Goal: Task Accomplishment & Management: Use online tool/utility

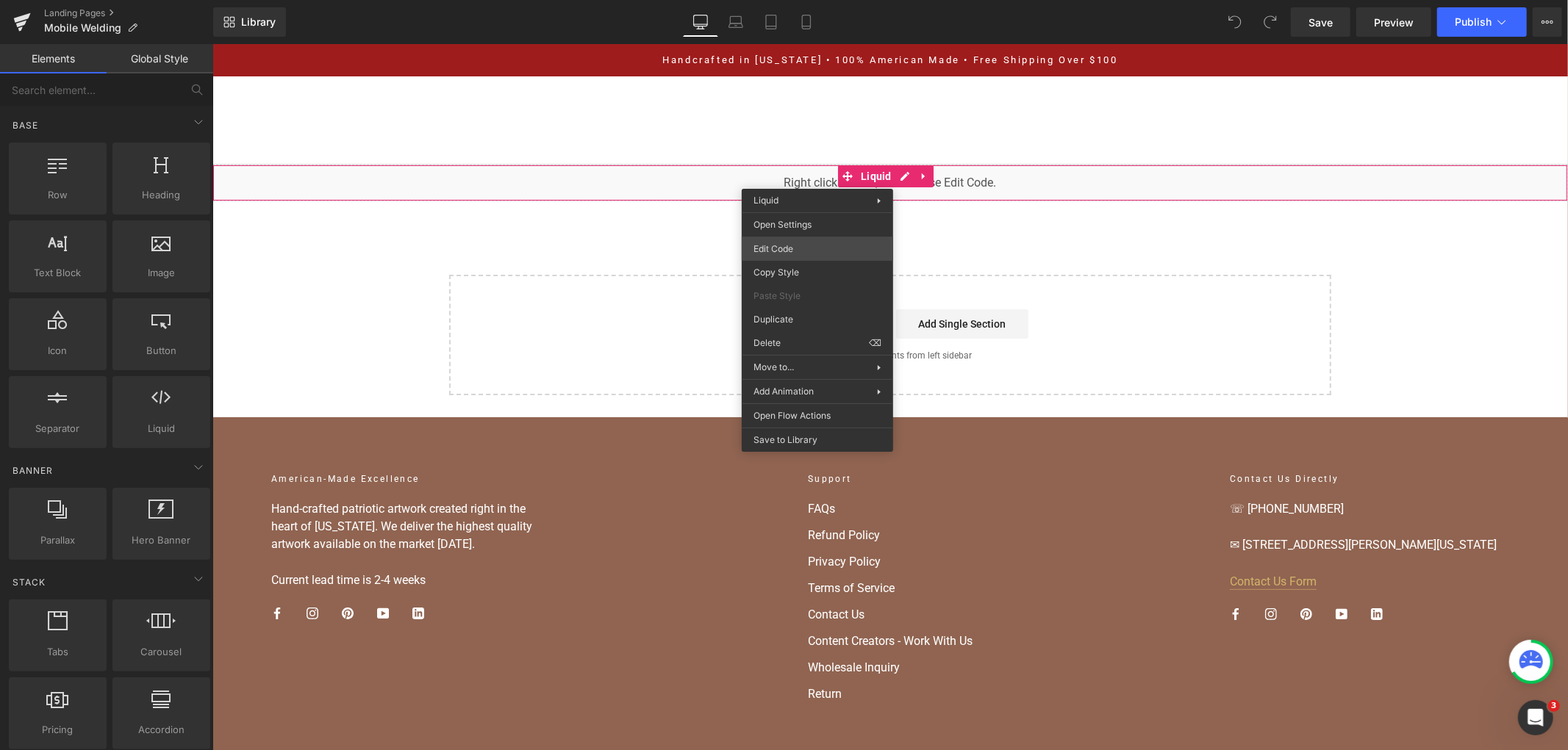
click at [831, 0] on div "You are previewing how the will restyle your page. You can not edit Elements in…" at bounding box center [784, 0] width 1568 height 0
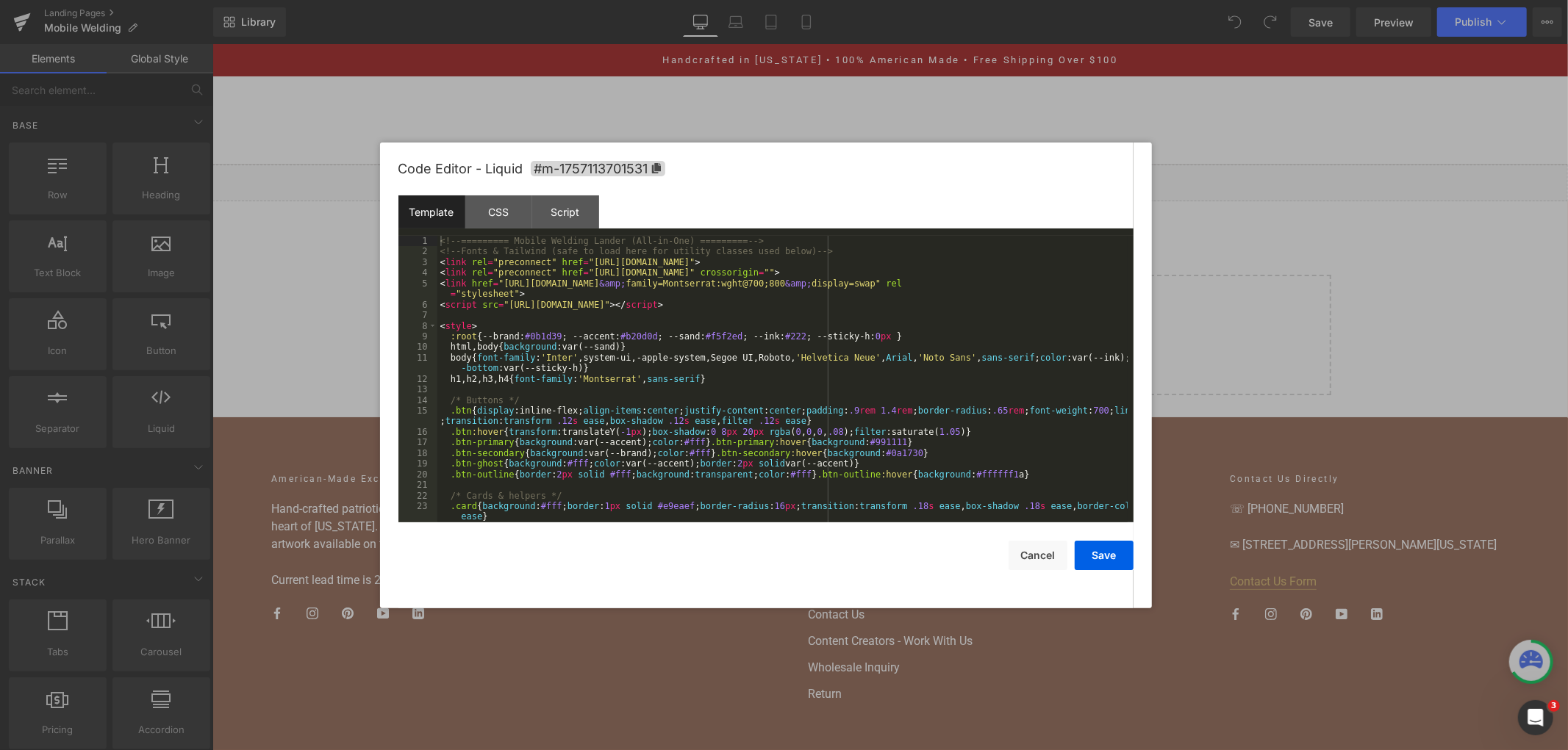
click at [600, 284] on div "<!-- ========= Mobile Welding Lander (All-in-One) ========= --> <!-- Fonts & Ta…" at bounding box center [782, 389] width 690 height 308
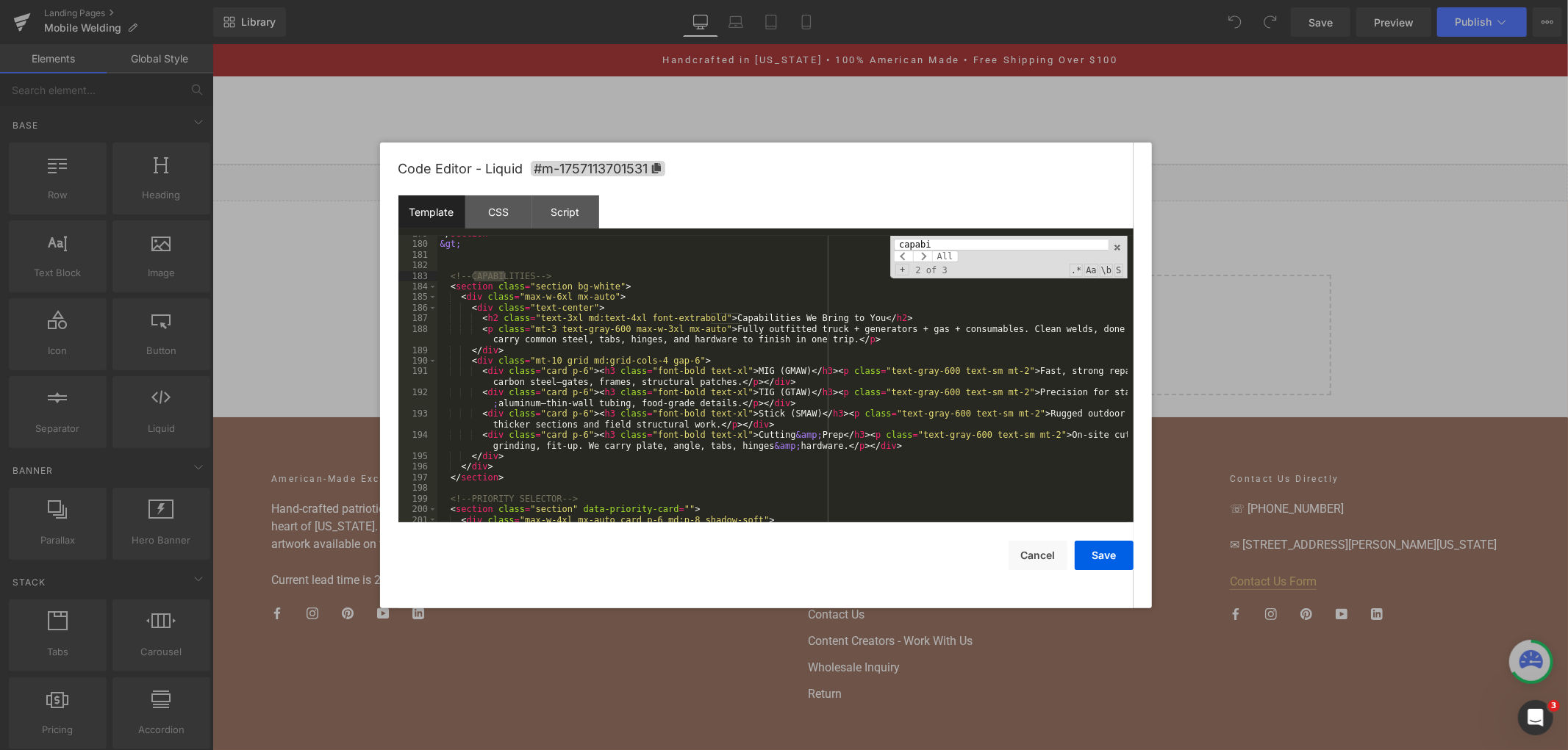
scroll to position [2109, 0]
type input "capabi"
click at [650, 328] on div "</ section > &gt; <!-- CAPABILITIES --> < section class = "section bg-white" > …" at bounding box center [782, 381] width 690 height 308
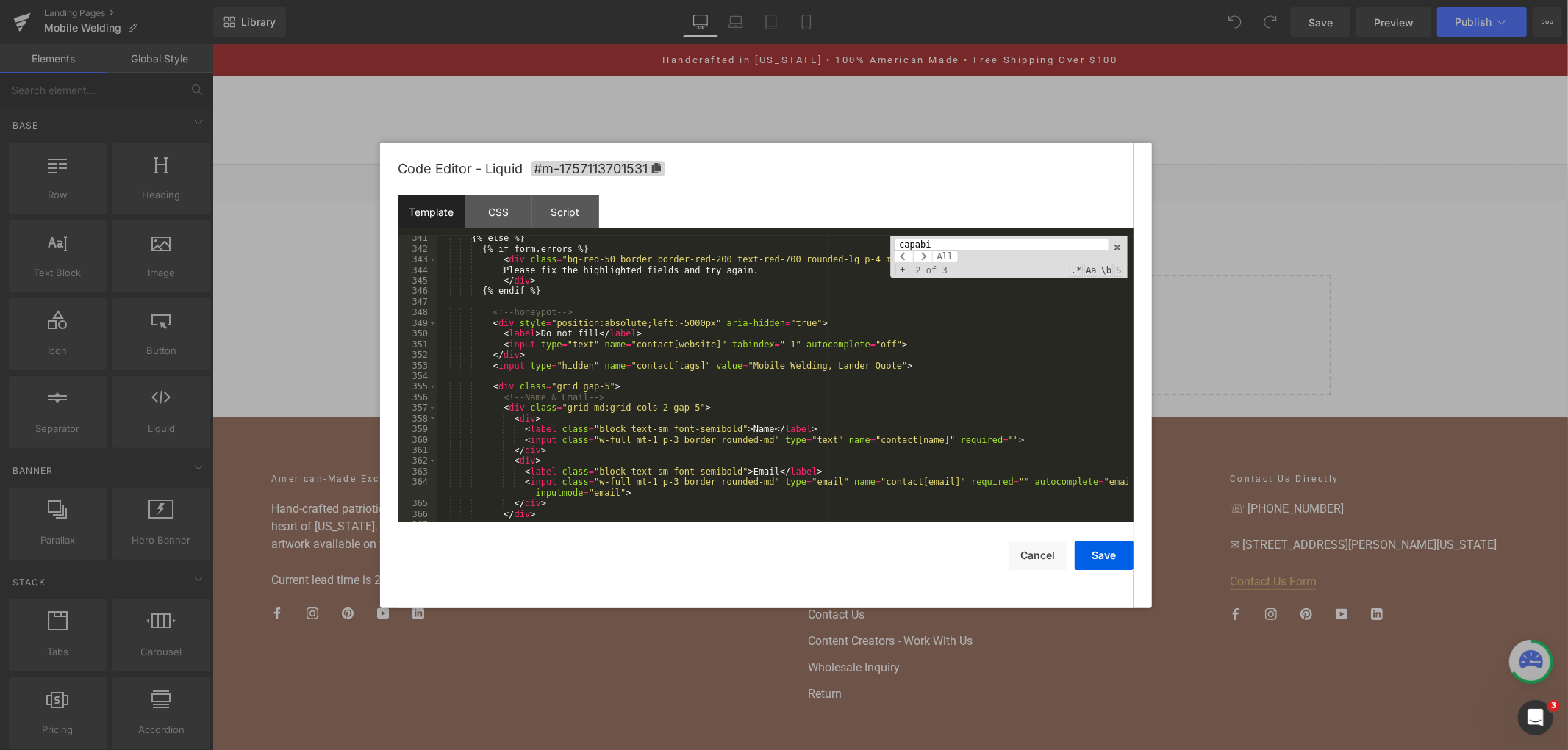
scroll to position [4014, 0]
click at [662, 386] on div "{% else %} {% if form.errors %} < div class = "bg-red-50 border border-red-200 …" at bounding box center [782, 386] width 690 height 308
click at [656, 336] on div "{% else %} {% if form.errors %} < div class = "bg-red-50 border border-red-200 …" at bounding box center [782, 386] width 690 height 308
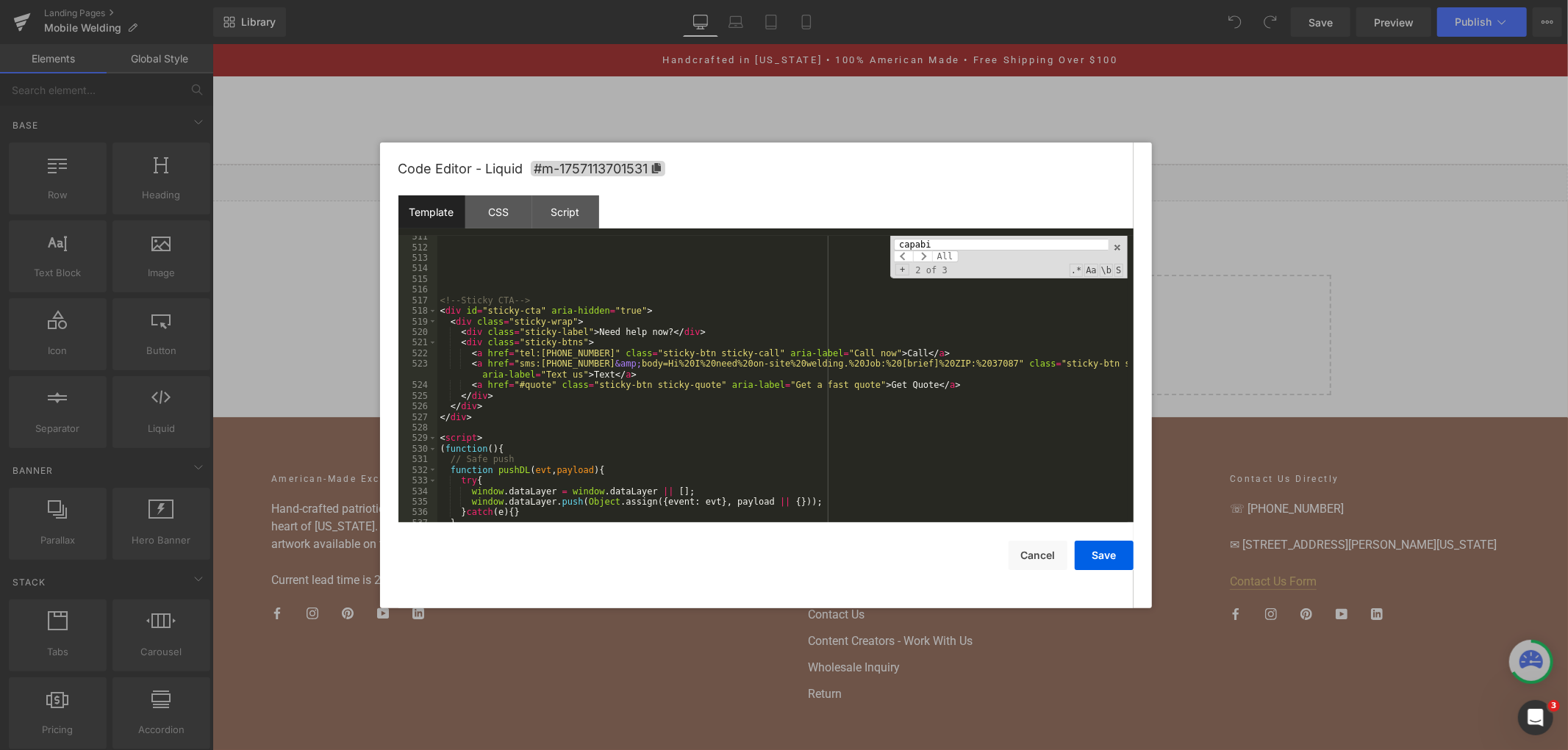
scroll to position [5968, 0]
click at [507, 425] on div "<!-- Sticky CTA --> < div id = "sticky-cta" aria-hidden = "true" > < div class …" at bounding box center [782, 385] width 690 height 308
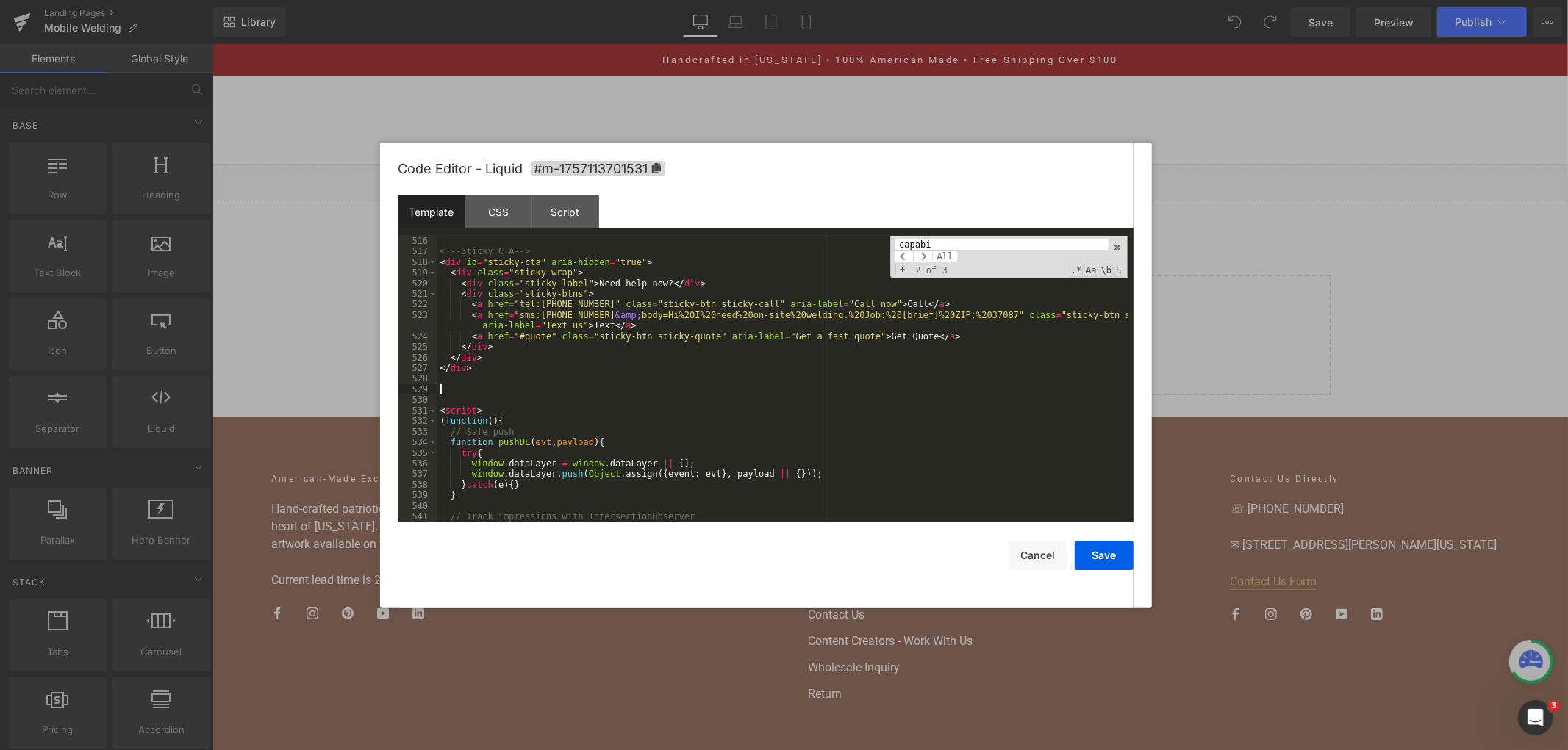
scroll to position [6250, 0]
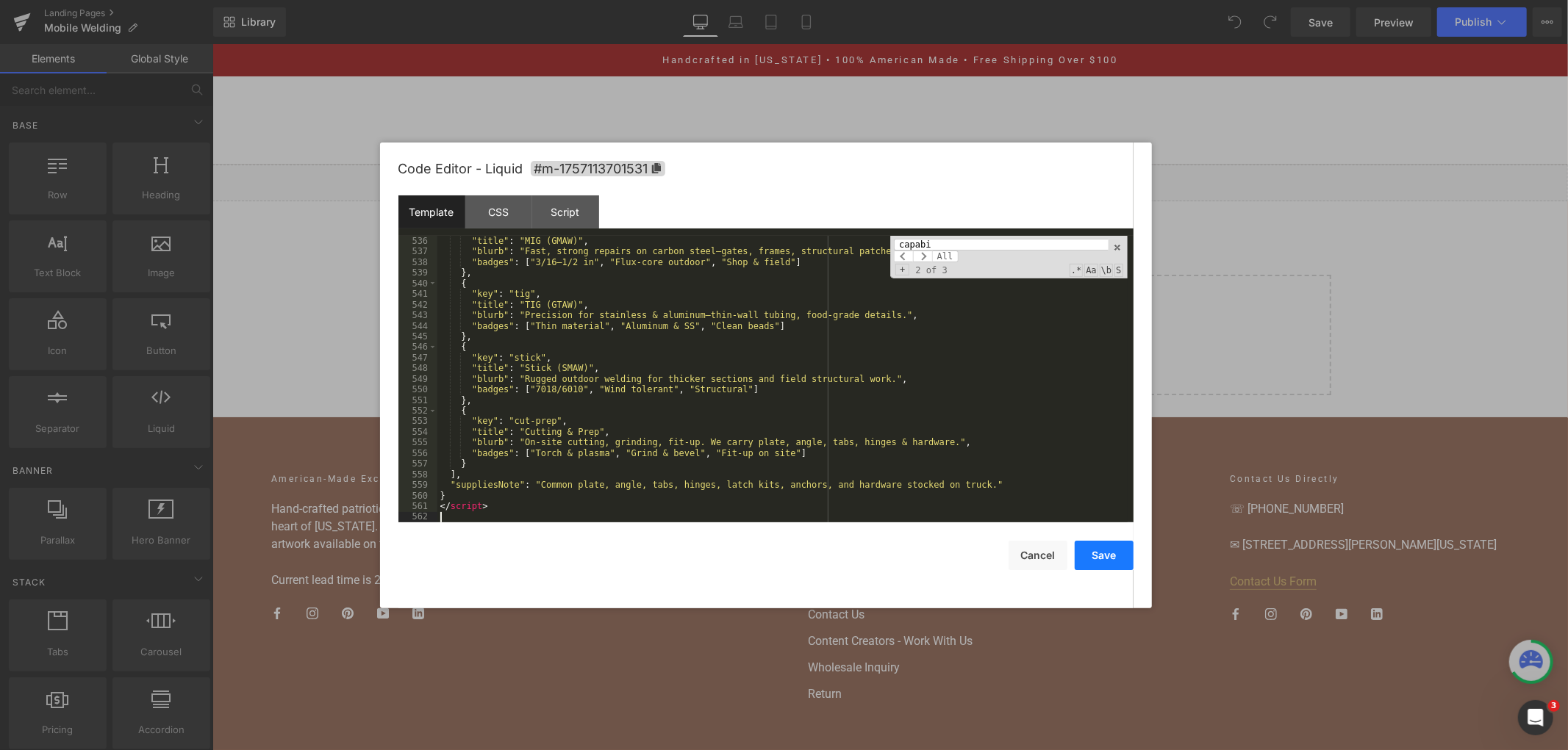
click at [1098, 556] on button "Save" at bounding box center [1104, 555] width 59 height 30
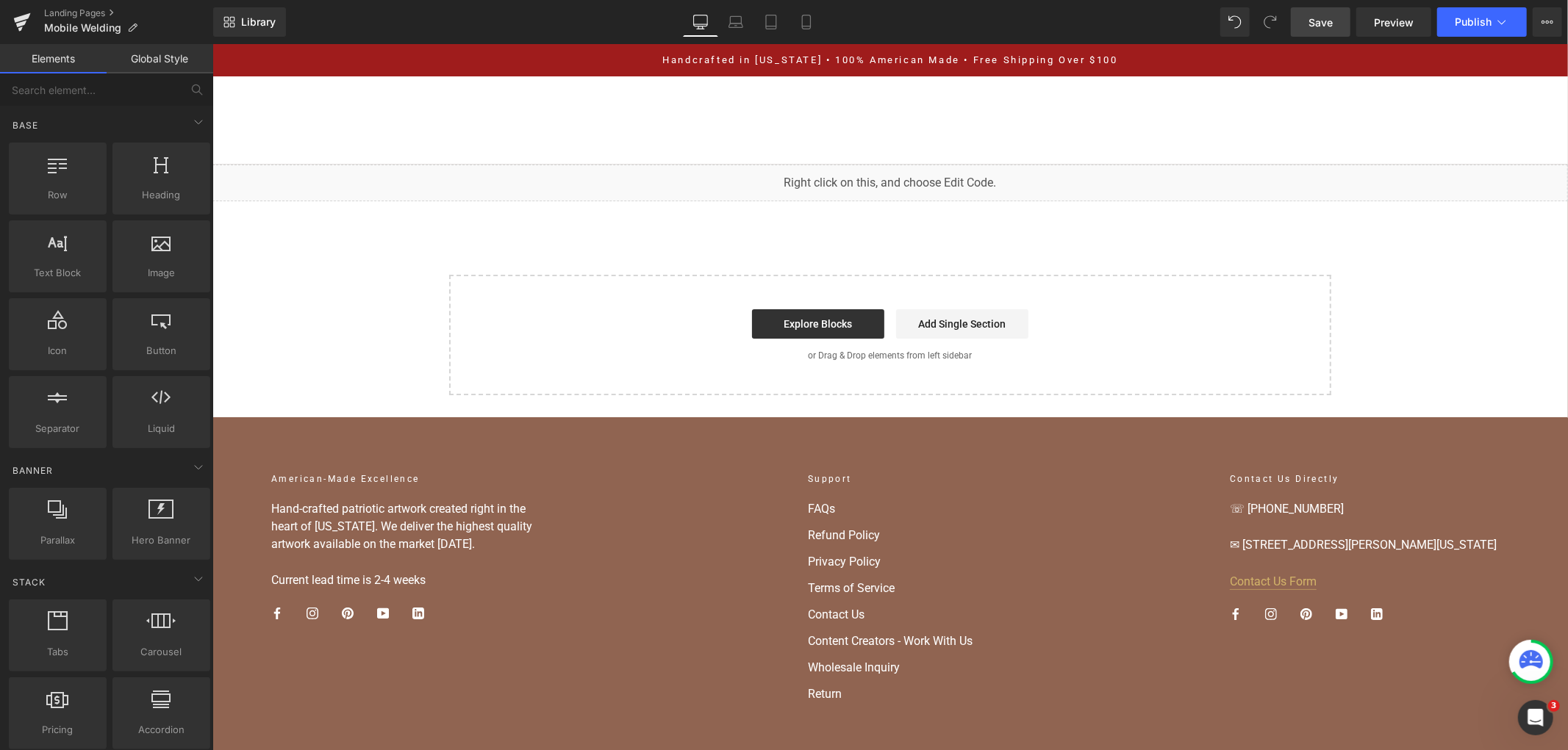
click at [1335, 9] on link "Save" at bounding box center [1320, 22] width 59 height 30
click at [1450, 20] on button "Publish" at bounding box center [1481, 22] width 90 height 30
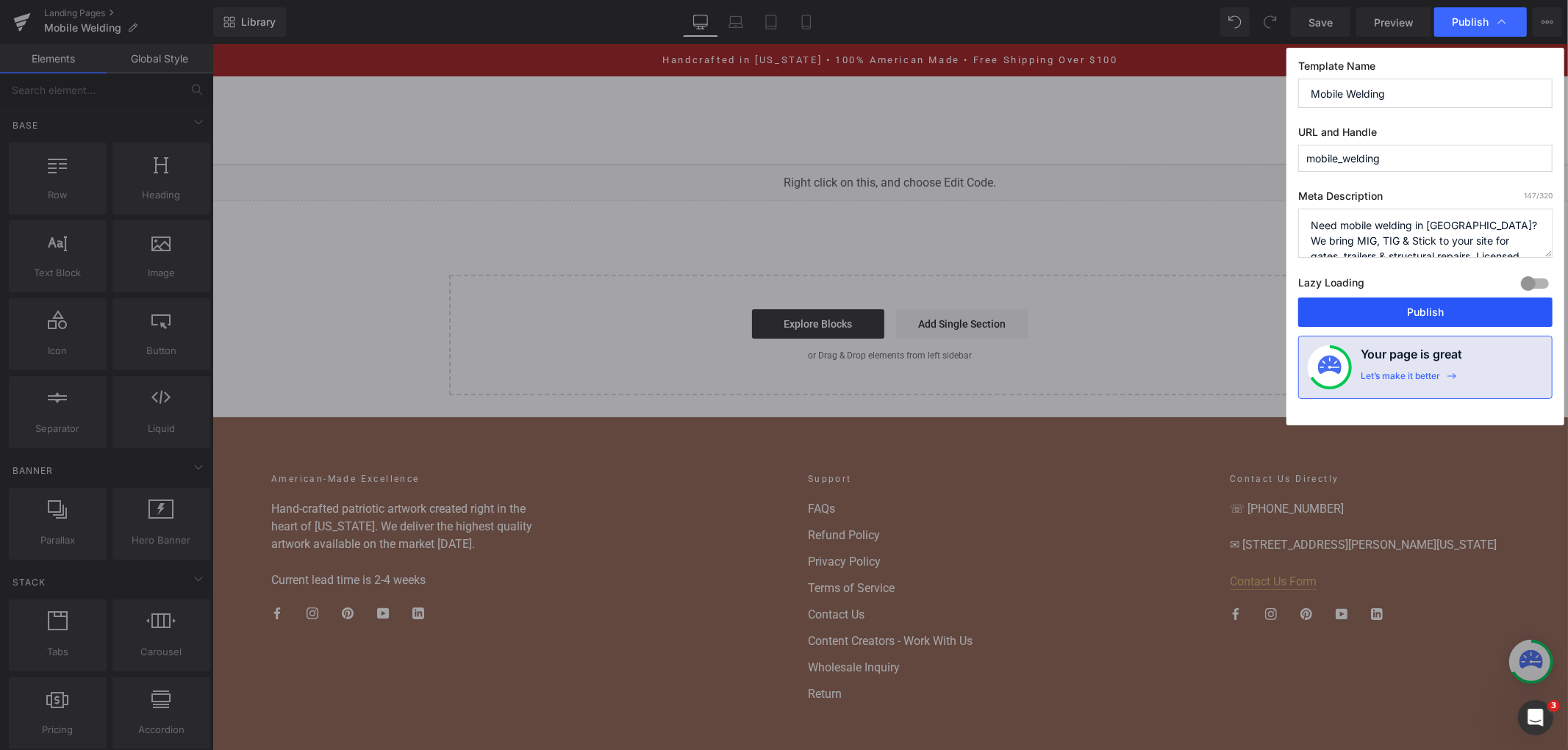
click at [1333, 312] on button "Publish" at bounding box center [1425, 312] width 254 height 30
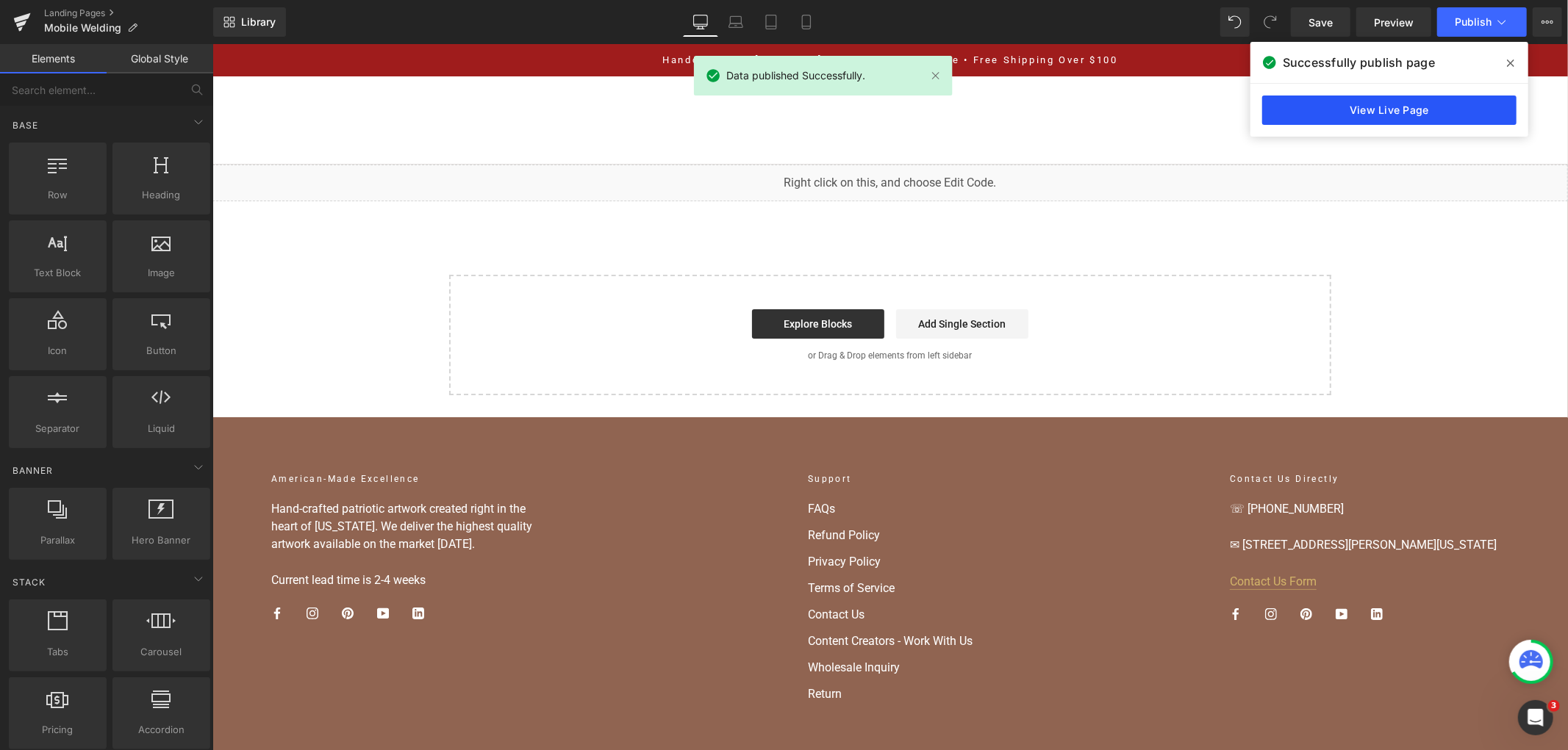
click at [1397, 99] on link "View Live Page" at bounding box center [1389, 110] width 254 height 30
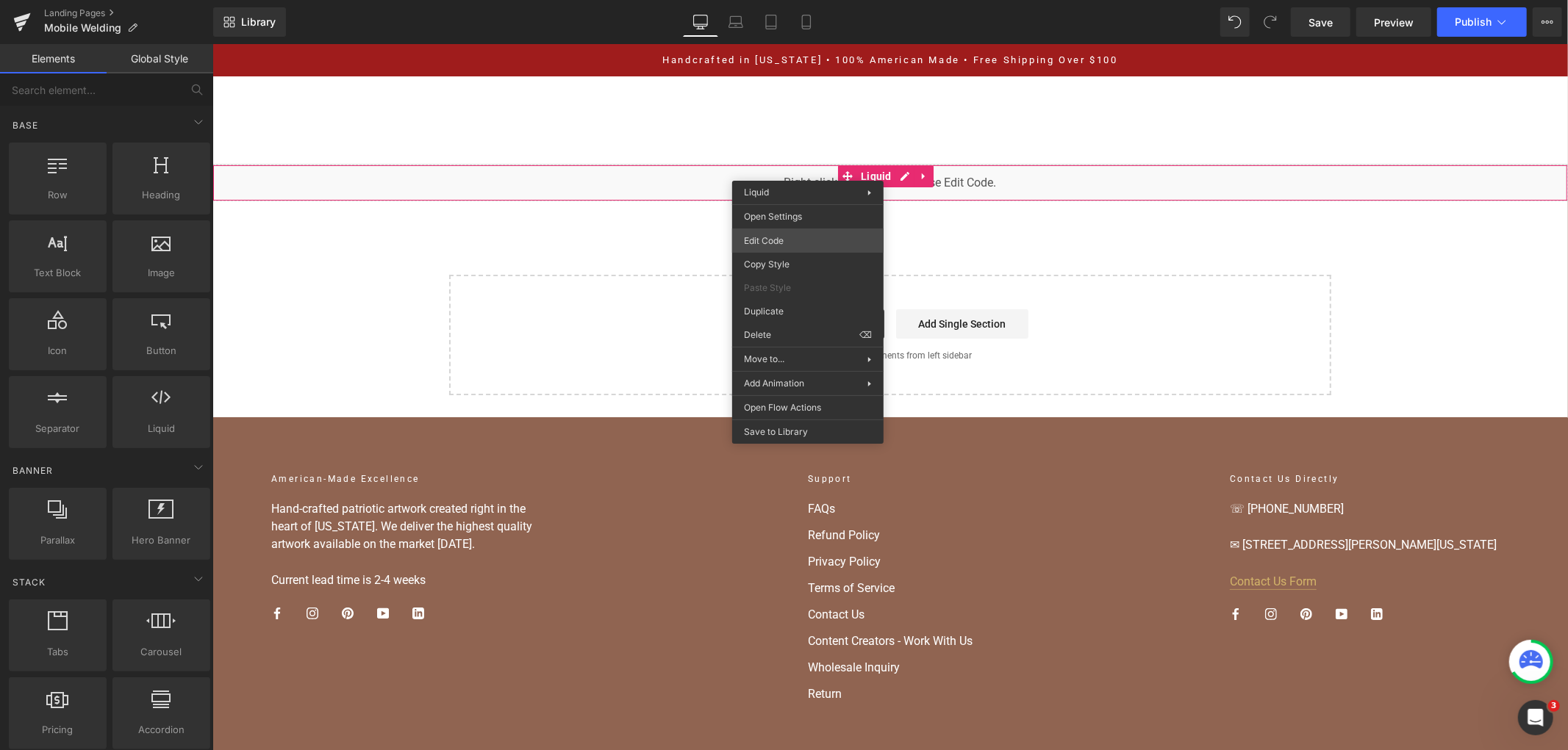
click at [802, 0] on div "You are previewing how the will restyle your page. You can not edit Elements in…" at bounding box center [784, 0] width 1568 height 0
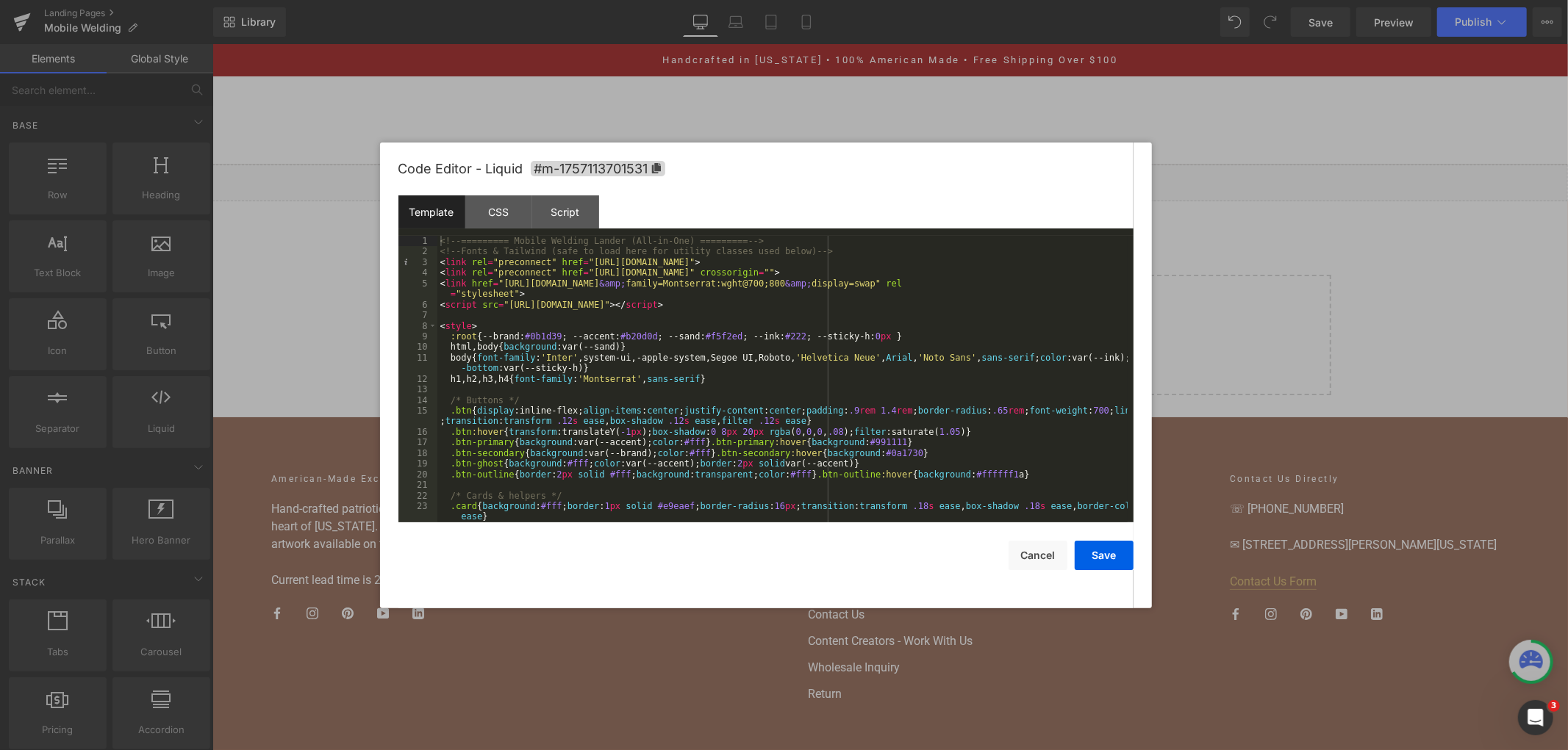
click at [737, 282] on div "<!-- ========= Mobile Welding Lander (All-in-One) ========= --> <!-- Fonts & Ta…" at bounding box center [782, 389] width 690 height 308
click at [737, 288] on div "<!-- ========= Mobile Welding Lander (All-in-One) ========= --> <!-- Fonts & Ta…" at bounding box center [782, 389] width 690 height 308
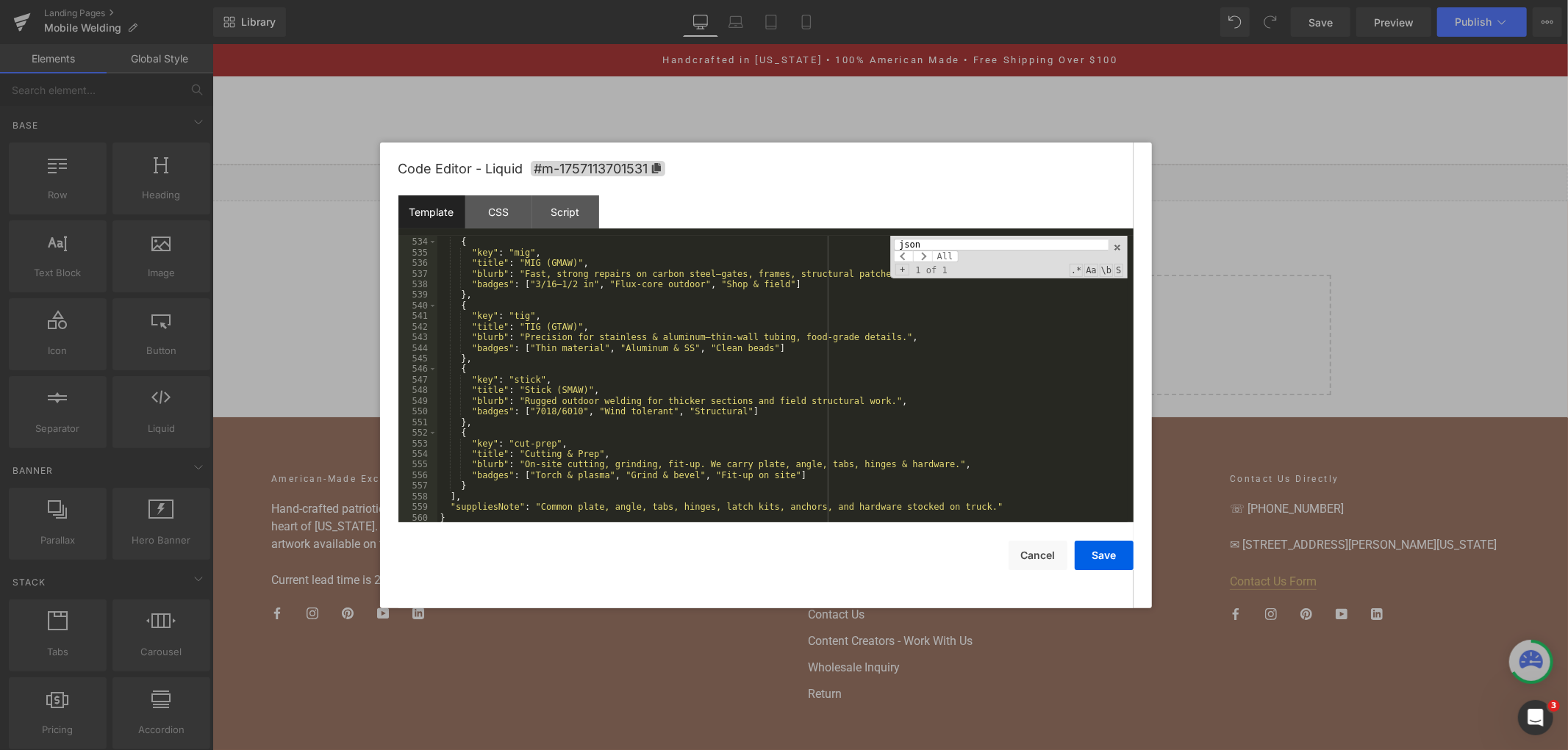
scroll to position [6327, 0]
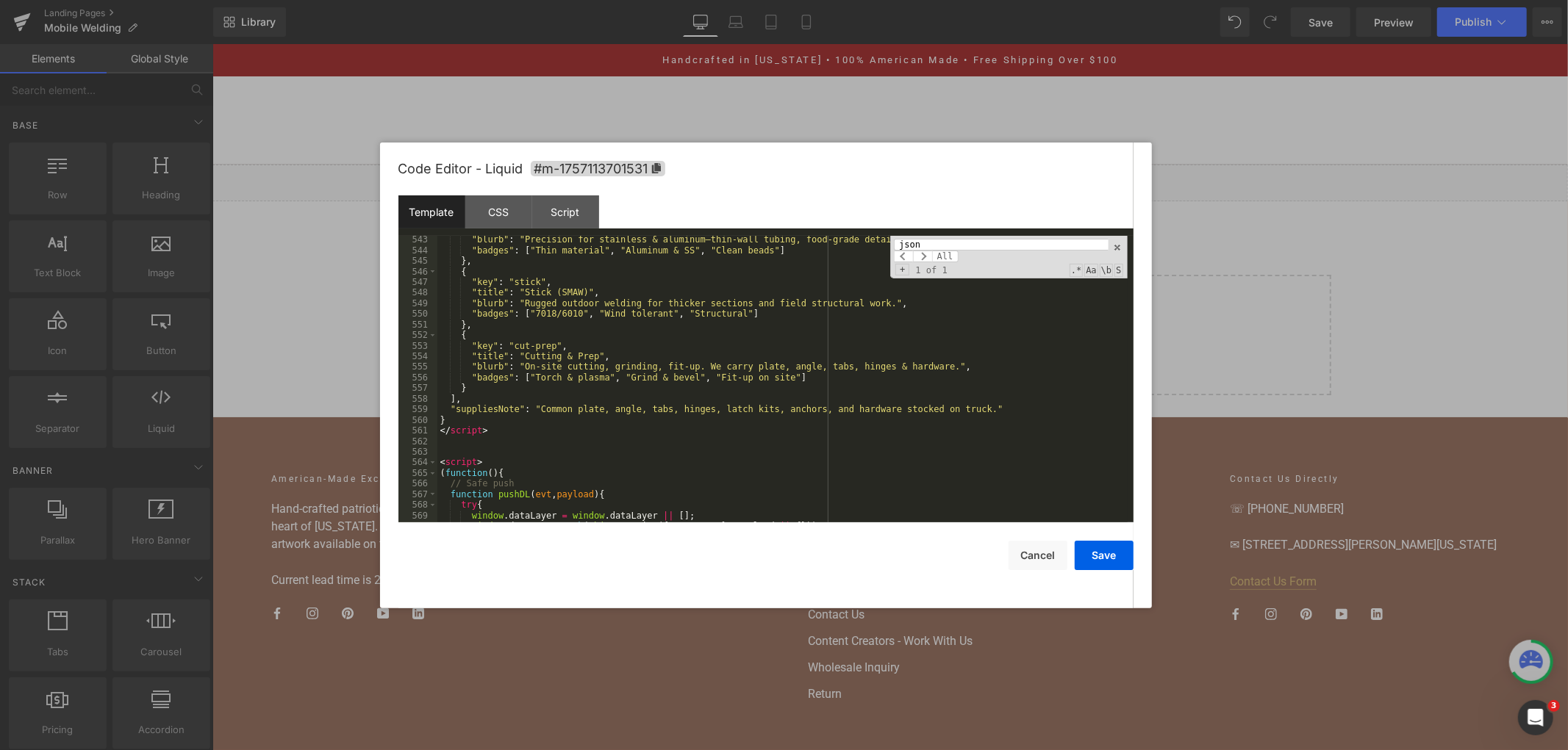
type input "json"
click at [527, 426] on div ""blurb" : "Precision for stainless & aluminum—thin-wall tubing, food-grade deta…" at bounding box center [782, 388] width 690 height 308
click at [530, 429] on div ""blurb" : "Precision for stainless & aluminum—thin-wall tubing, food-grade deta…" at bounding box center [782, 388] width 690 height 308
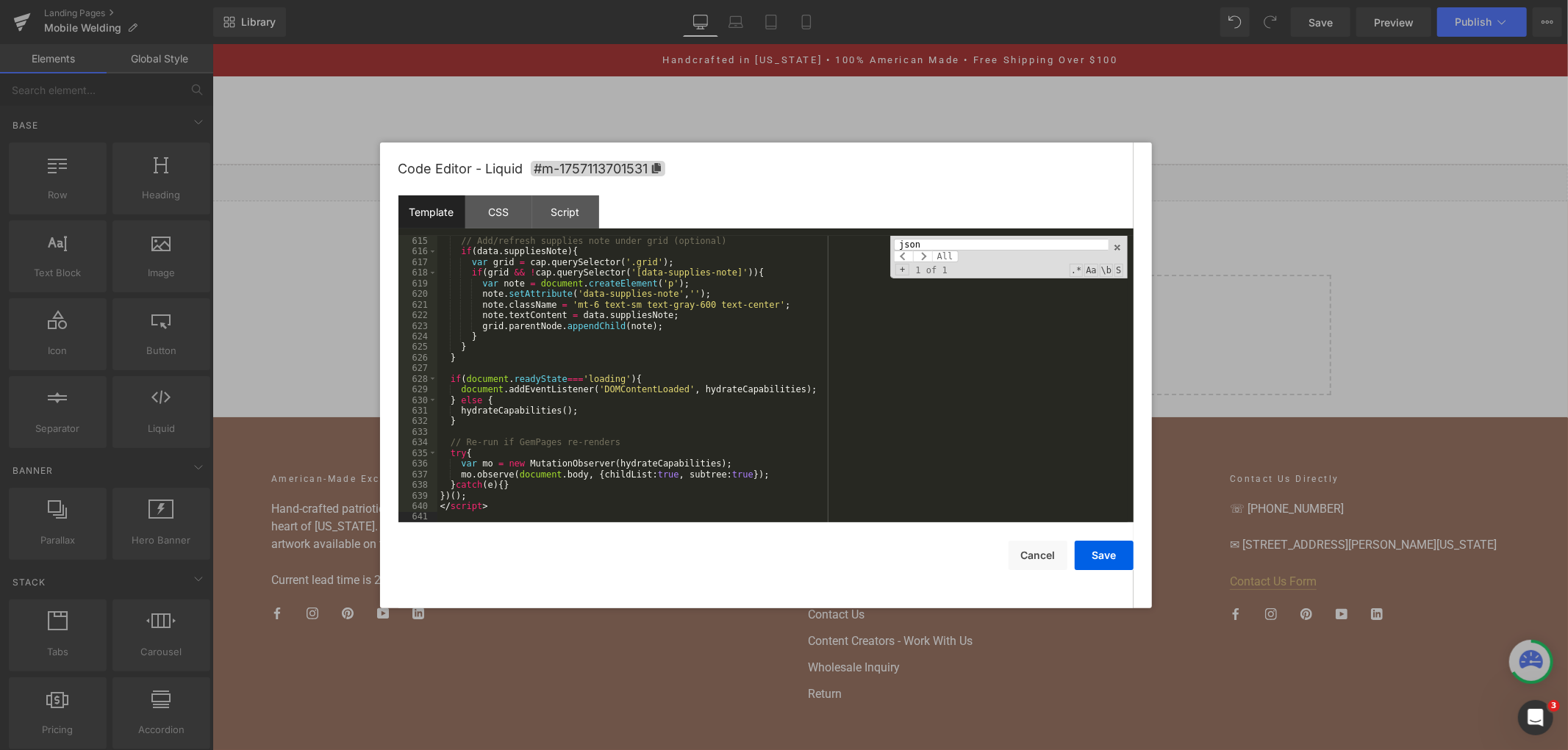
scroll to position [7138, 0]
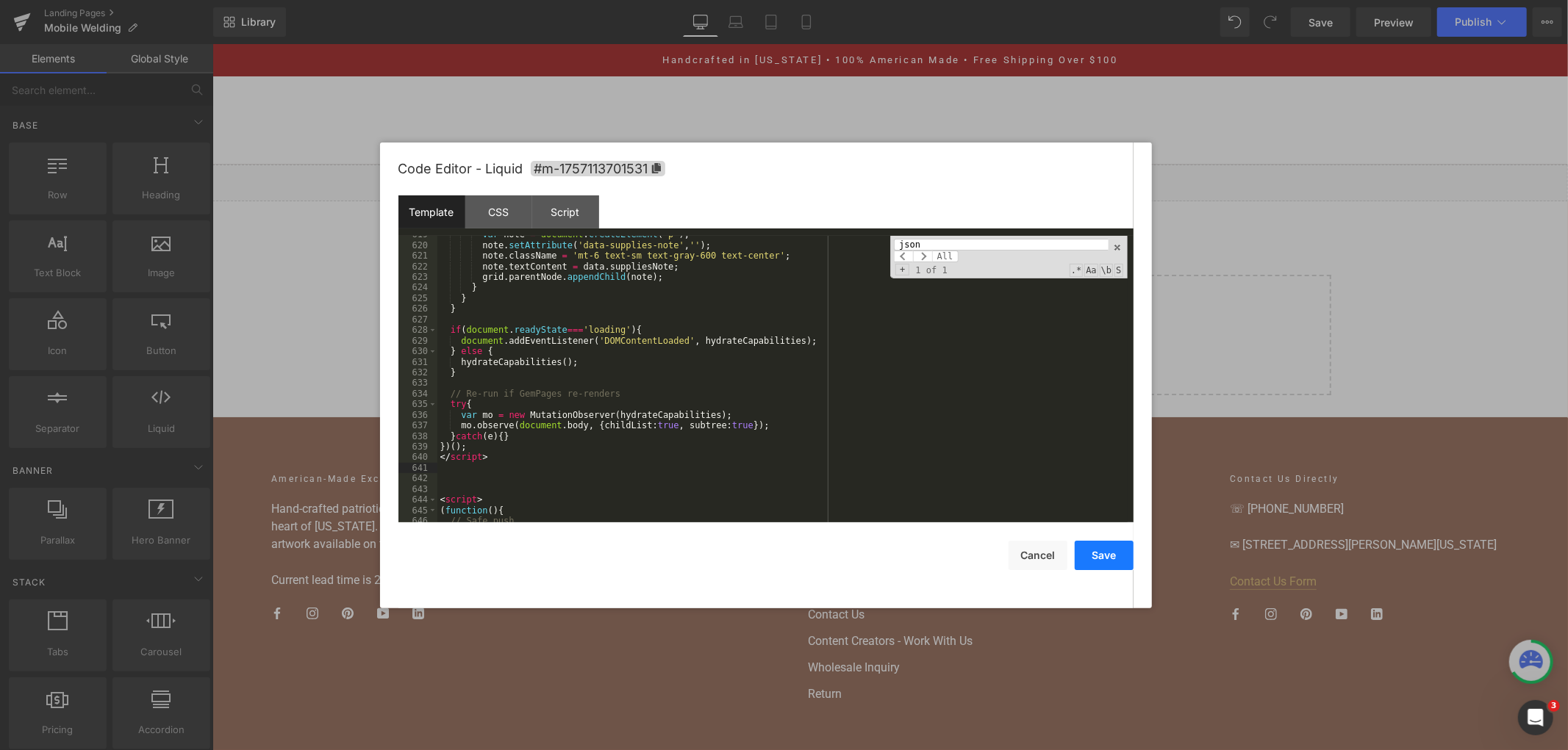
click at [1110, 555] on button "Save" at bounding box center [1104, 555] width 59 height 30
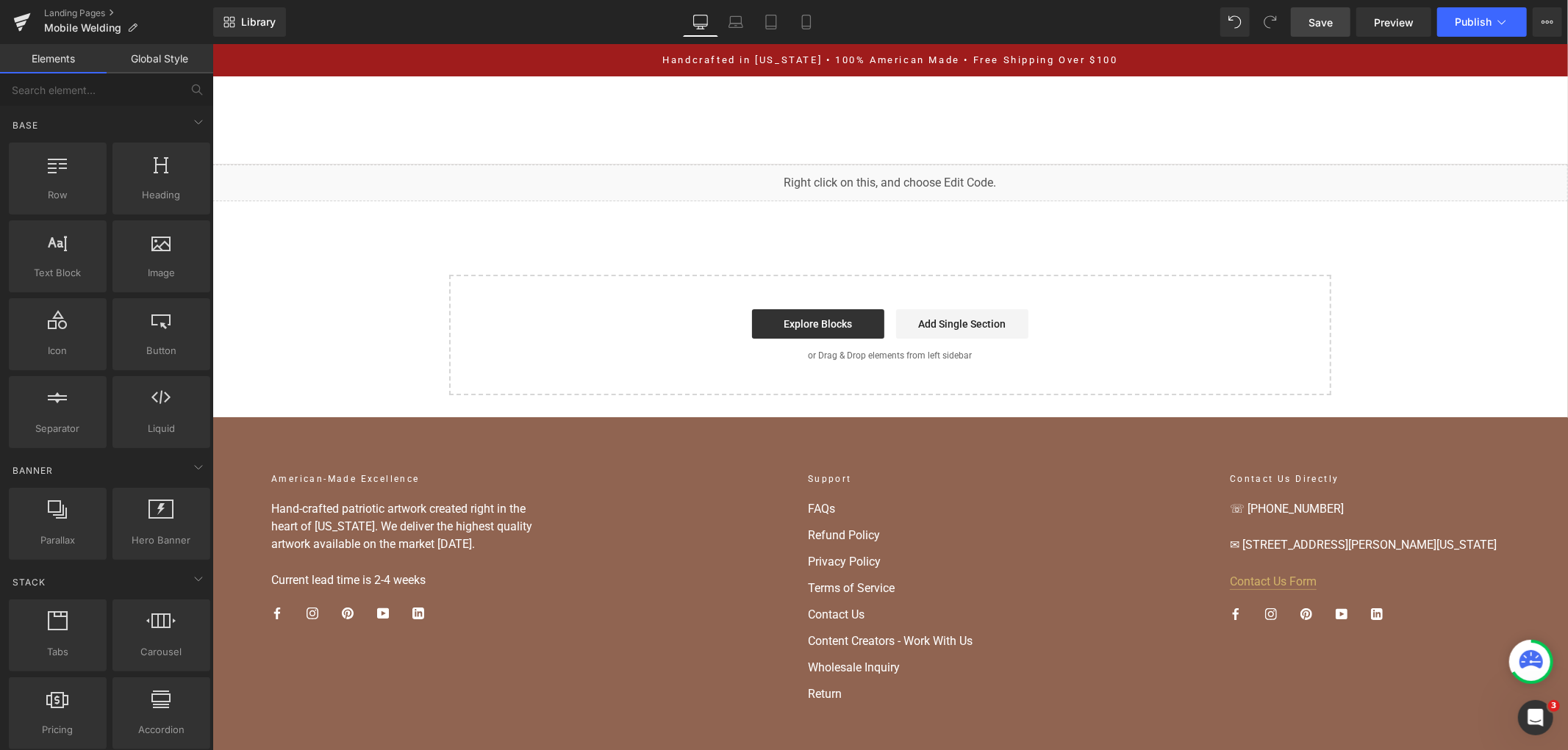
click at [1314, 30] on span "Save" at bounding box center [1320, 22] width 24 height 16
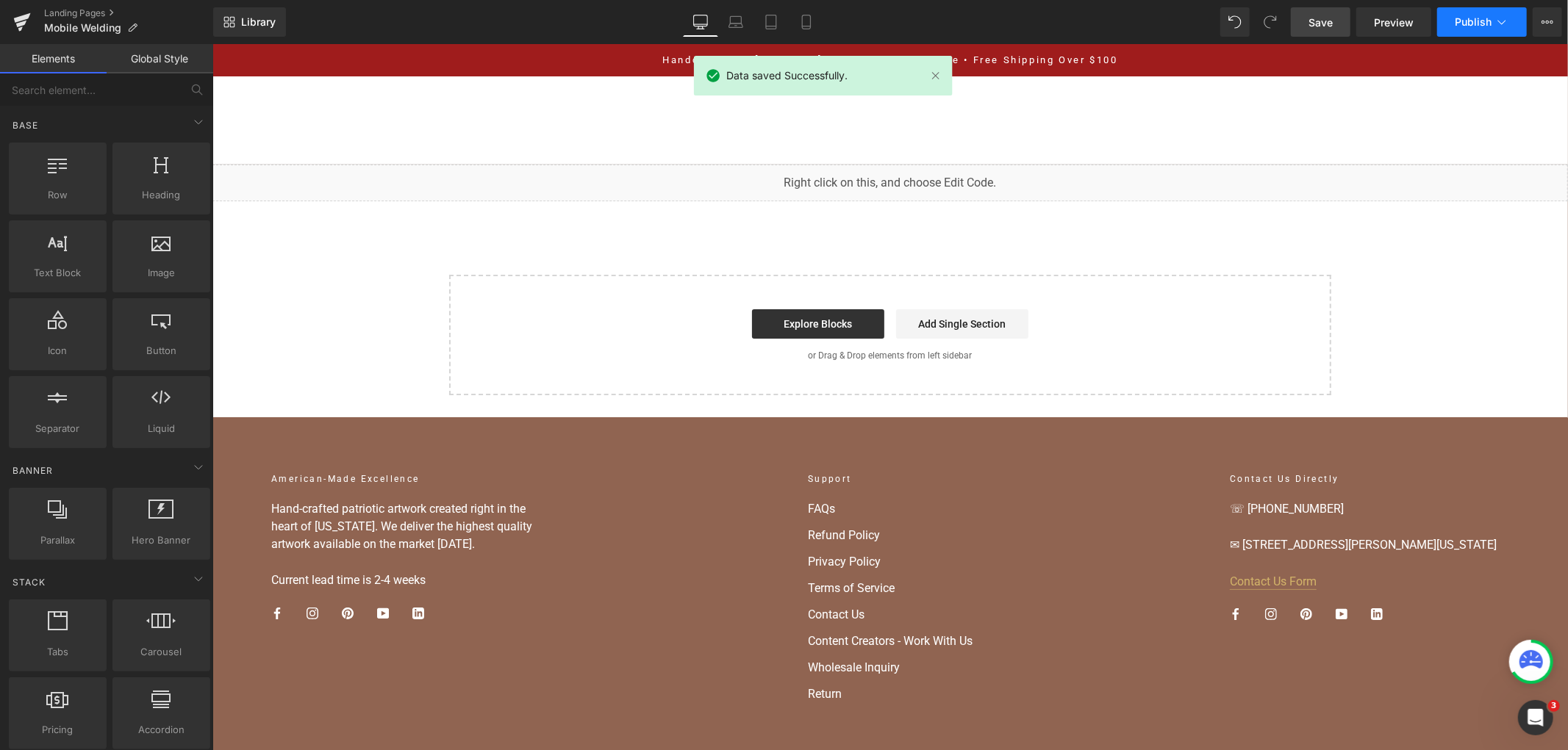
click at [1457, 32] on button "Publish" at bounding box center [1481, 22] width 90 height 30
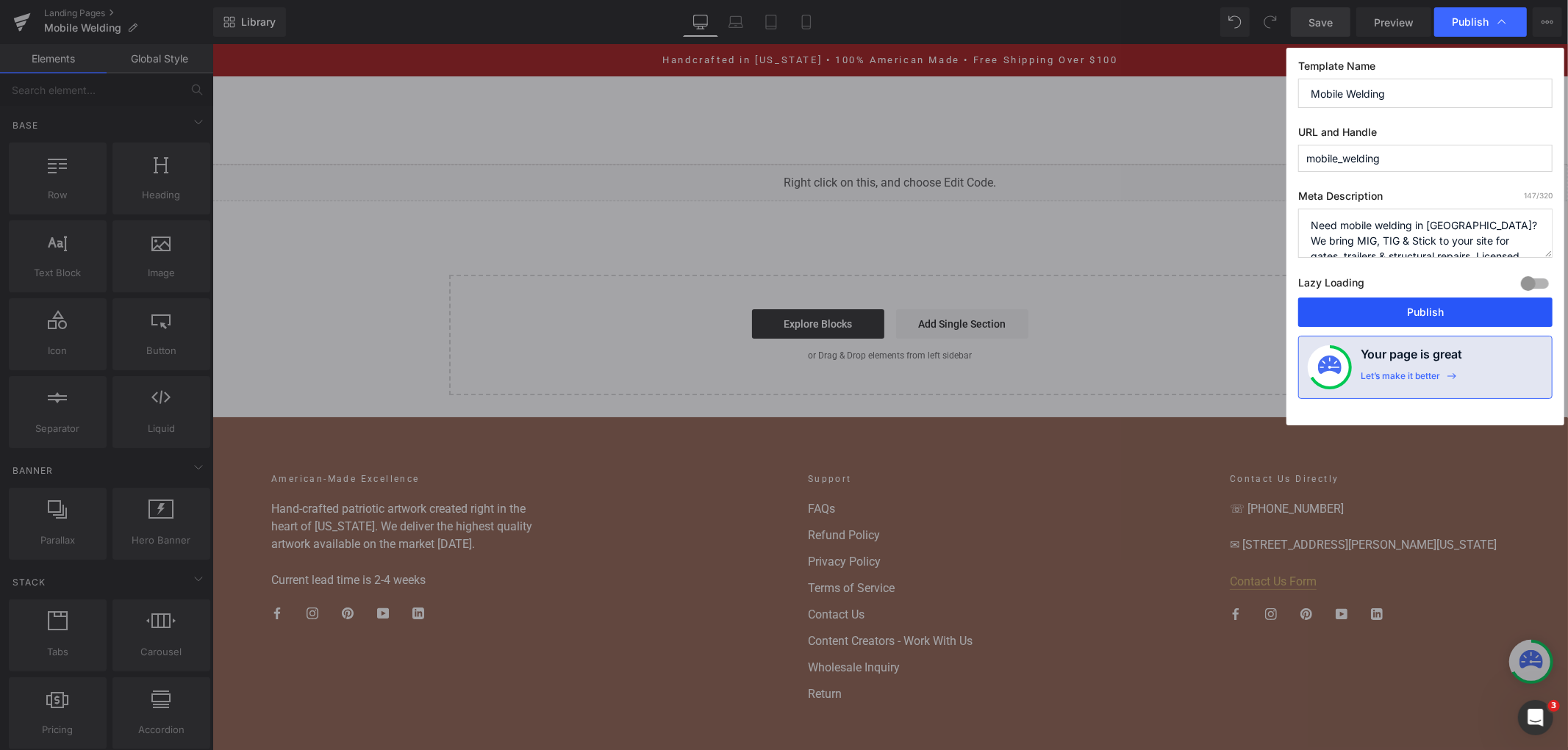
click at [1432, 300] on button "Publish" at bounding box center [1425, 312] width 254 height 30
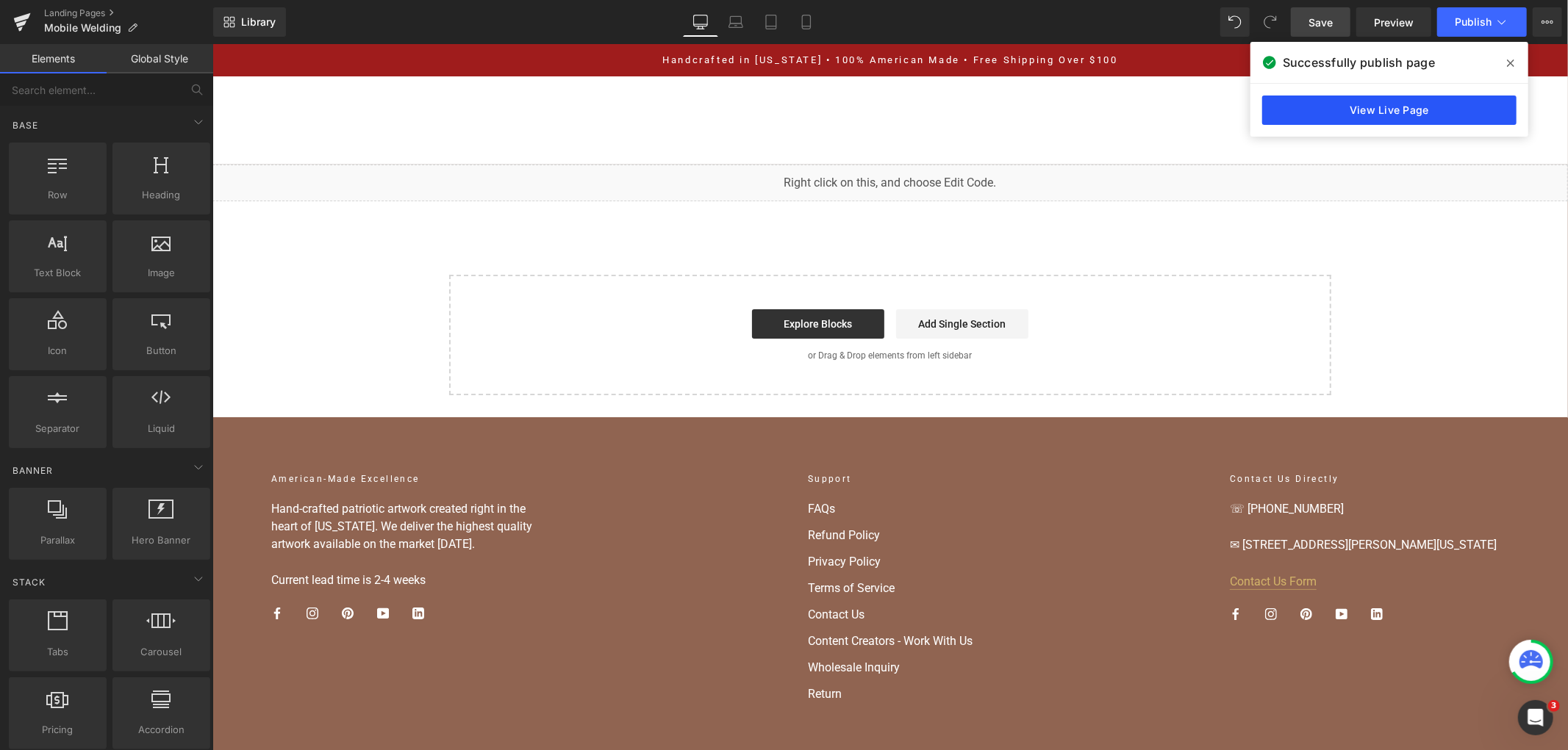
click at [1373, 114] on link "View Live Page" at bounding box center [1389, 110] width 254 height 30
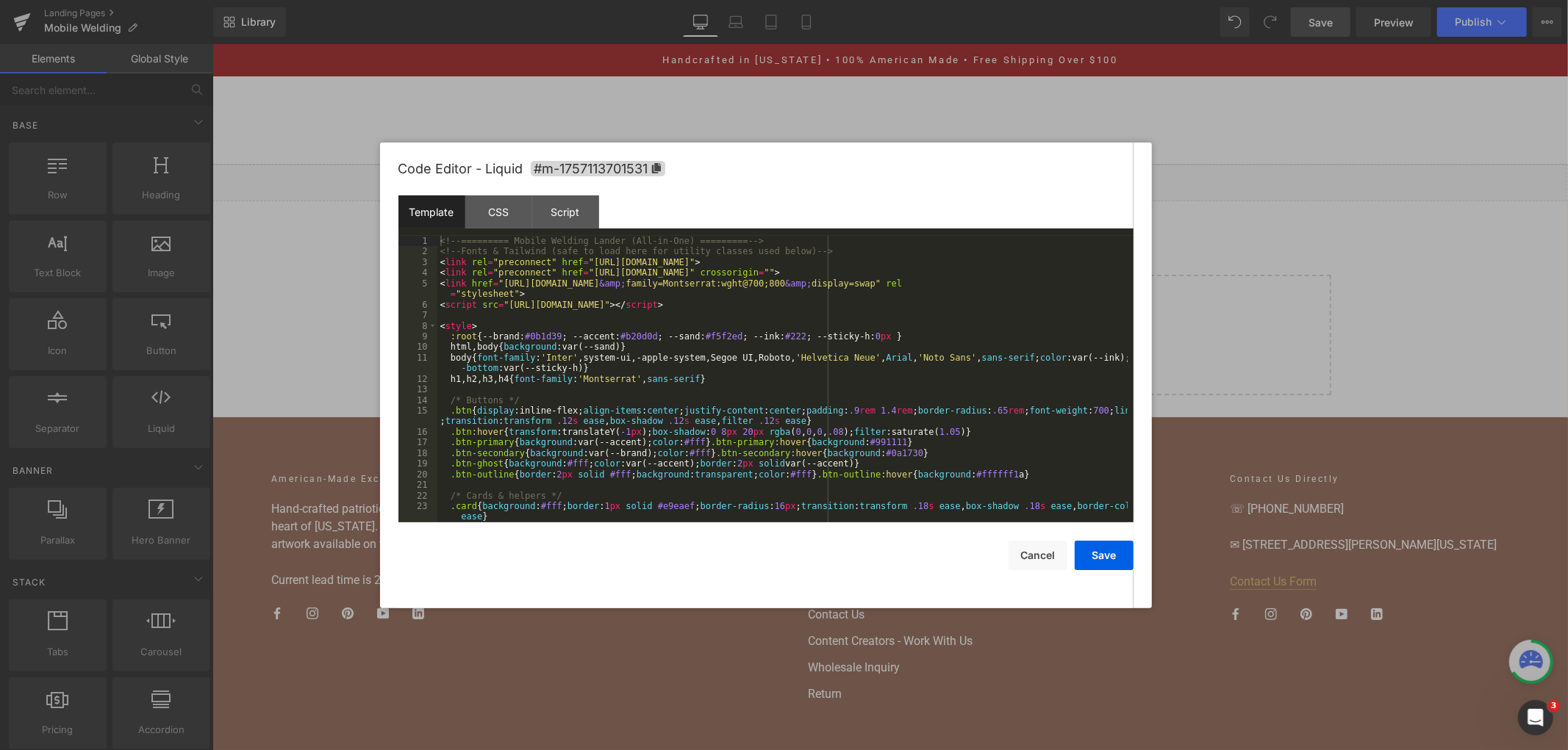
click at [735, 0] on div "You are previewing how the will restyle your page. You can not edit Elements in…" at bounding box center [784, 0] width 1568 height 0
click at [738, 275] on div "<!-- ========= Mobile Welding Lander (All-in-One) ========= --> <!-- Fonts & Ta…" at bounding box center [782, 389] width 690 height 308
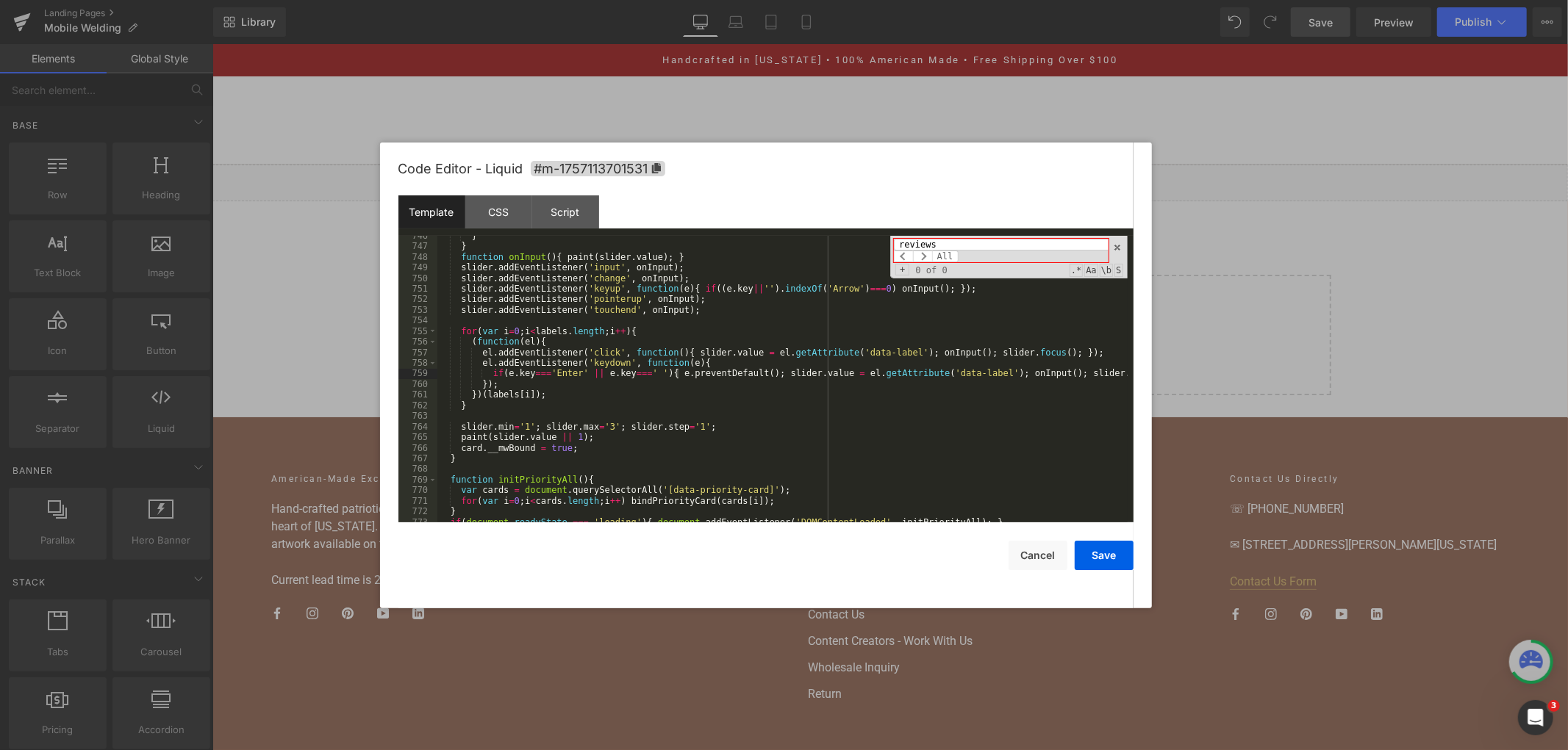
scroll to position [8533, 0]
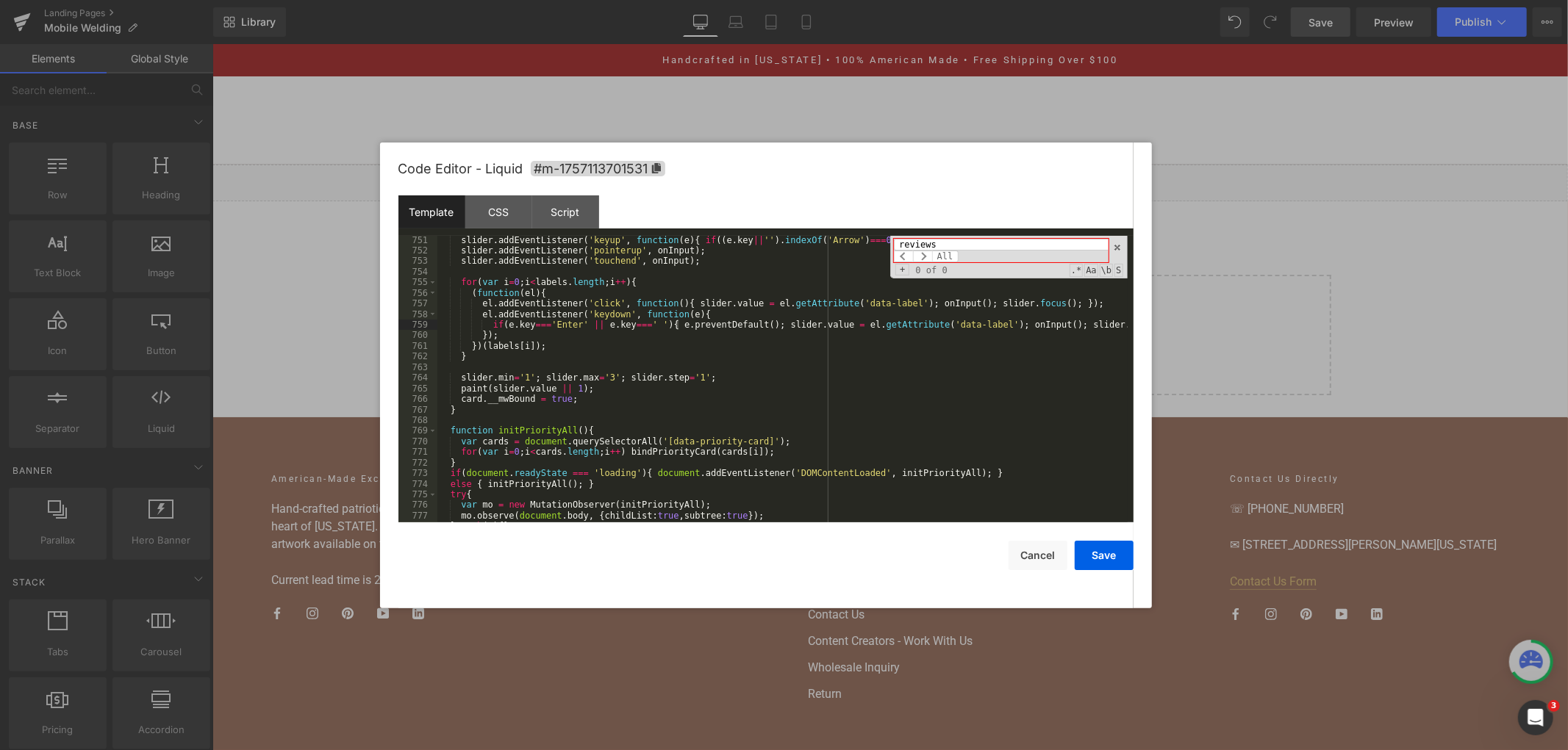
type input "reviews"
click at [738, 365] on div "slider . addEventListener ( 'keyup' , function ( e ) { if (( e . key || '' ) . …" at bounding box center [782, 389] width 690 height 308
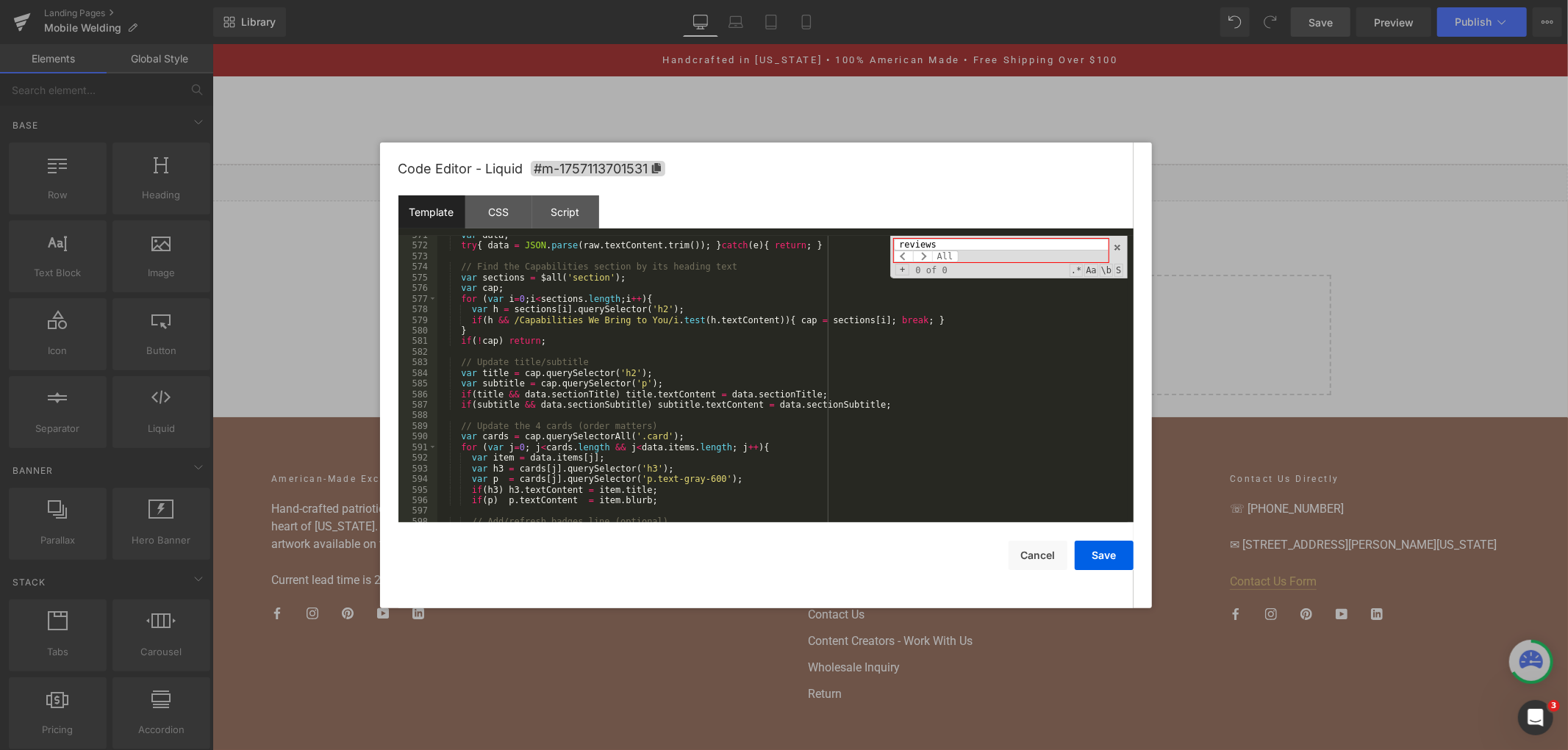
scroll to position [6481, 0]
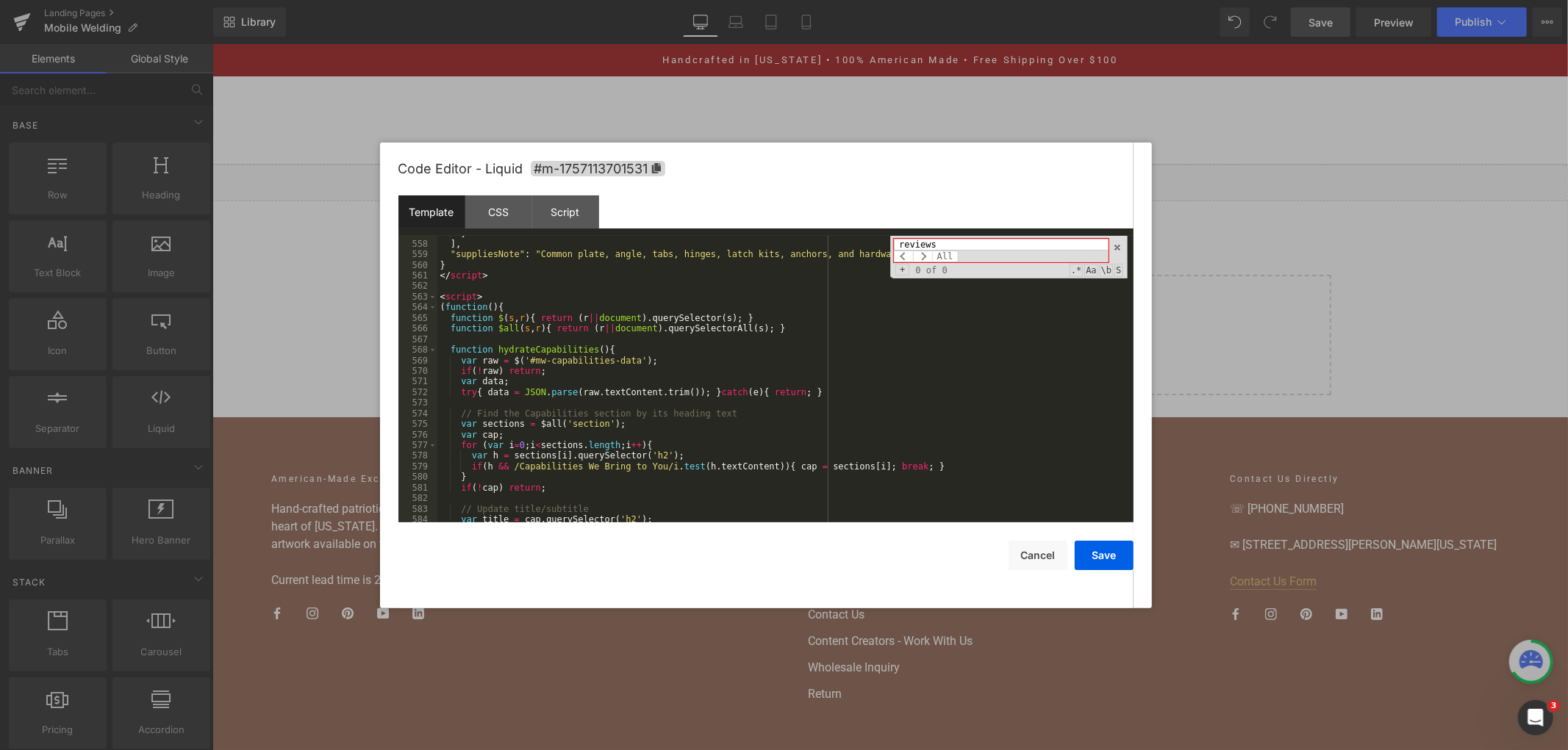
click at [930, 246] on input "reviews" at bounding box center [1000, 245] width 213 height 12
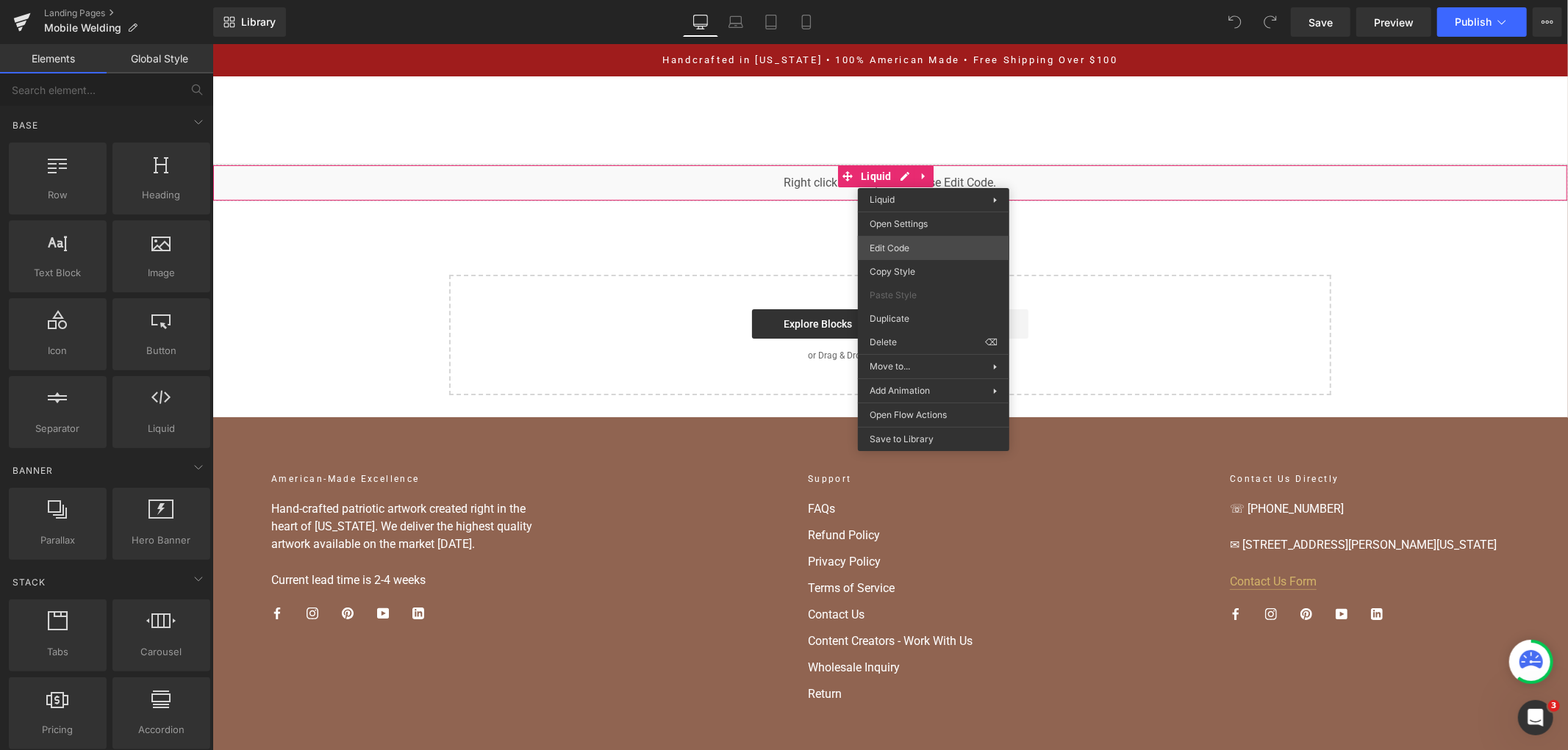
click at [930, 0] on div "You are previewing how the will restyle your page. You can not edit Elements in…" at bounding box center [784, 0] width 1568 height 0
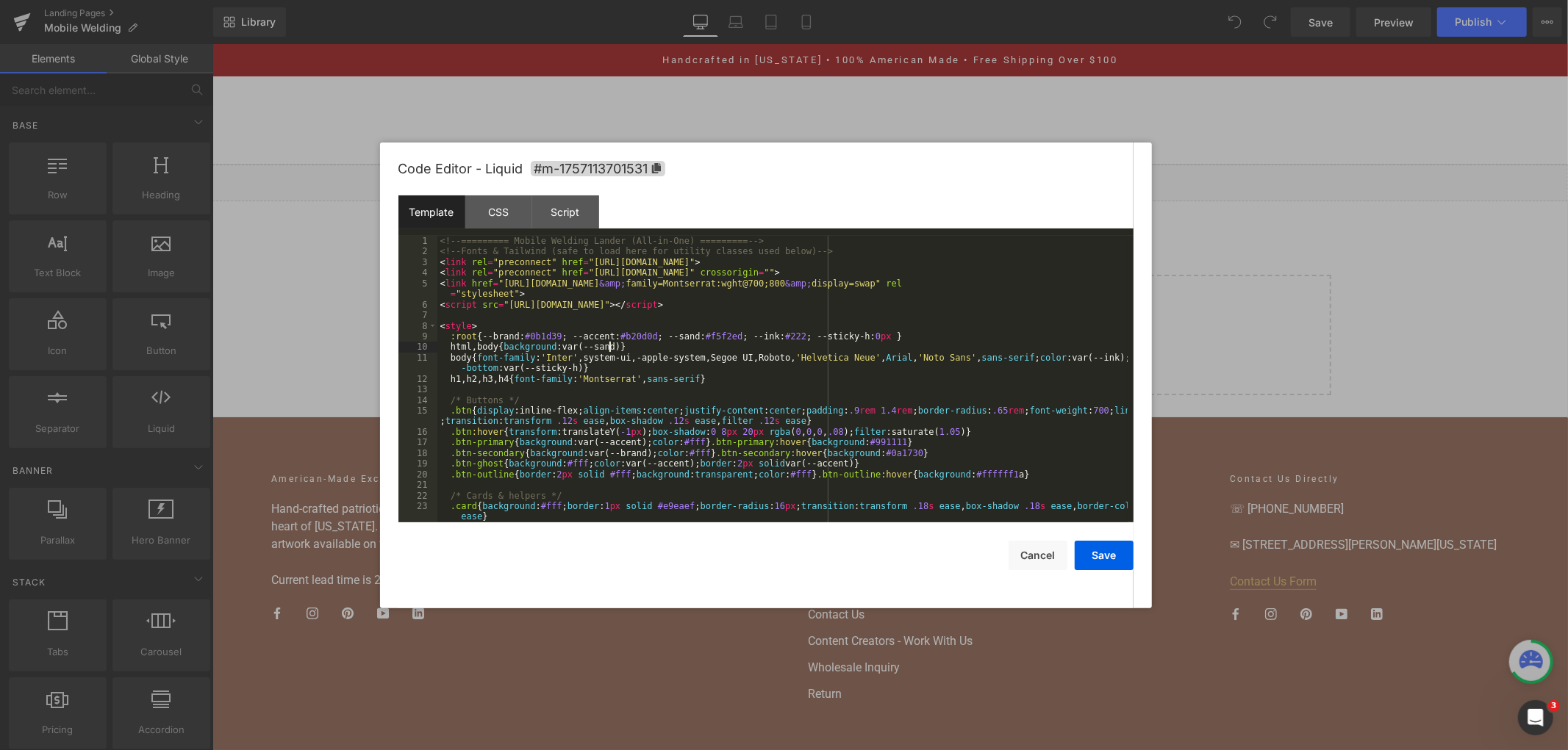
click at [711, 346] on div "<!-- ========= Mobile Welding Lander (All-in-One) ========= --> <!-- Fonts & Ta…" at bounding box center [782, 389] width 690 height 308
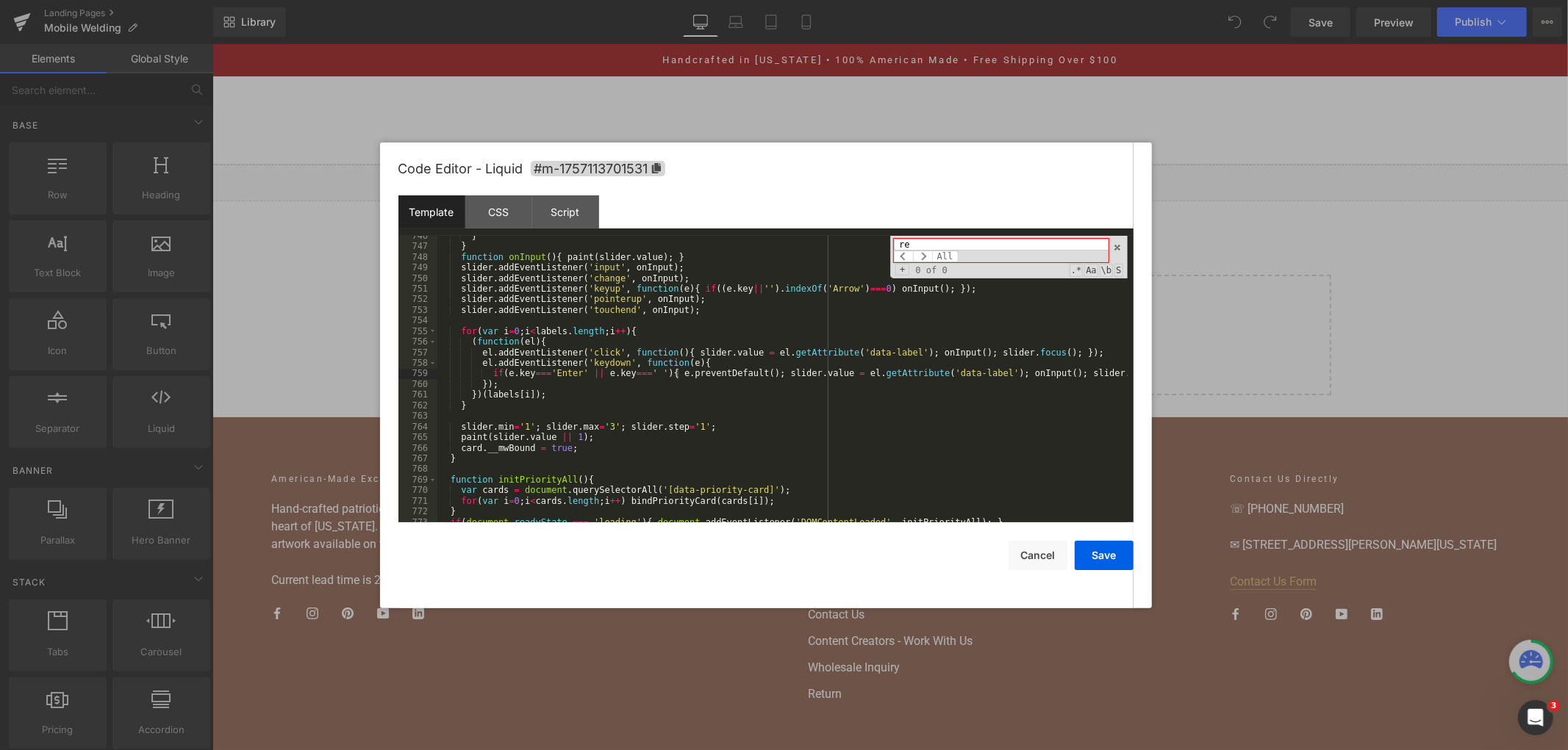
type input "r"
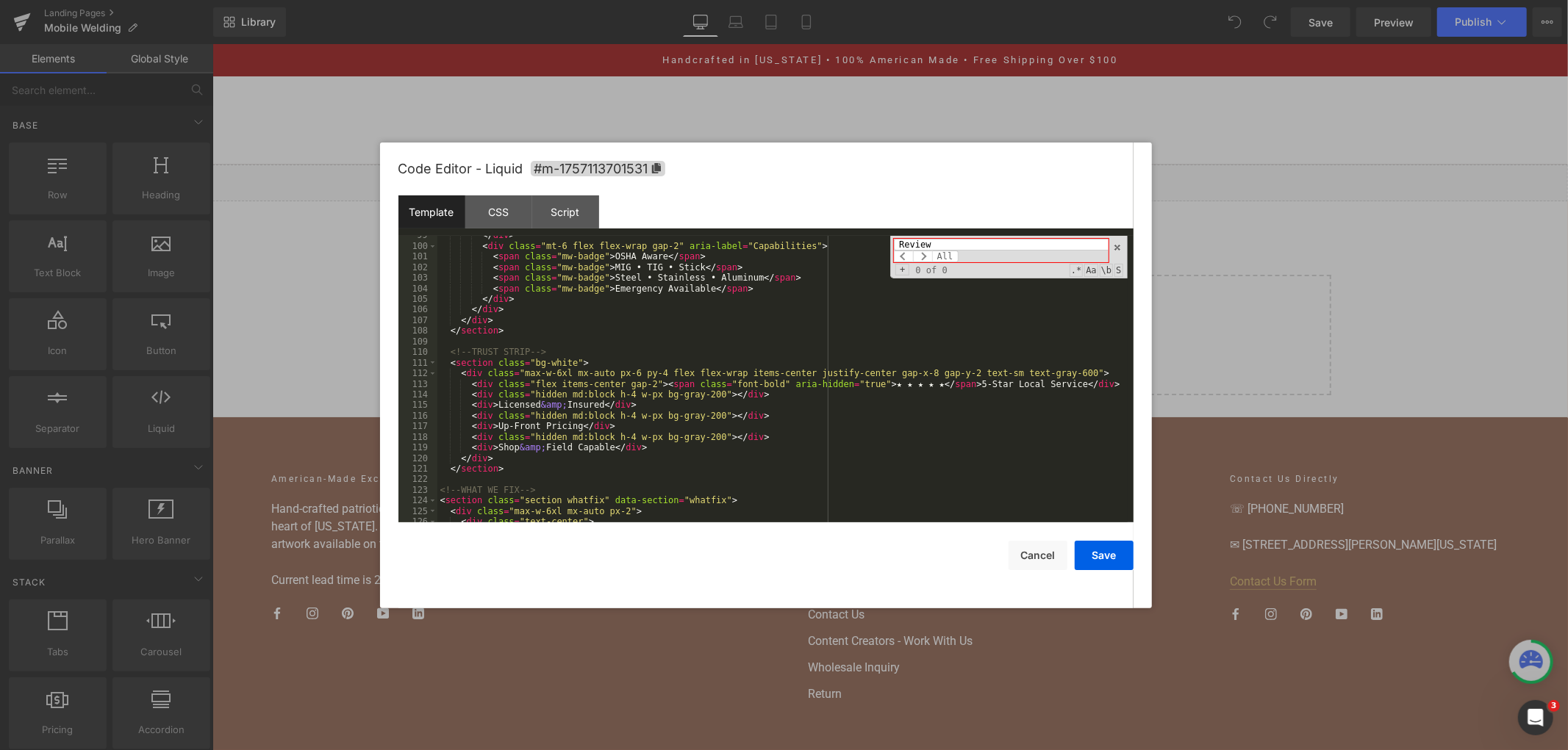
scroll to position [1194, 0]
type input "Review"
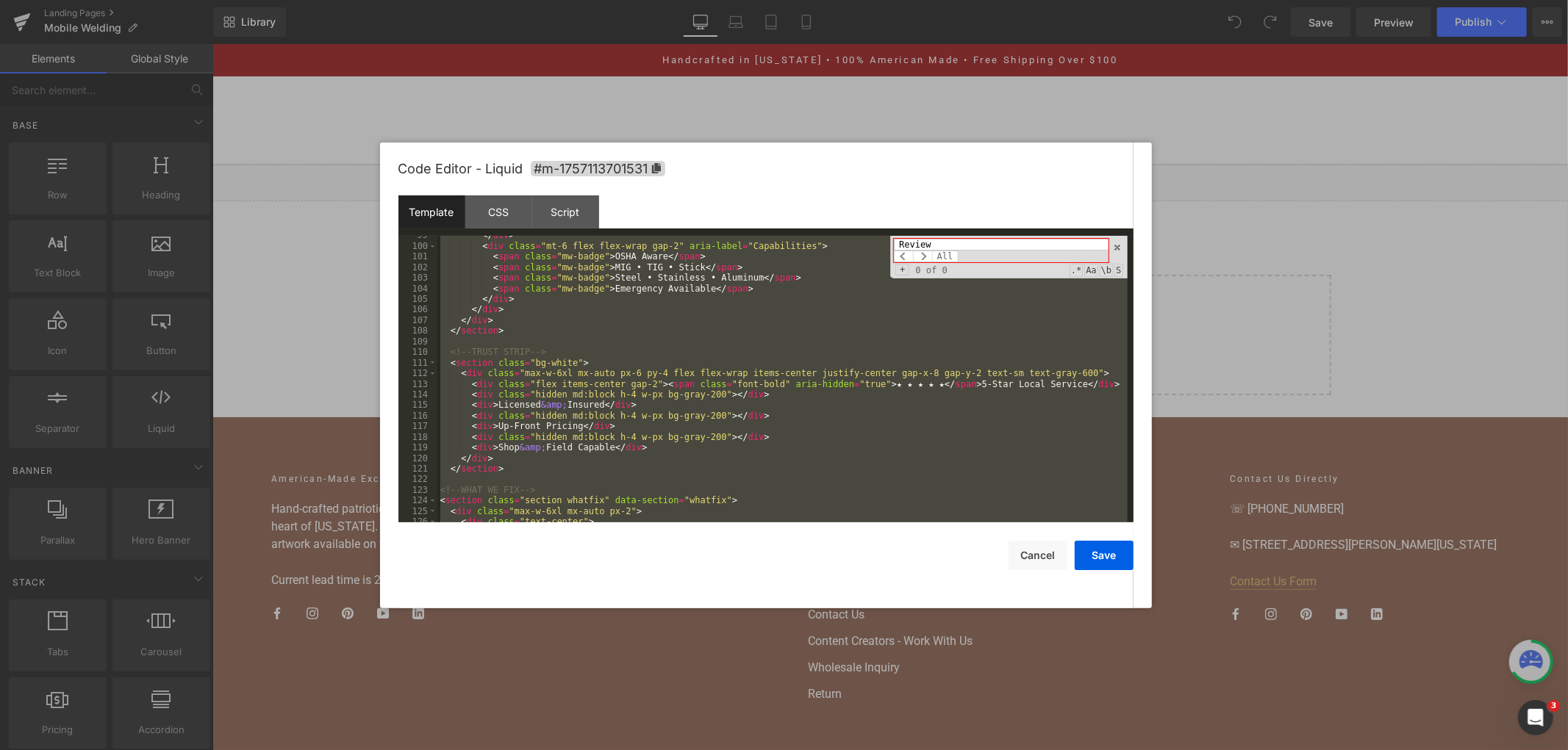
scroll to position [5655, 0]
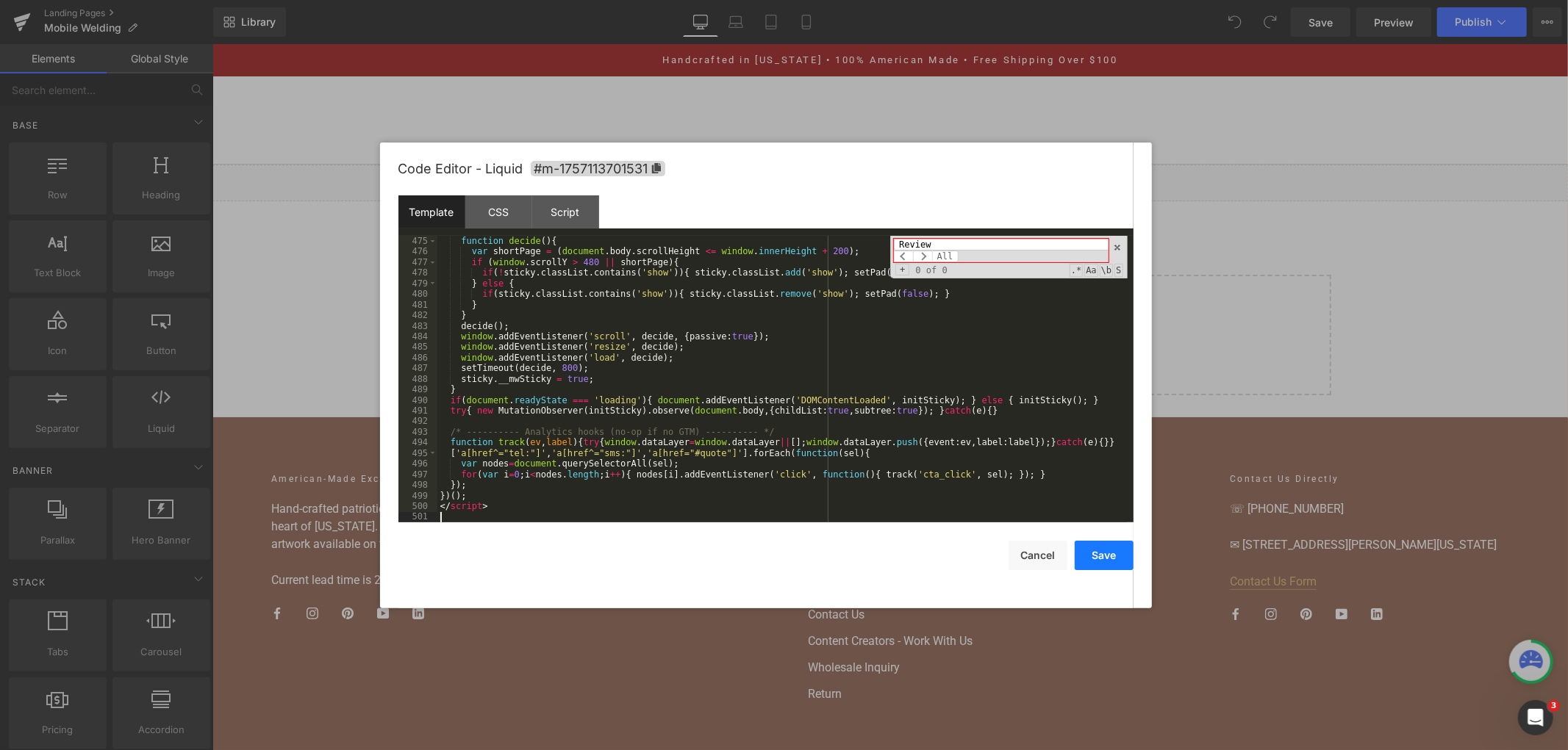
click at [1090, 552] on button "Save" at bounding box center [1104, 555] width 59 height 30
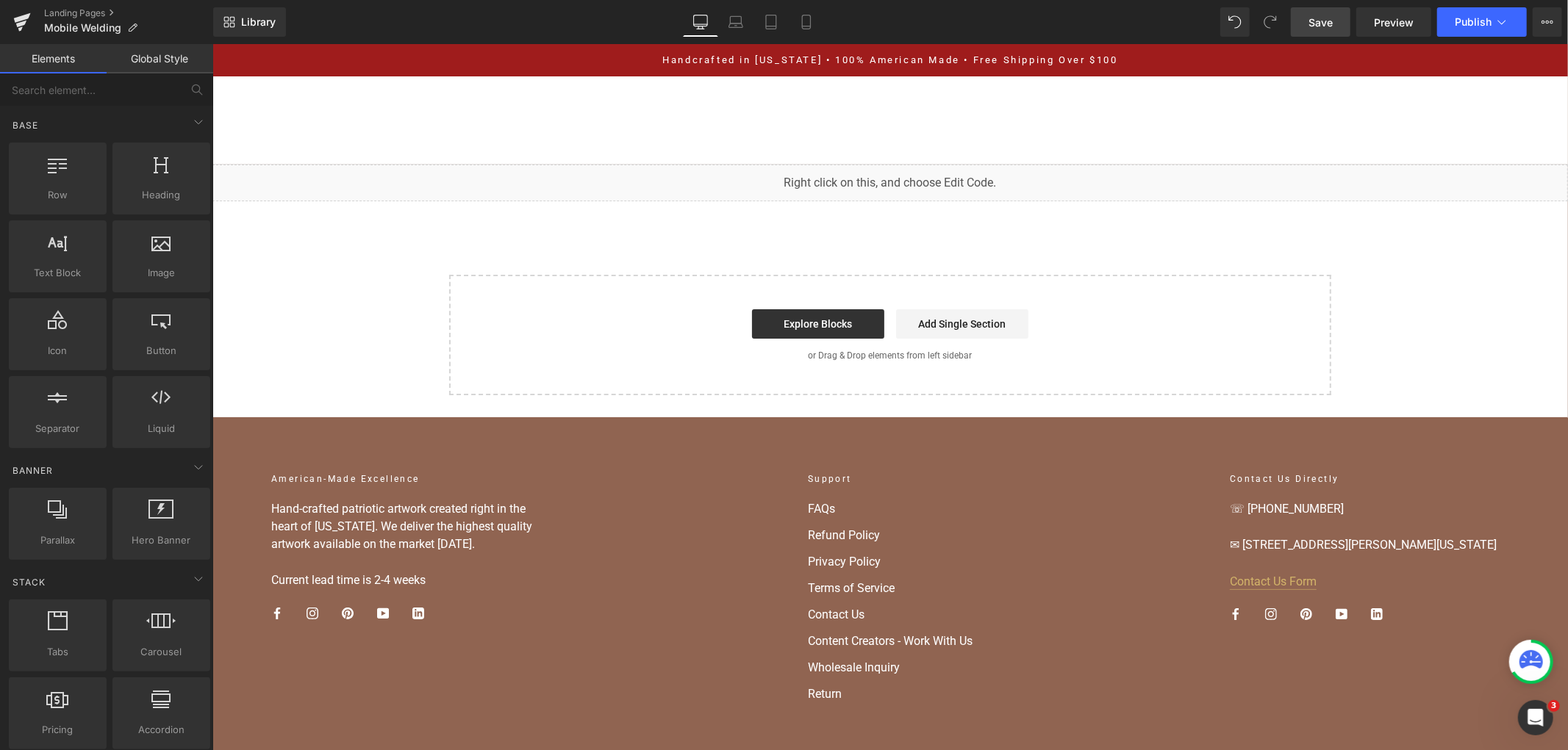
click at [1320, 16] on span "Save" at bounding box center [1320, 22] width 24 height 16
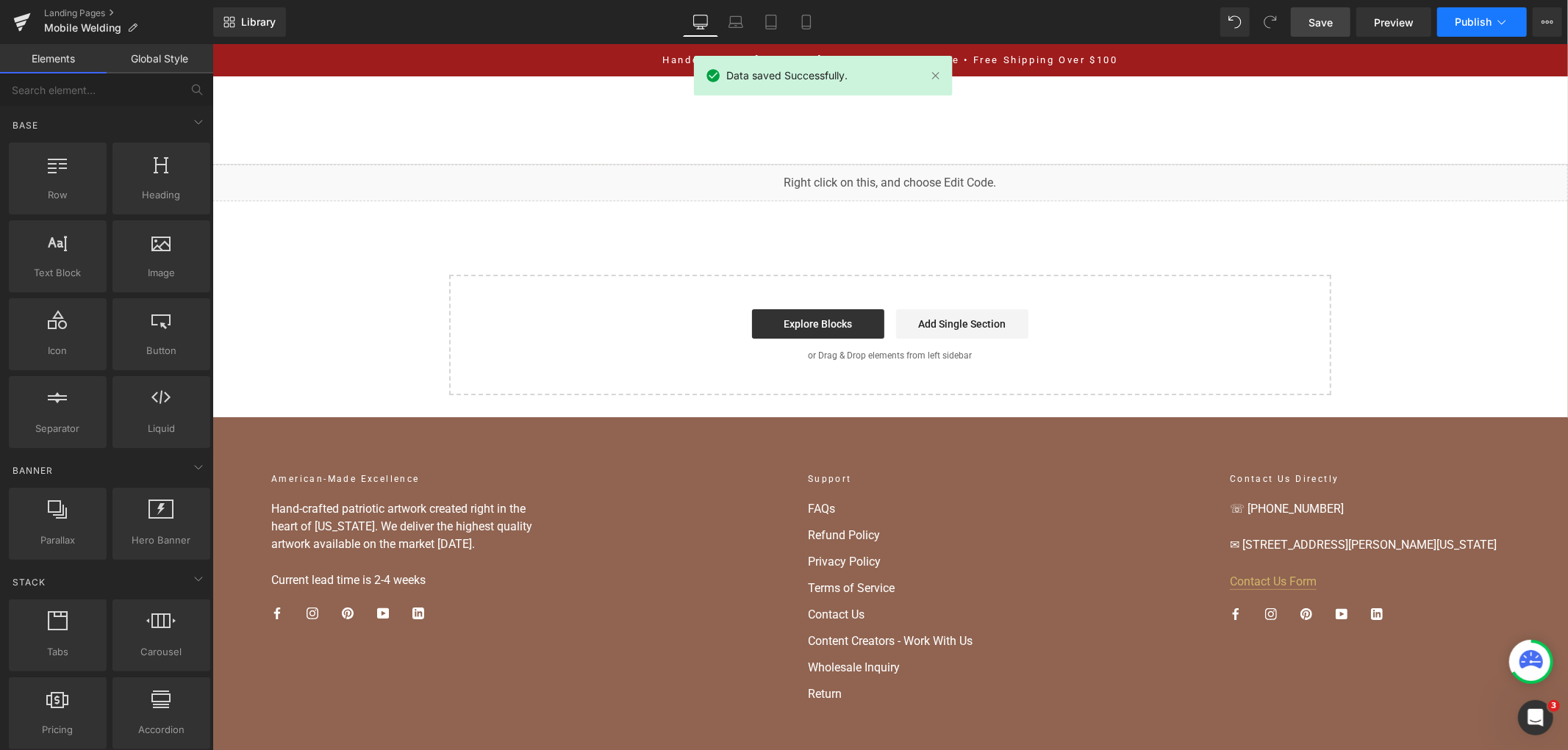
click at [1482, 24] on span "Publish" at bounding box center [1473, 21] width 37 height 12
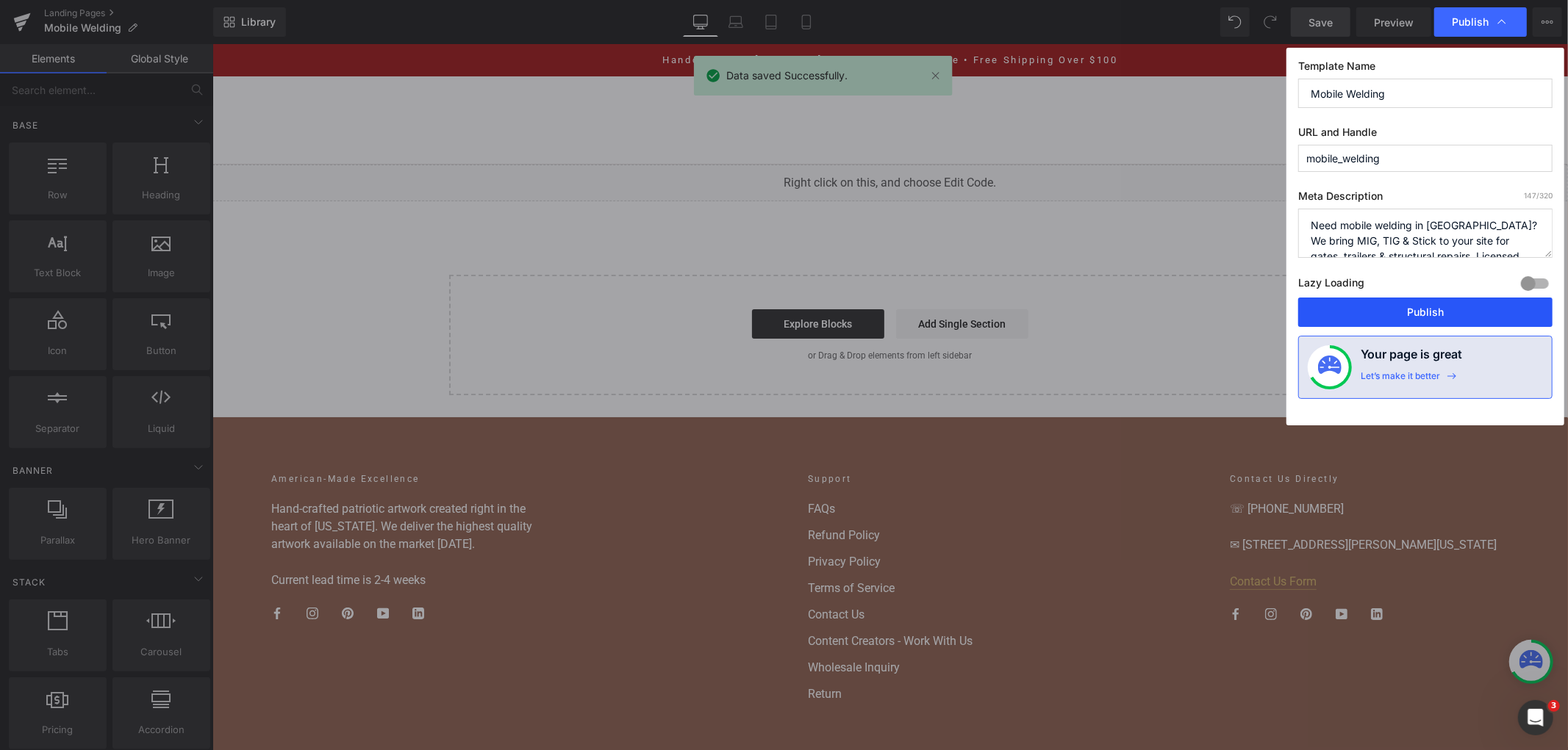
click at [1392, 323] on button "Publish" at bounding box center [1425, 312] width 254 height 30
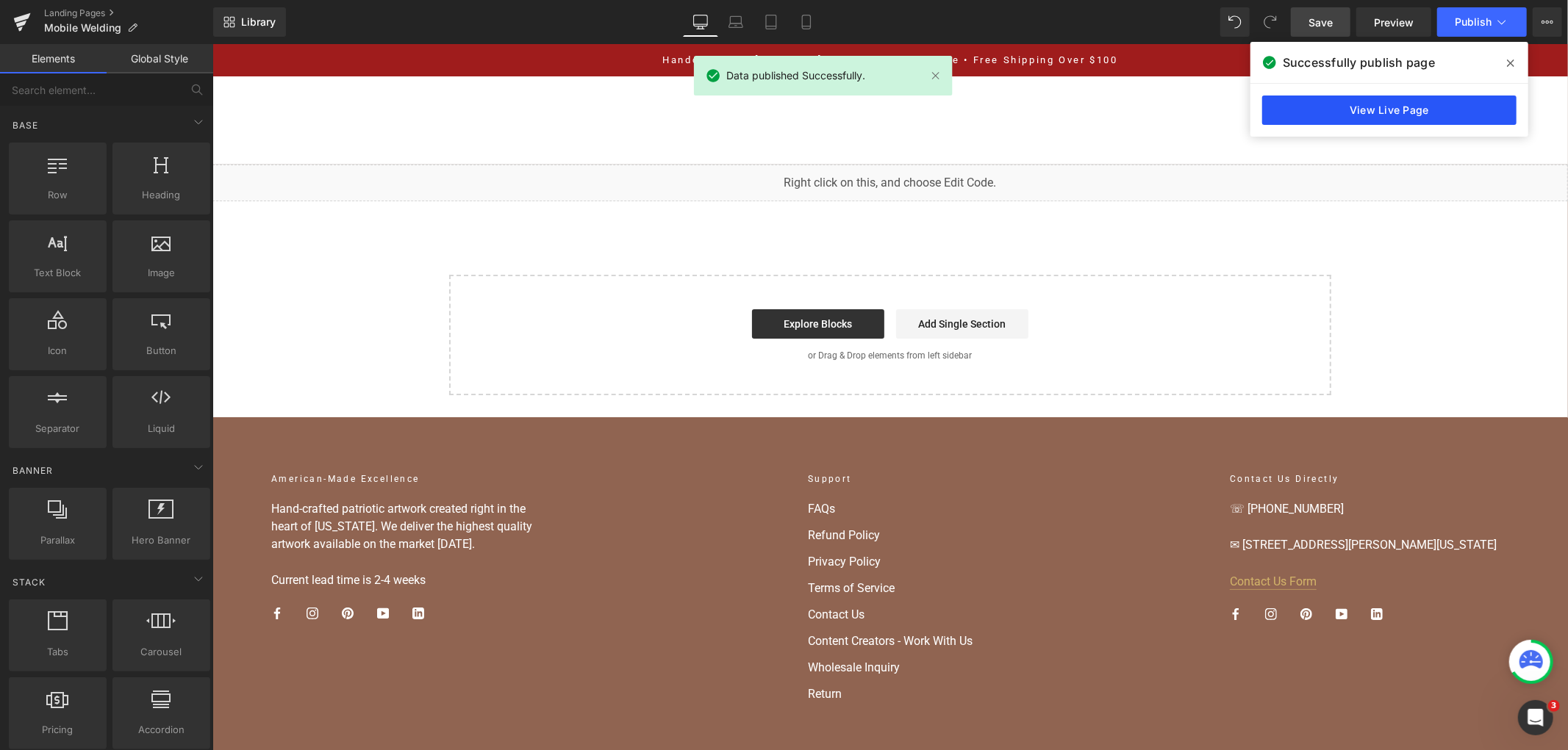
click at [1320, 106] on link "View Live Page" at bounding box center [1389, 110] width 254 height 30
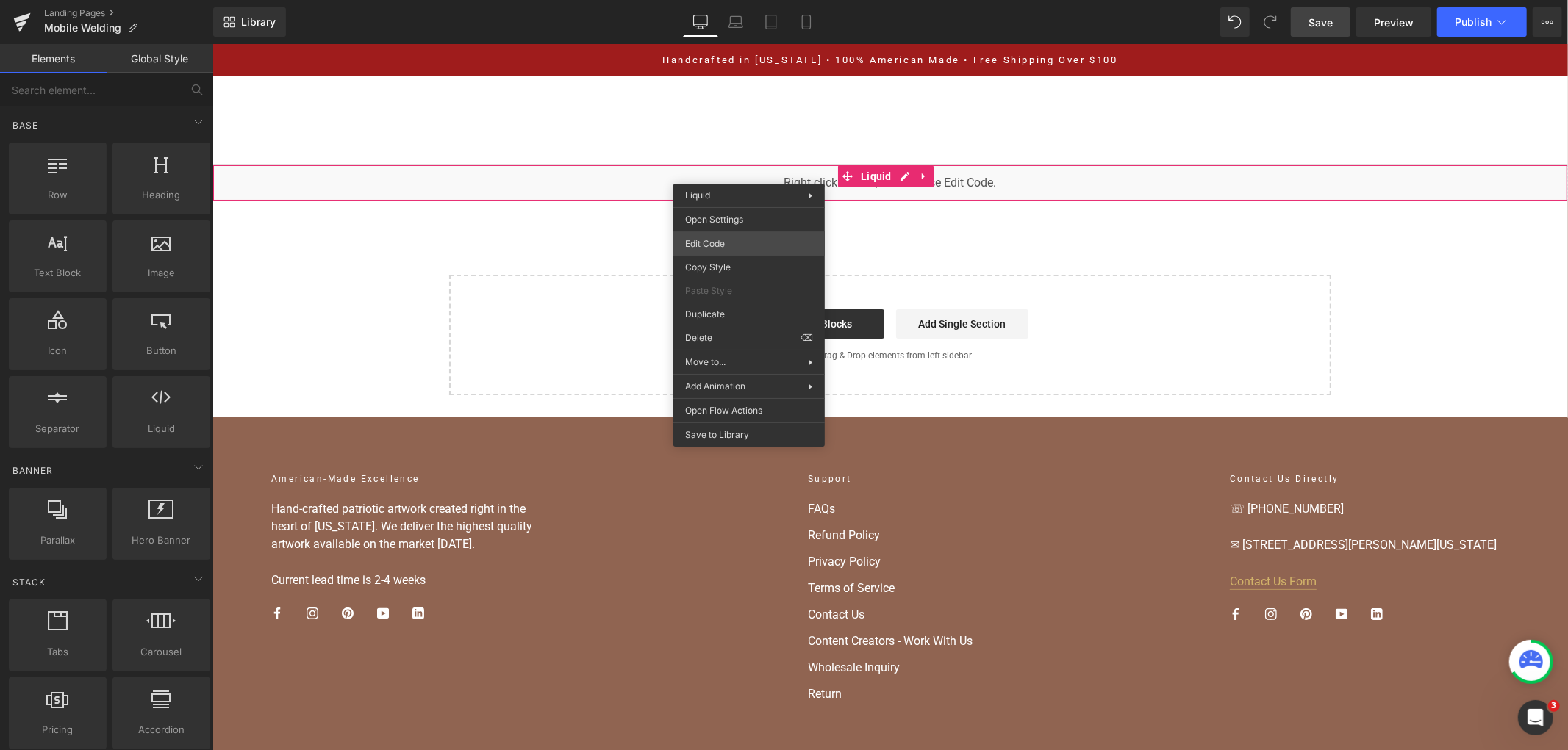
click at [748, 0] on div "You are previewing how the will restyle your page. You can not edit Elements in…" at bounding box center [784, 0] width 1568 height 0
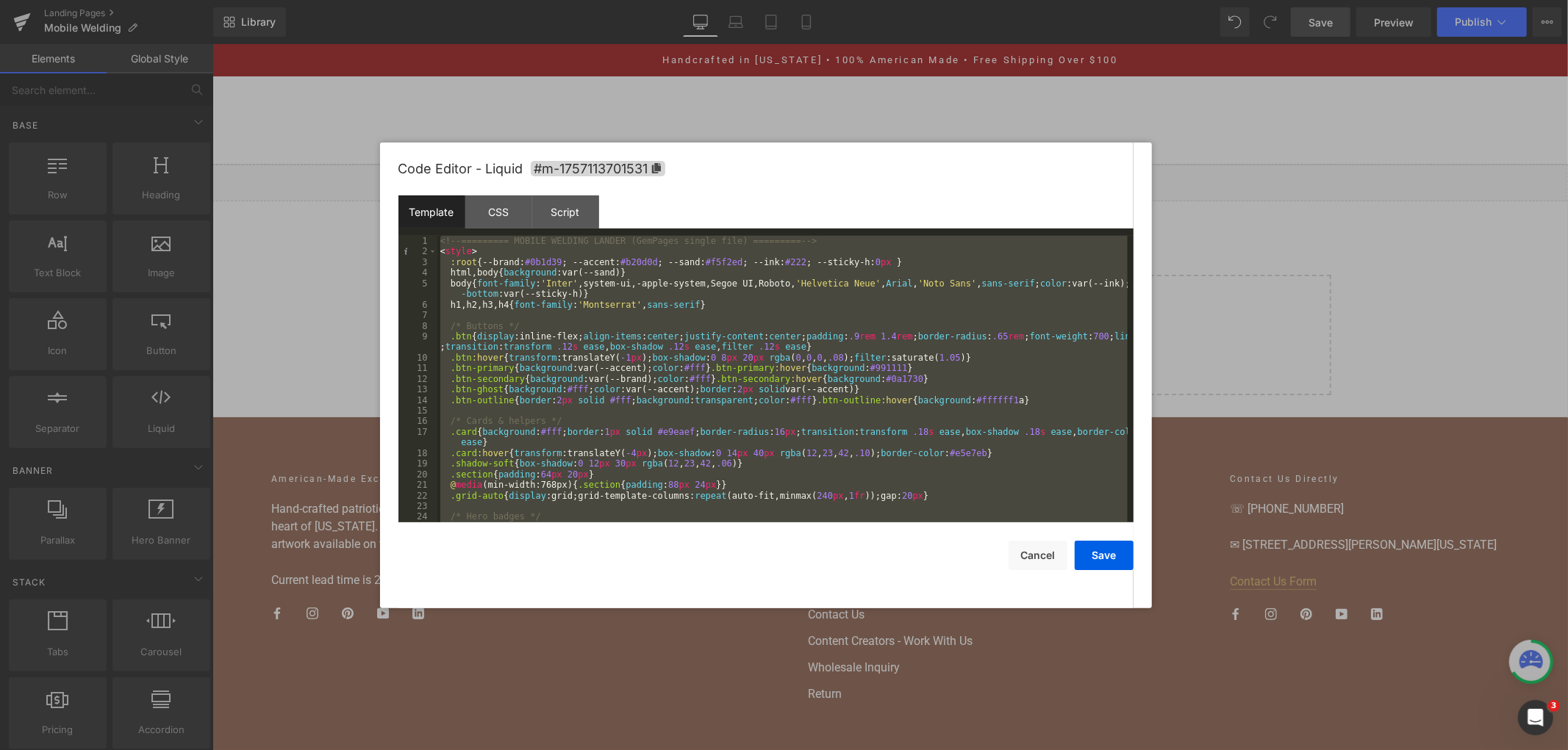
scroll to position [5465, 0]
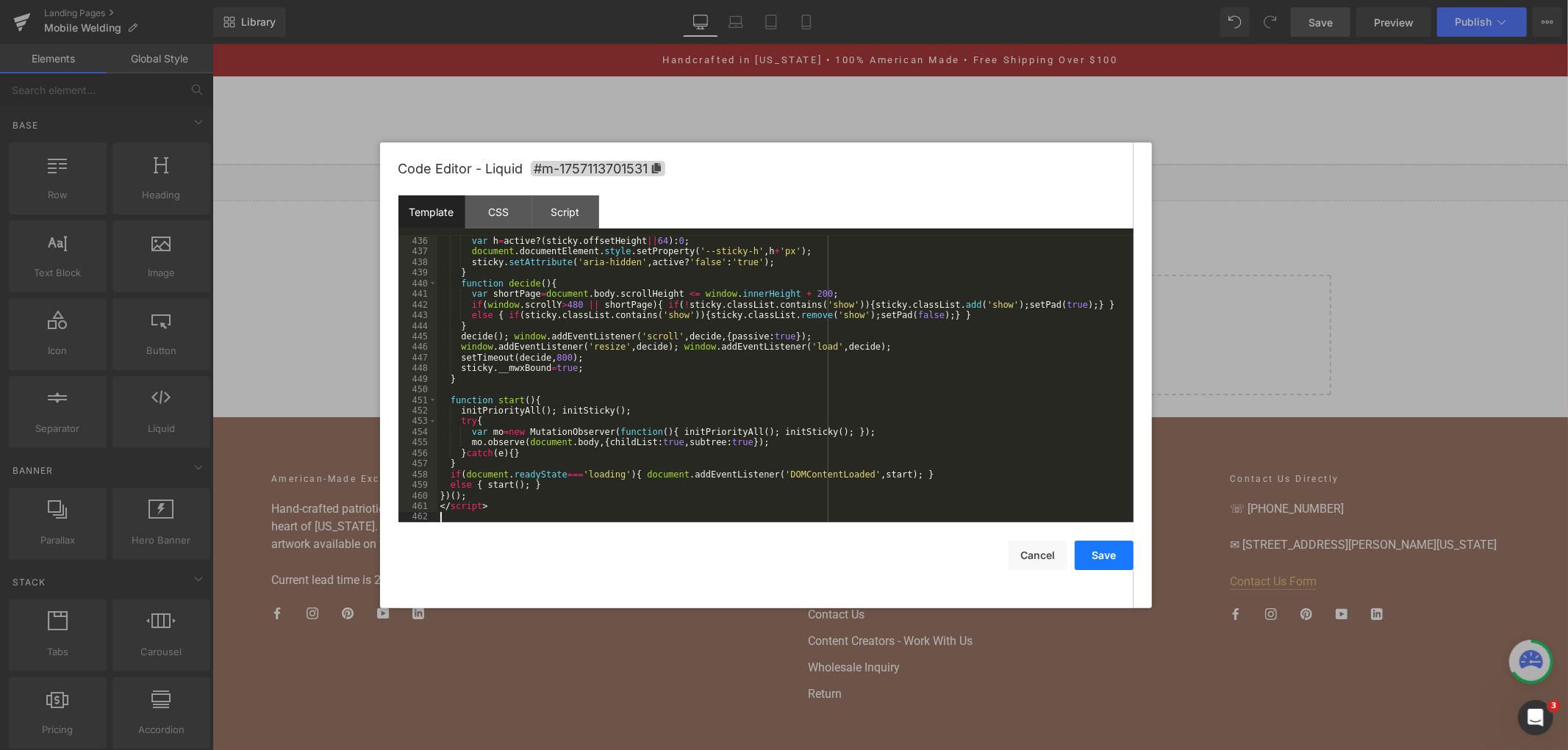
click at [1098, 565] on button "Save" at bounding box center [1104, 555] width 59 height 30
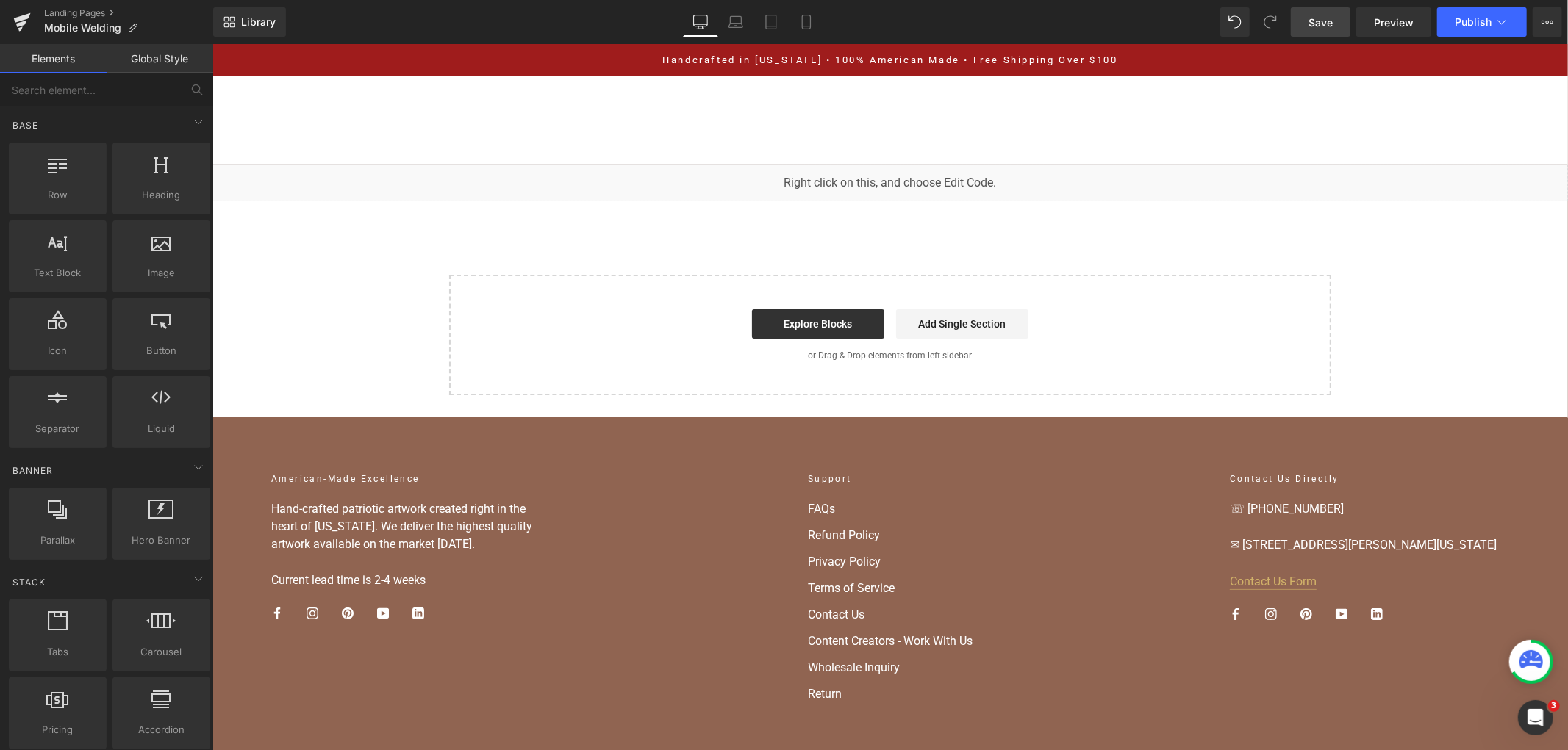
click at [1324, 9] on link "Save" at bounding box center [1320, 22] width 59 height 30
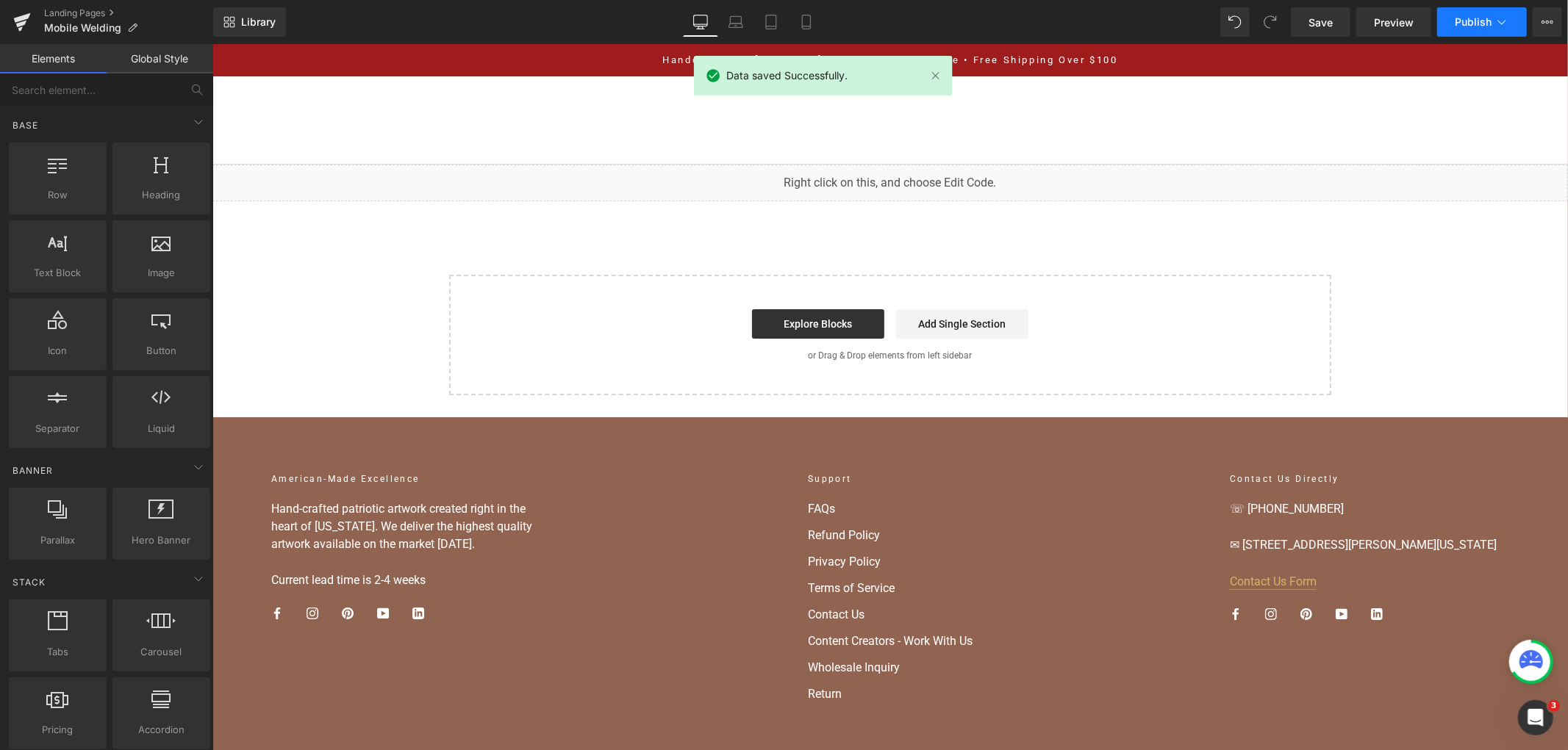
click at [1463, 23] on span "Publish" at bounding box center [1473, 21] width 37 height 12
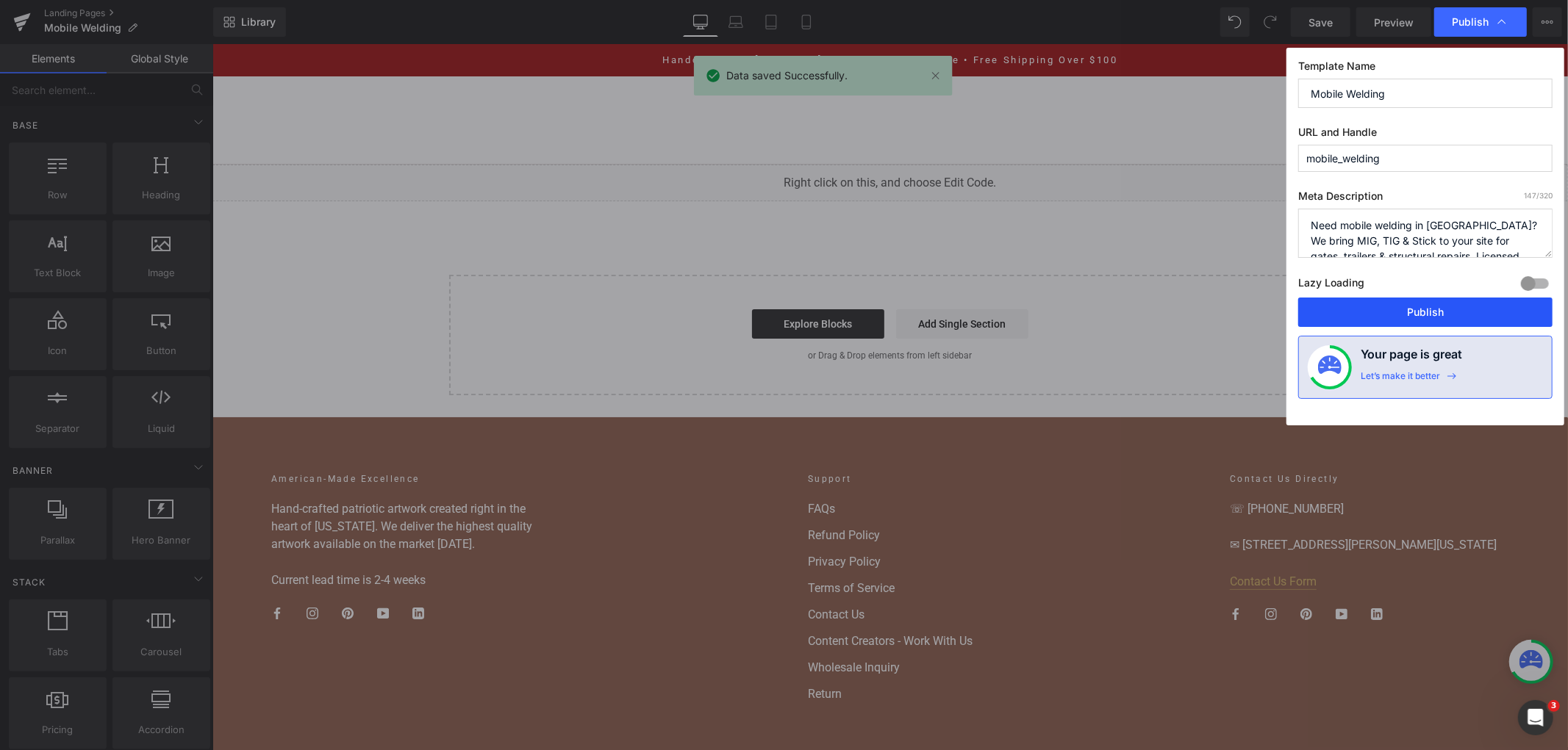
click at [1383, 325] on button "Publish" at bounding box center [1425, 312] width 254 height 30
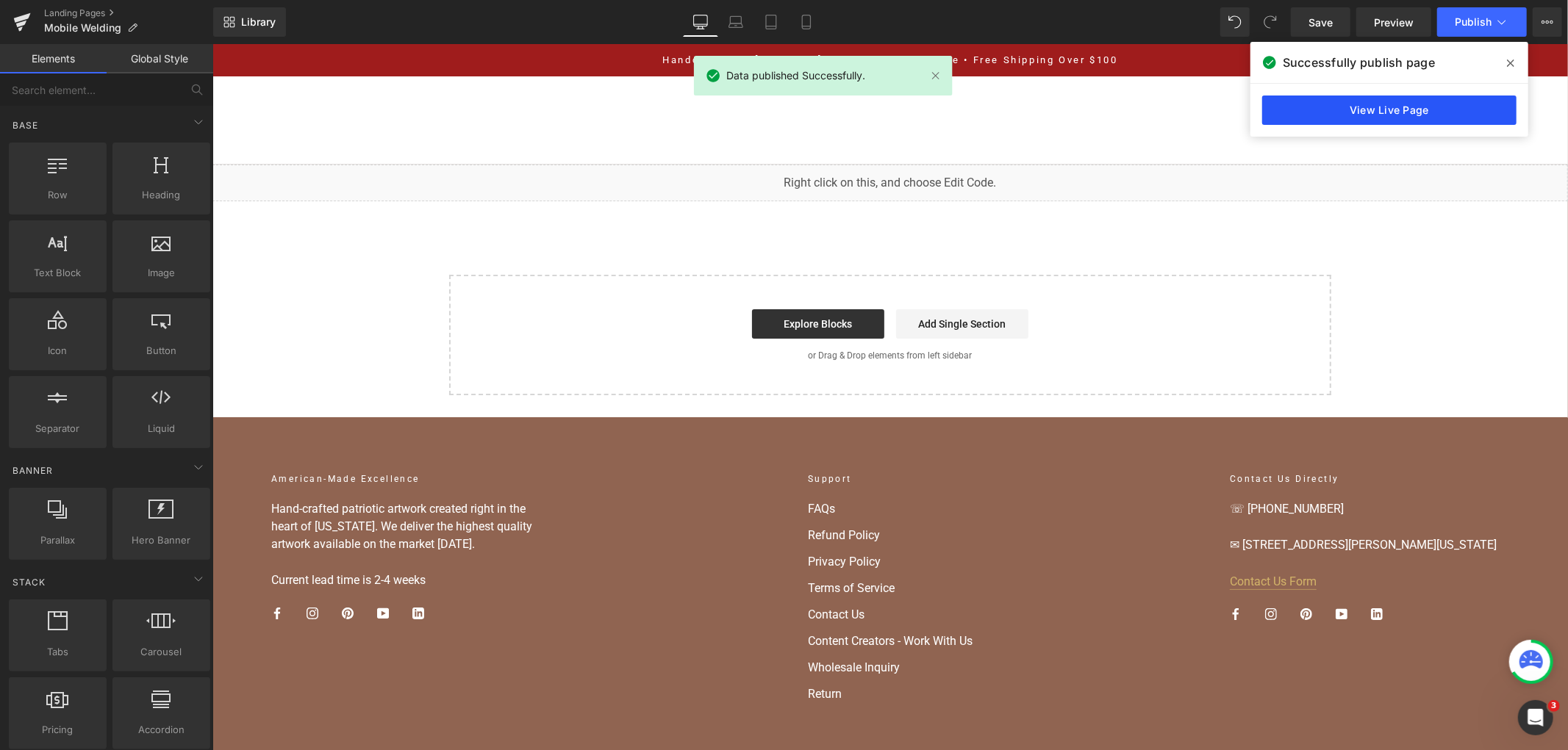
click at [1371, 106] on link "View Live Page" at bounding box center [1389, 110] width 254 height 30
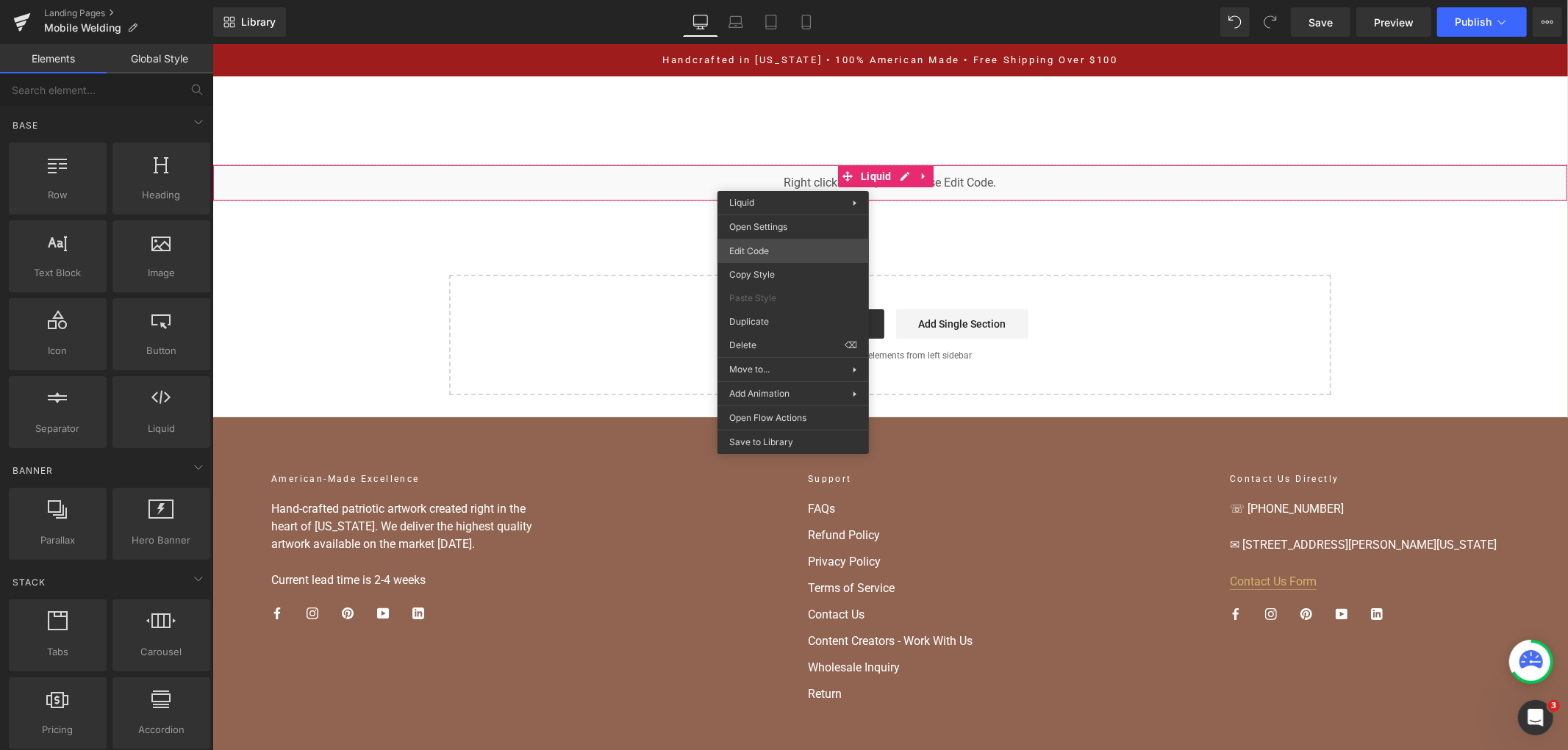
click at [808, 0] on div "You are previewing how the will restyle your page. You can not edit Elements in…" at bounding box center [784, 0] width 1568 height 0
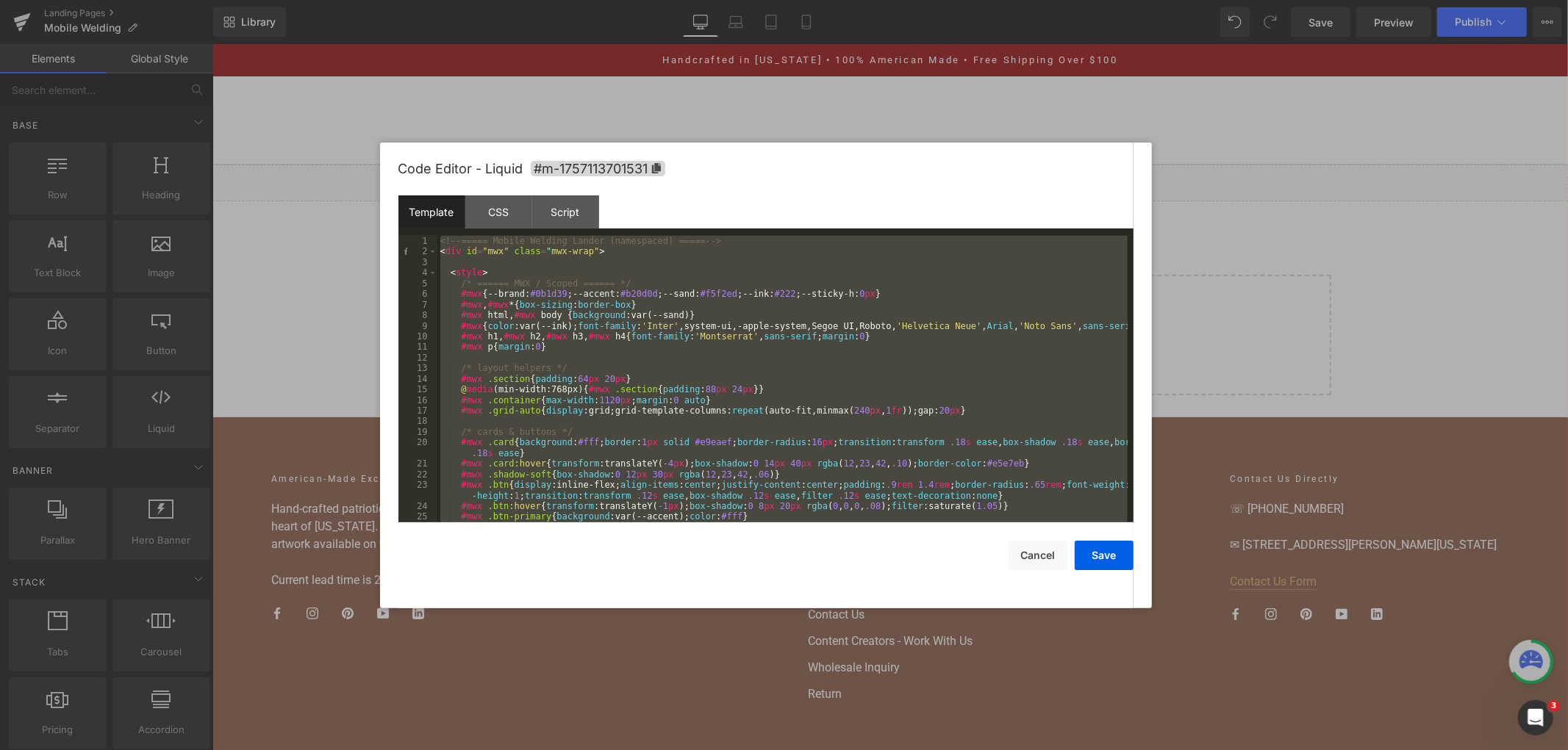
scroll to position [4881, 0]
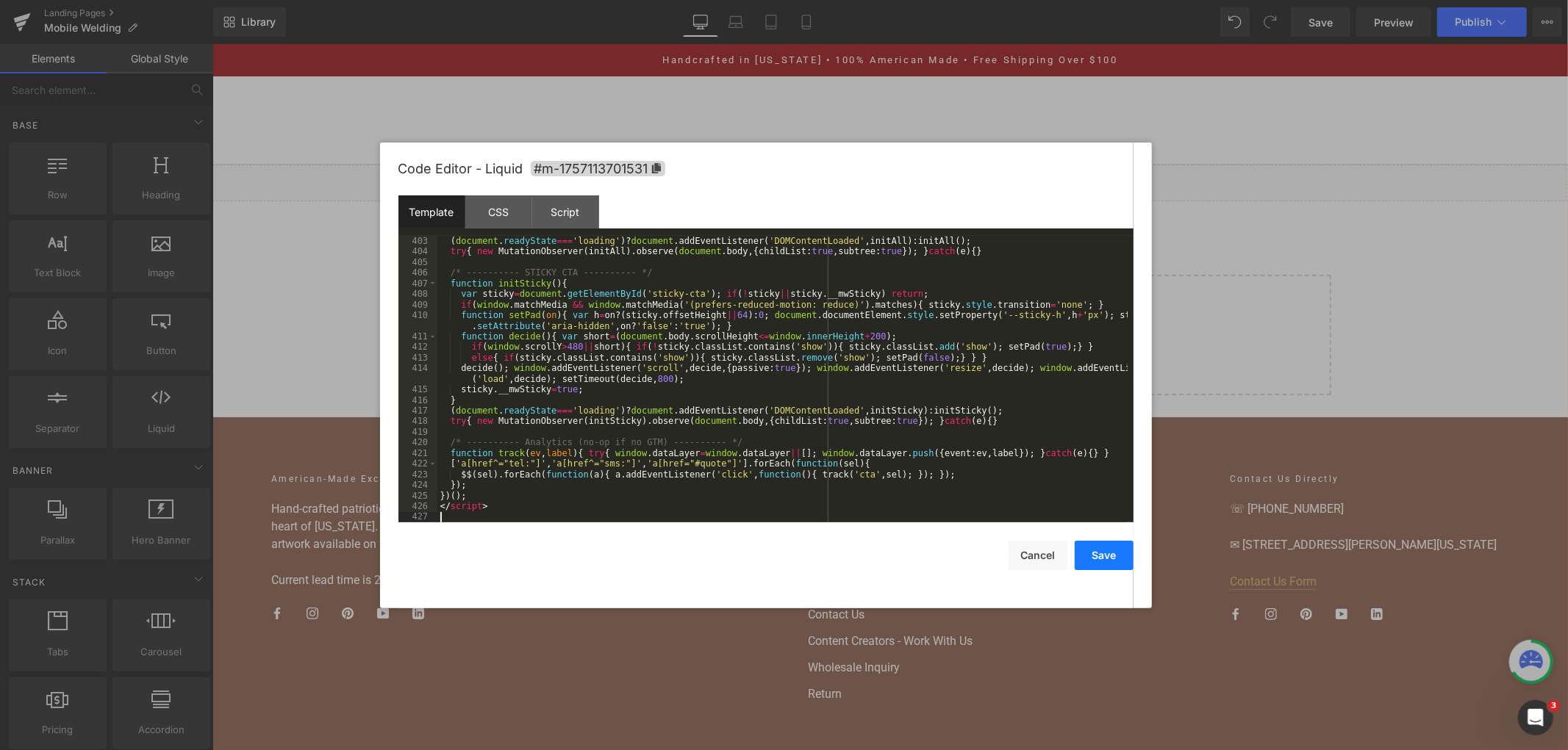
click at [1090, 551] on button "Save" at bounding box center [1104, 555] width 59 height 30
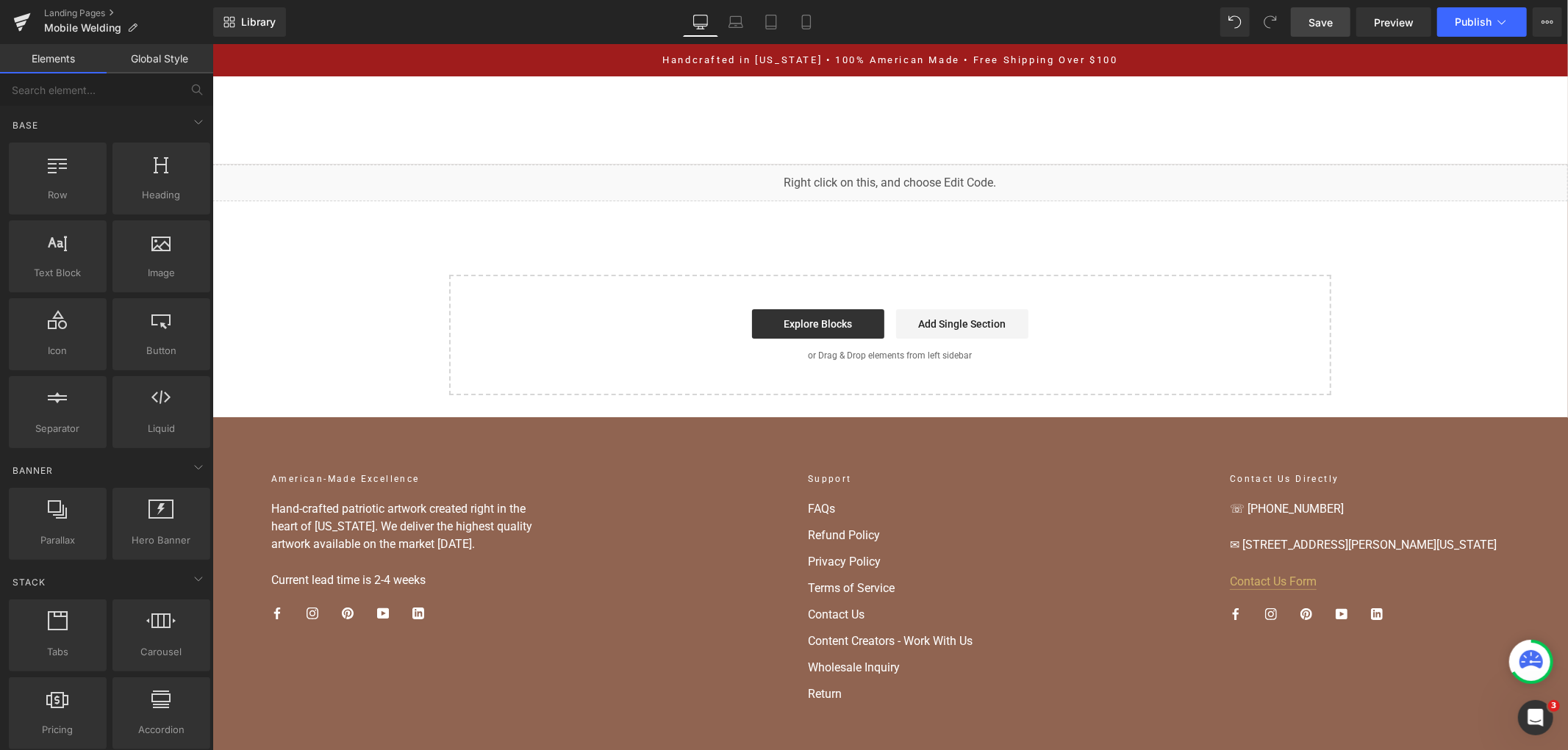
click at [1320, 24] on span "Save" at bounding box center [1320, 22] width 24 height 16
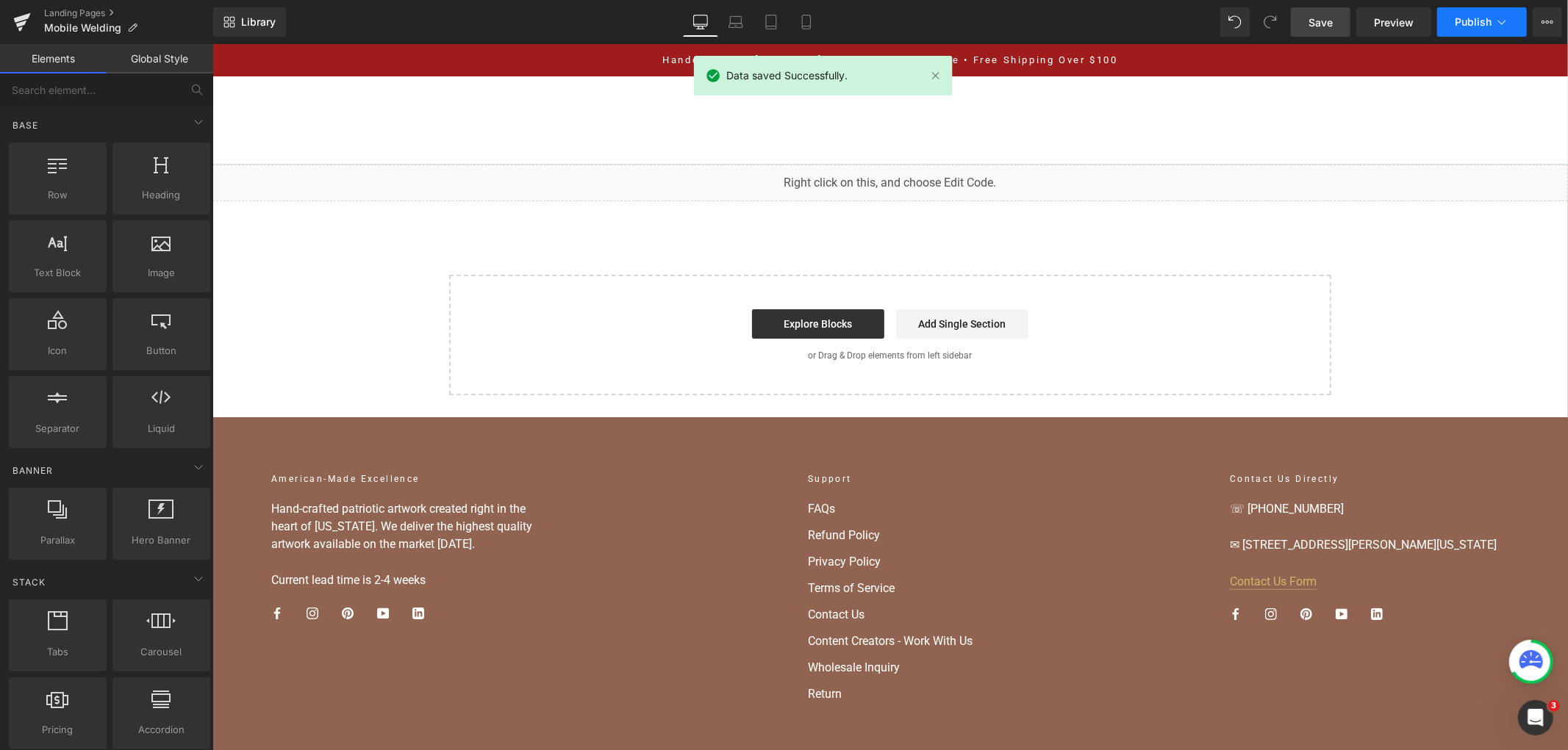
click at [1485, 9] on button "Publish" at bounding box center [1481, 22] width 90 height 30
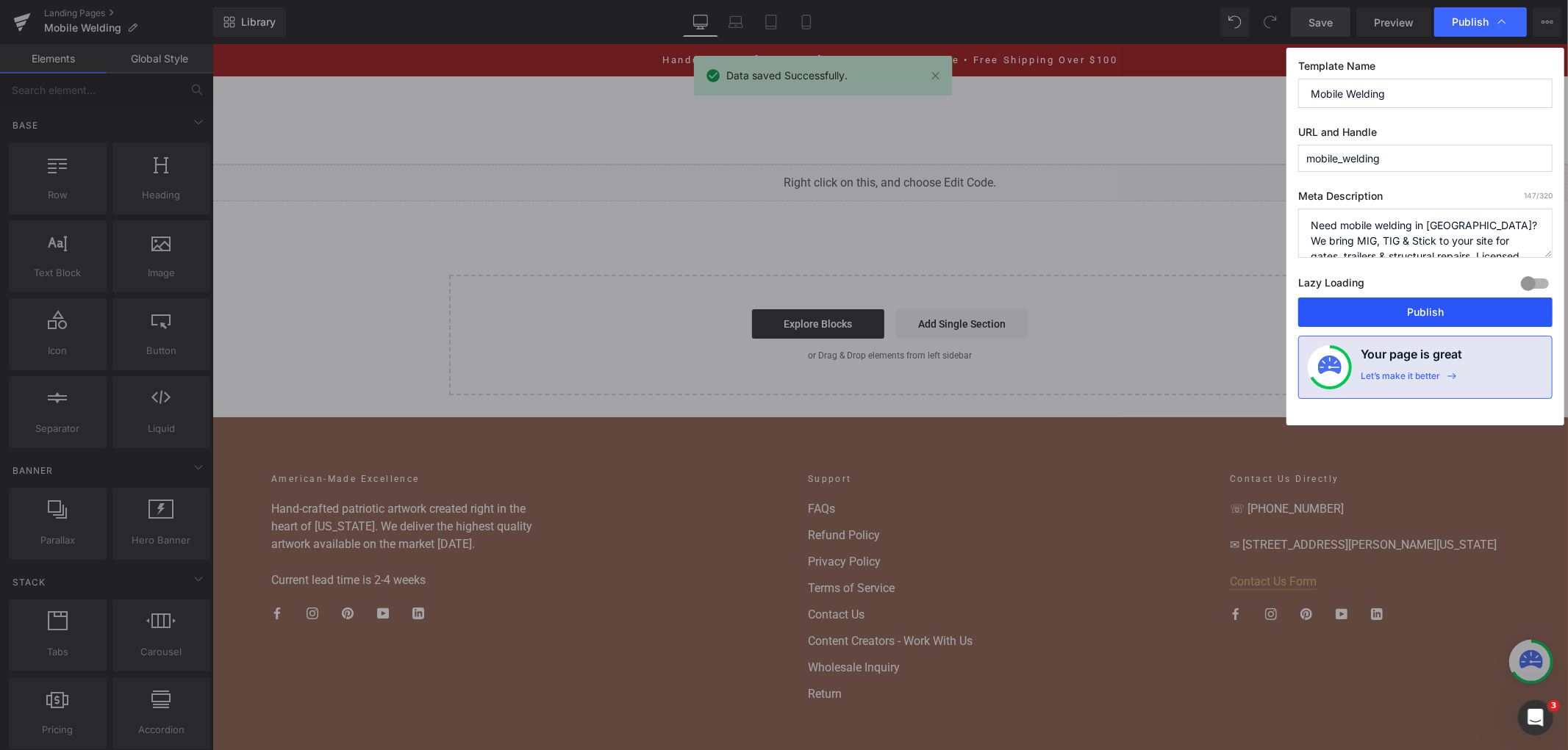
drag, startPoint x: 1364, startPoint y: 323, endPoint x: 1145, endPoint y: 283, distance: 222.6
click at [1364, 323] on button "Publish" at bounding box center [1425, 312] width 254 height 30
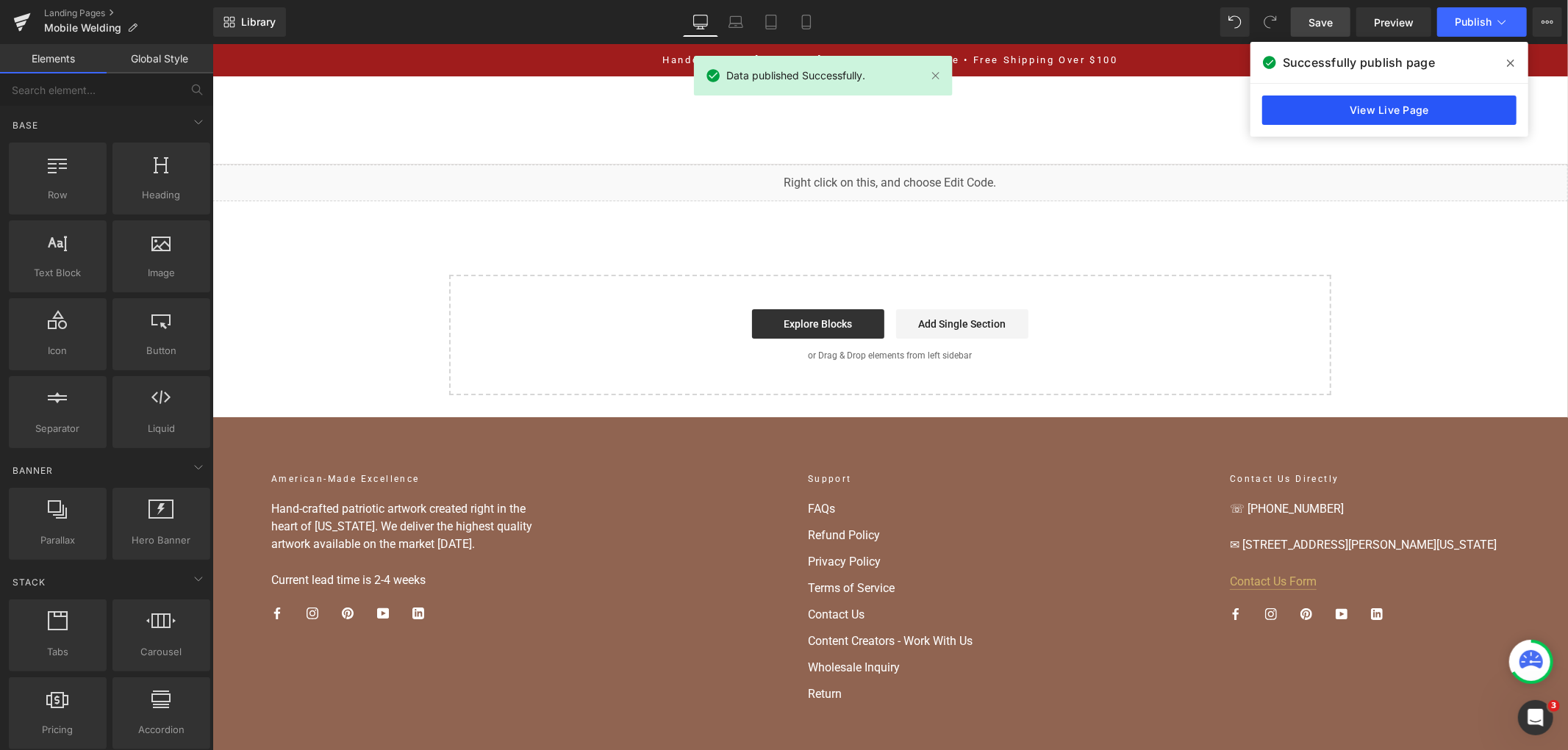
click at [1335, 120] on link "View Live Page" at bounding box center [1389, 110] width 254 height 30
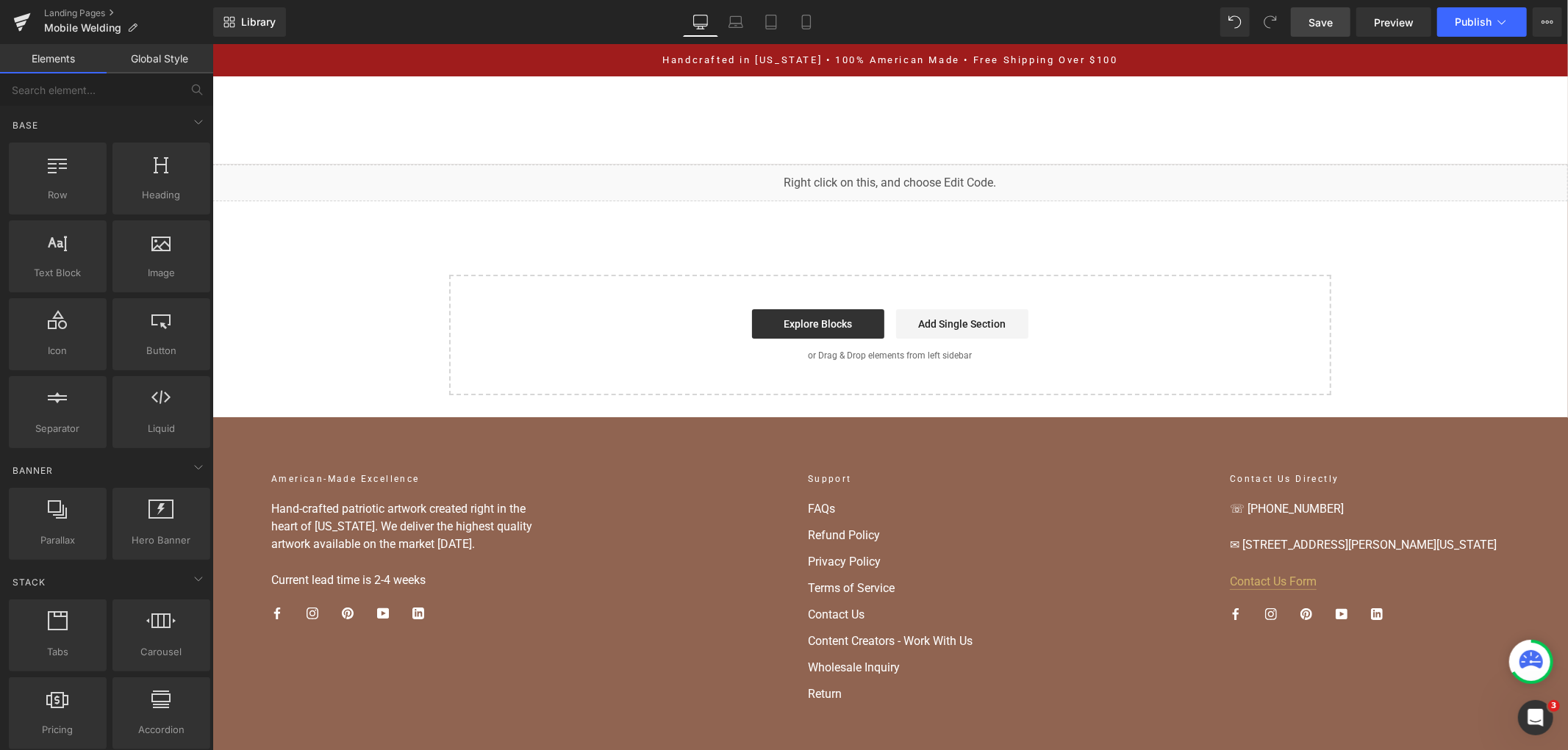
click at [1307, 16] on link "Save" at bounding box center [1320, 22] width 59 height 30
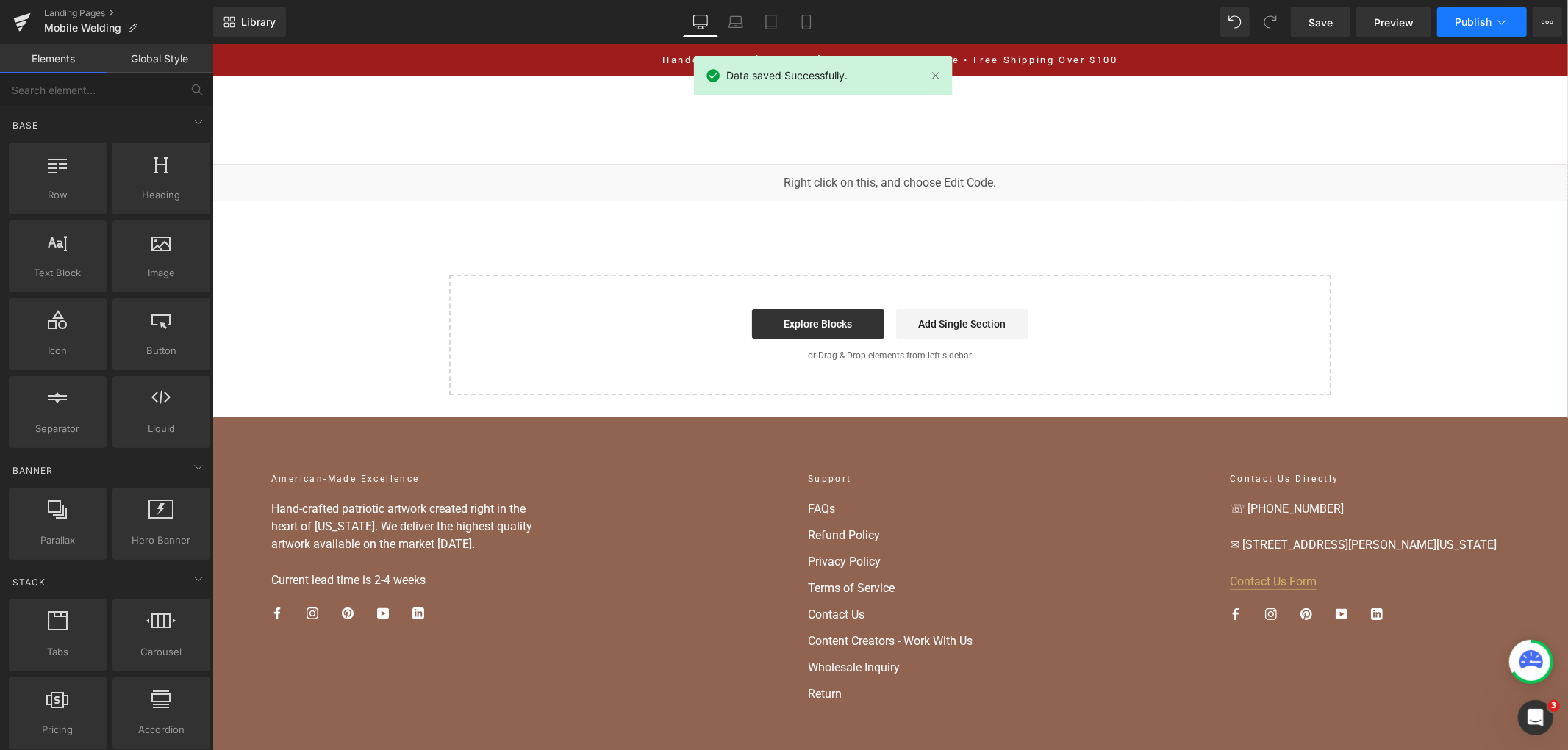
click at [1457, 31] on button "Publish" at bounding box center [1481, 22] width 90 height 30
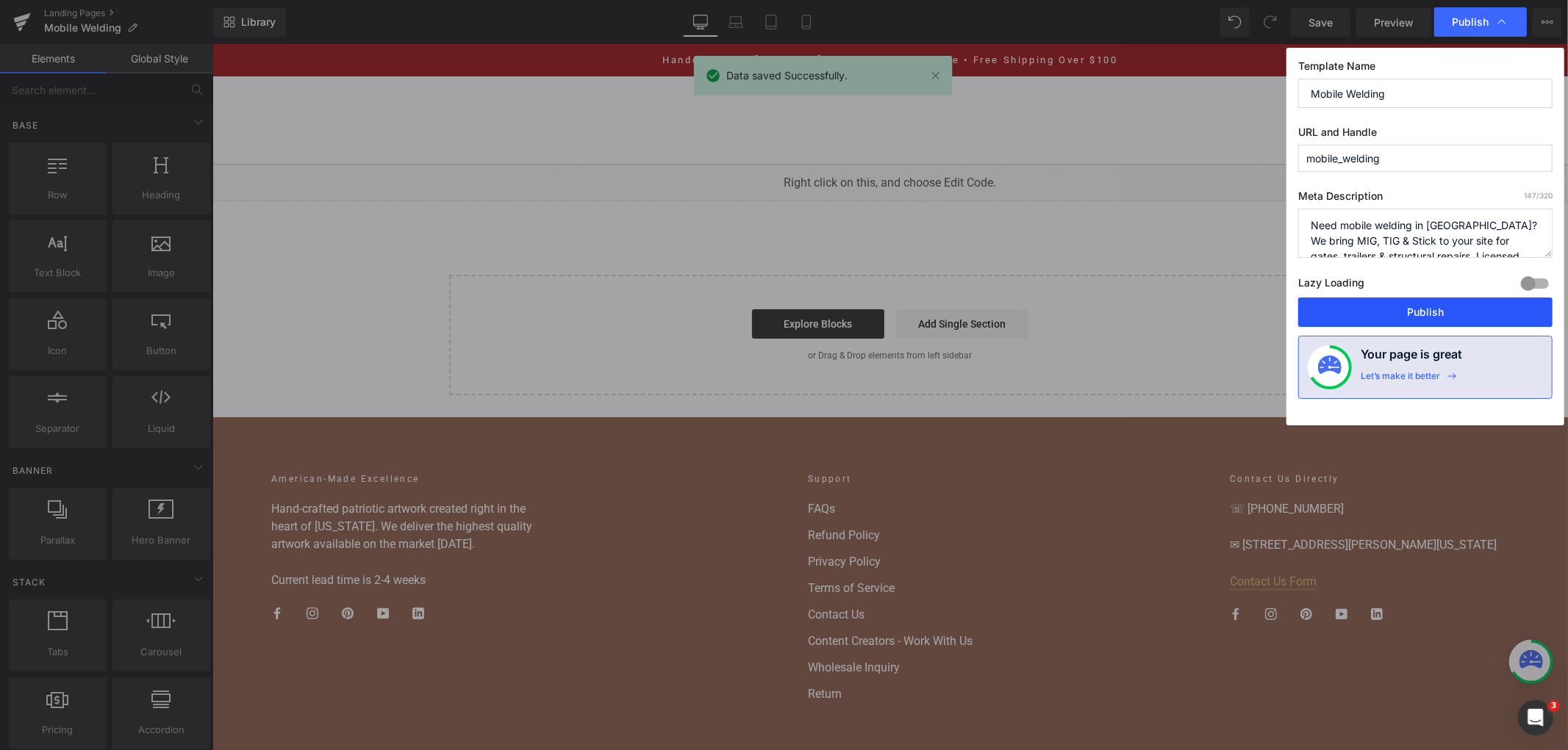
click at [1364, 320] on button "Publish" at bounding box center [1425, 312] width 254 height 30
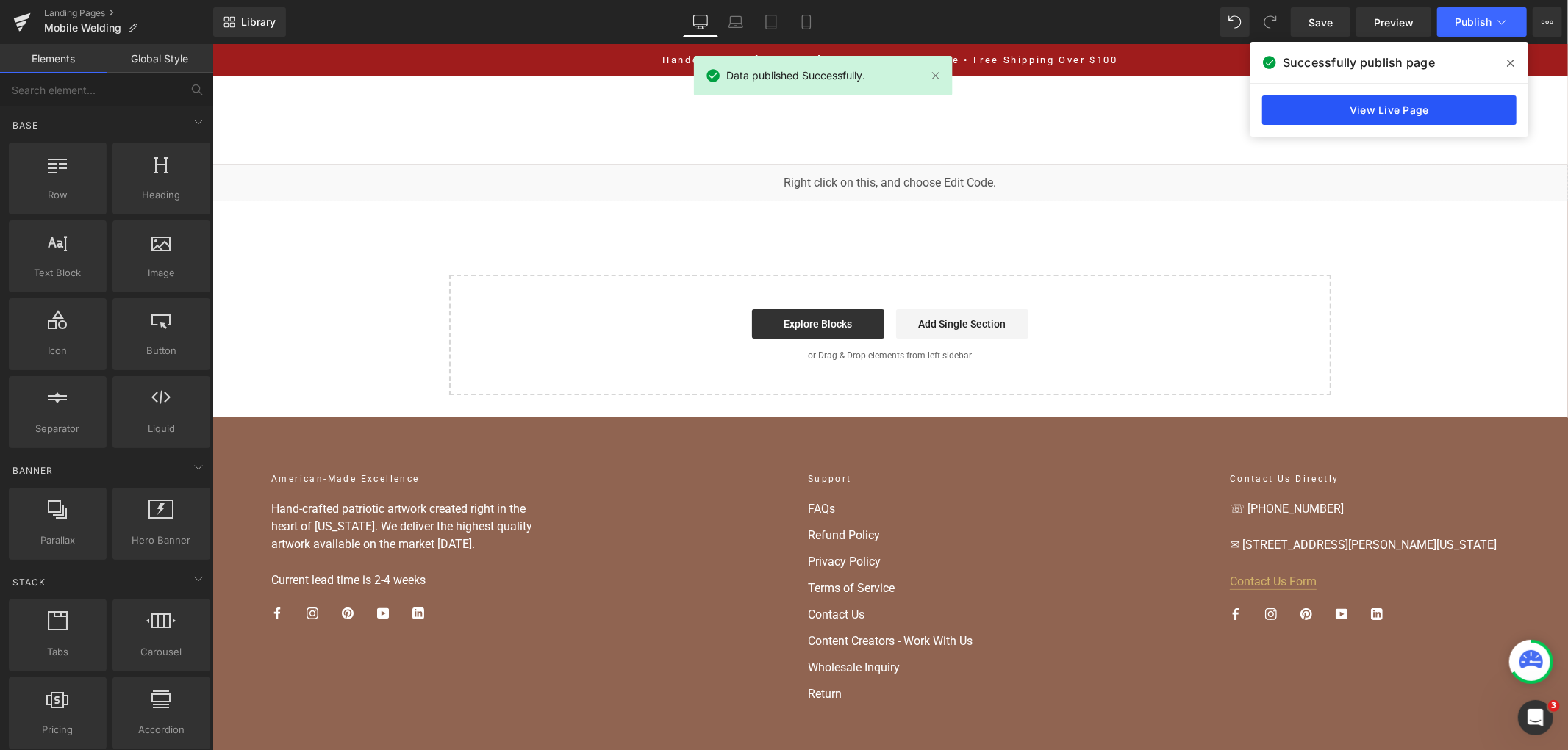
click at [1438, 122] on link "View Live Page" at bounding box center [1389, 110] width 254 height 30
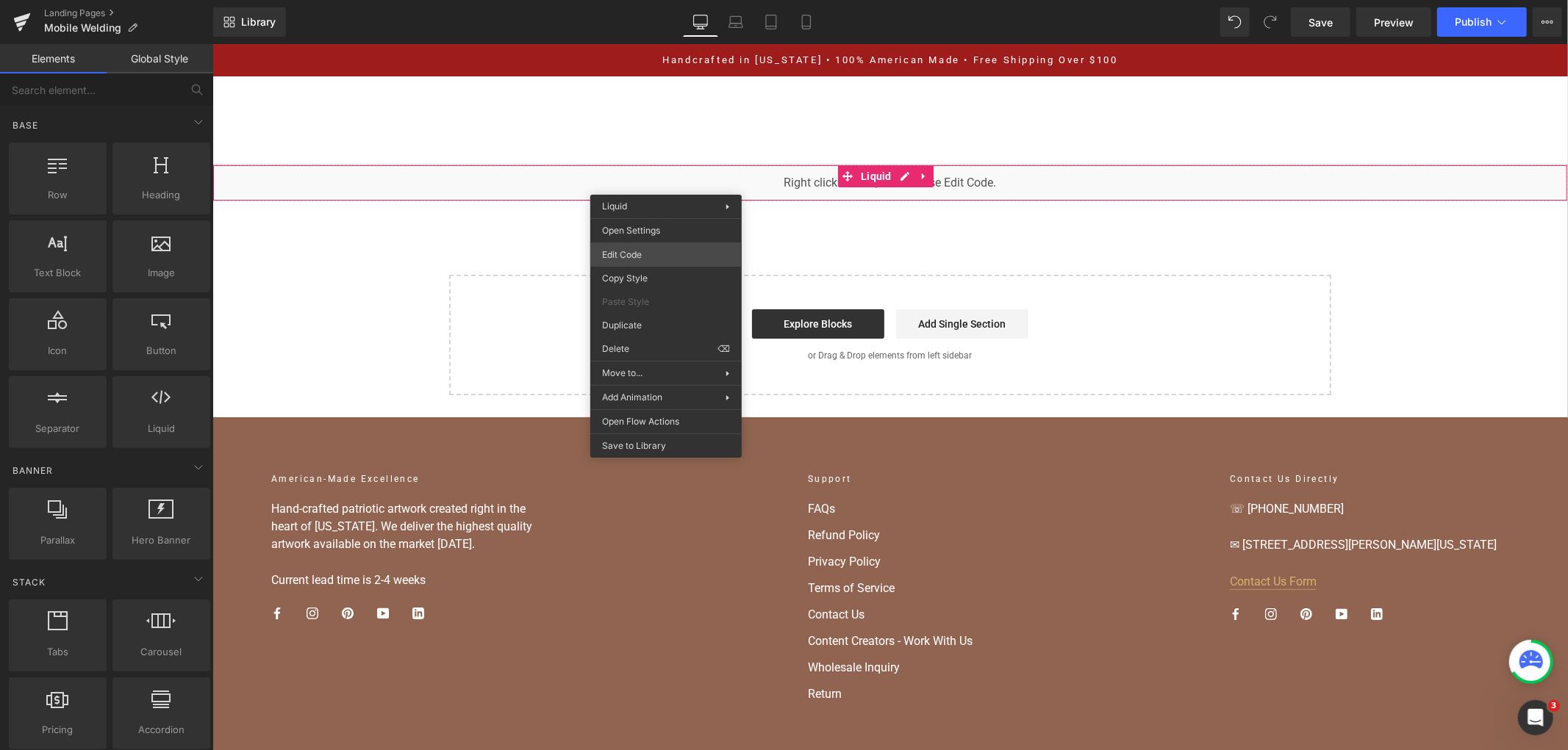
click at [651, 0] on div "You are previewing how the will restyle your page. You can not edit Elements in…" at bounding box center [784, 0] width 1568 height 0
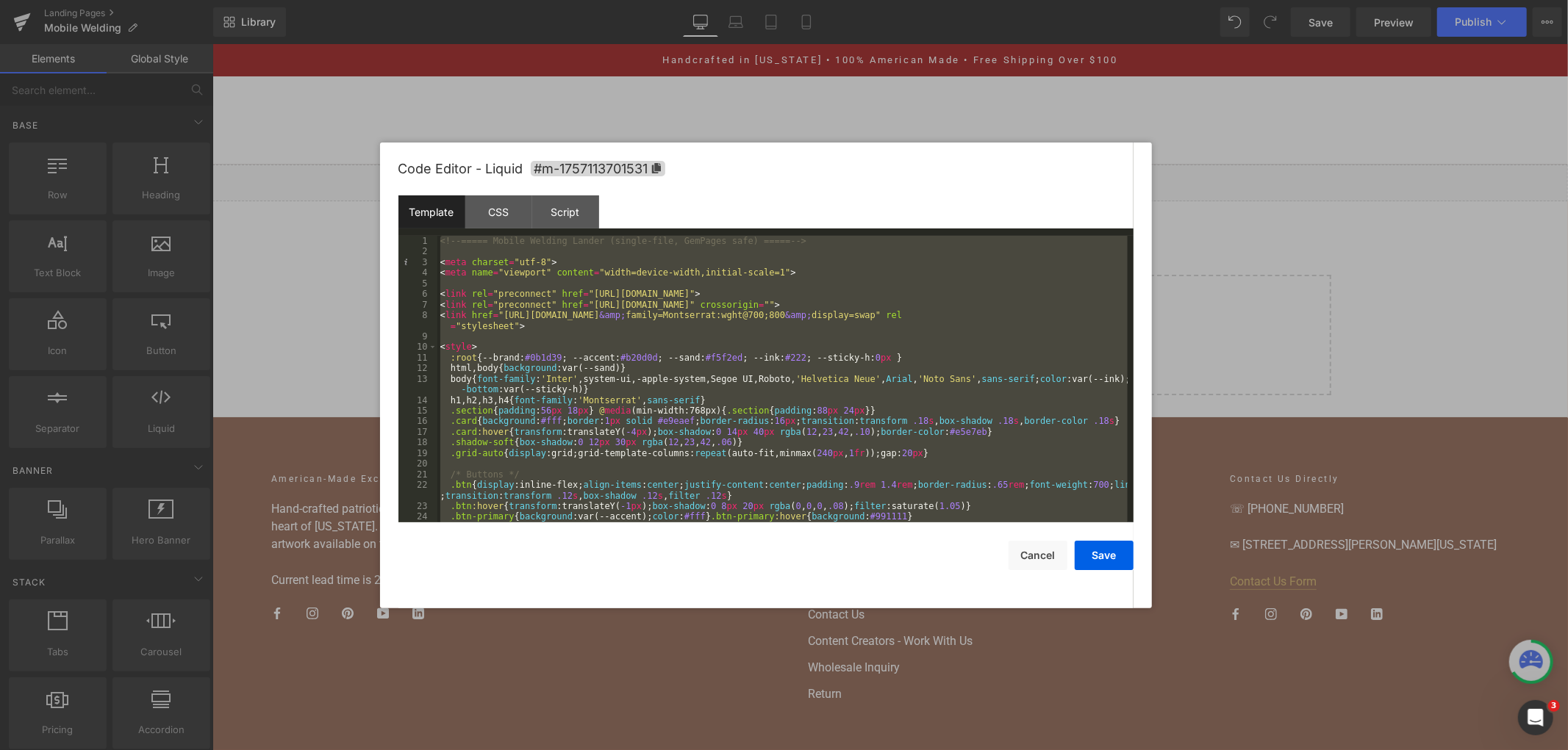
scroll to position [4585, 0]
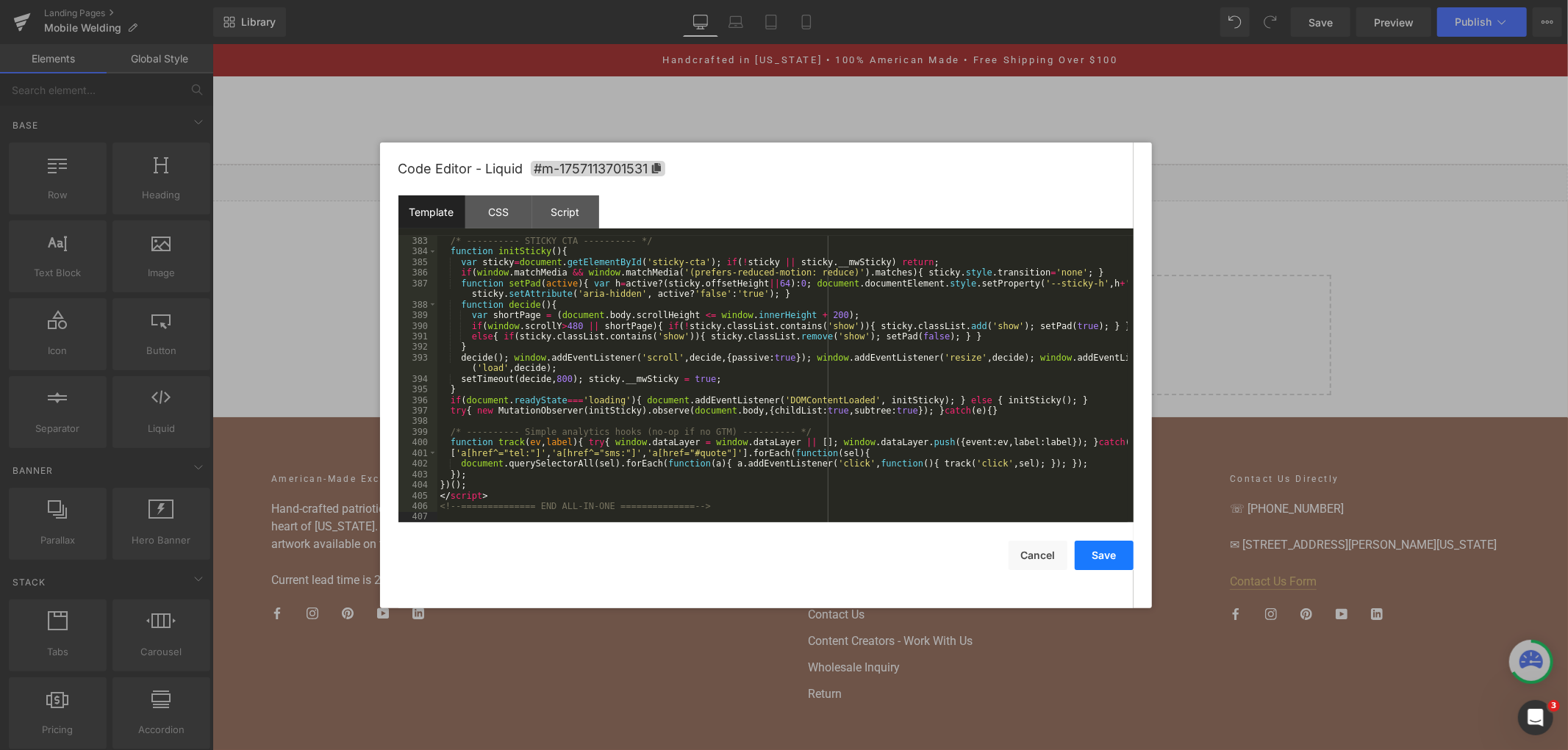
click at [1088, 555] on button "Save" at bounding box center [1104, 555] width 59 height 30
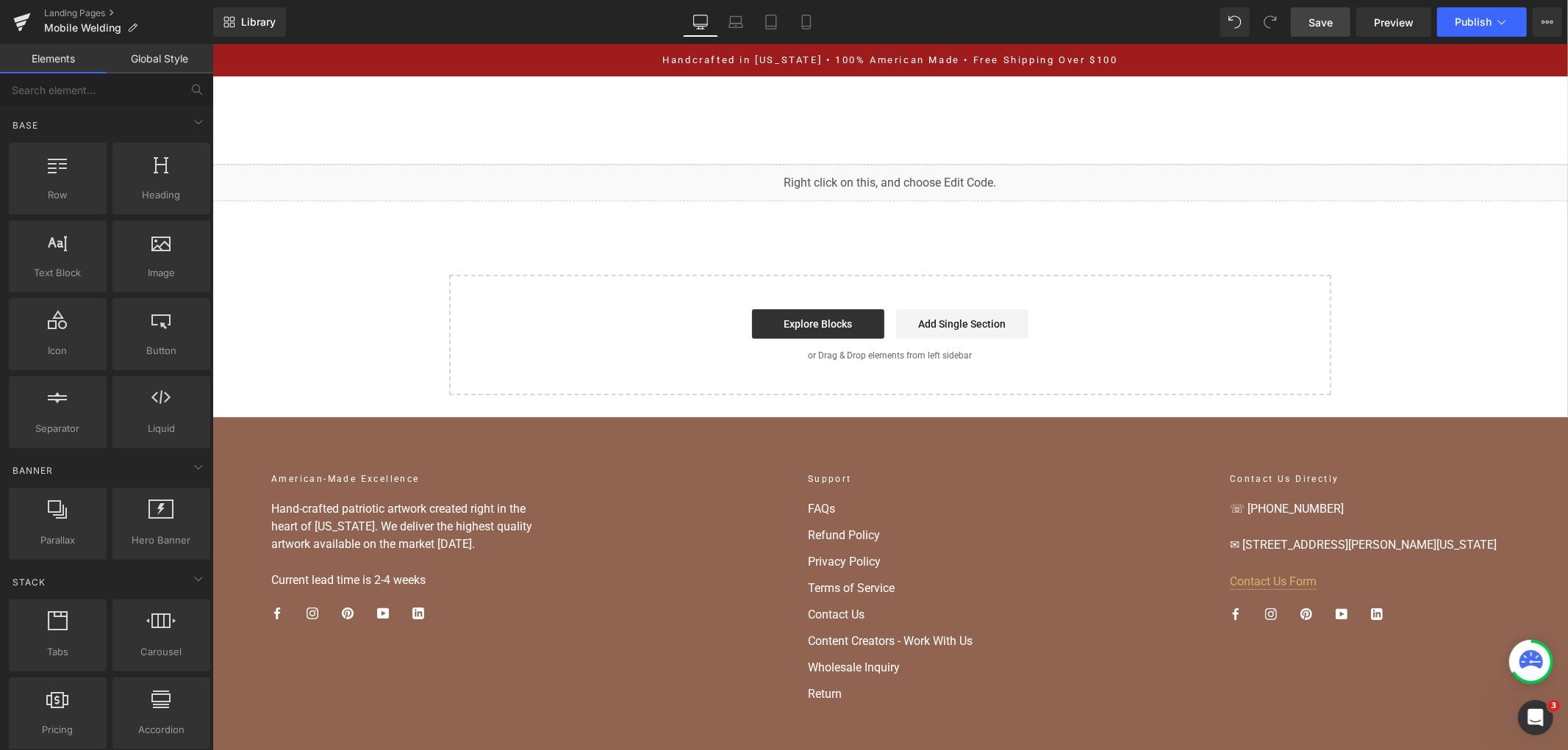
click at [1348, 15] on link "Save" at bounding box center [1320, 22] width 59 height 30
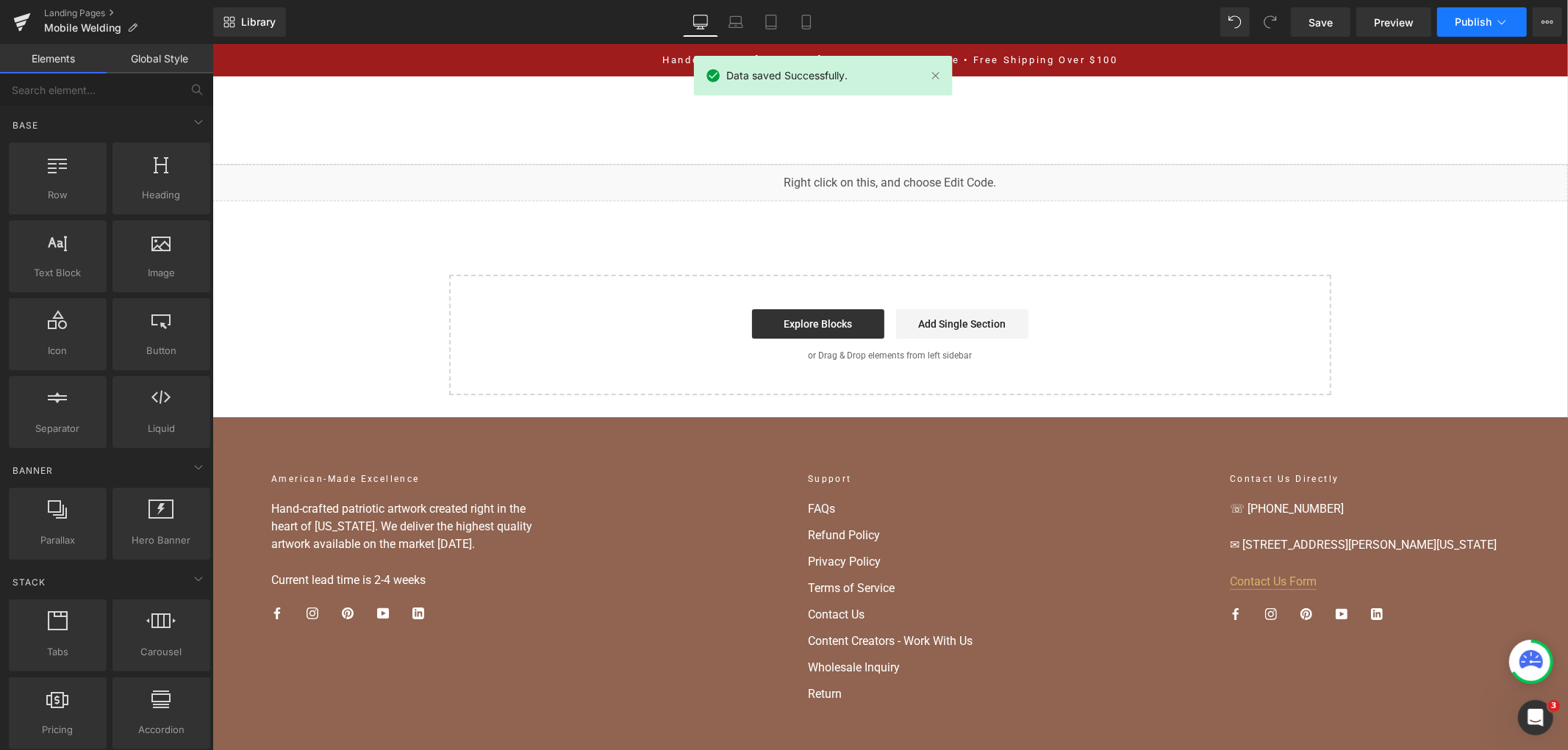
click at [1441, 16] on button "Publish" at bounding box center [1481, 22] width 90 height 30
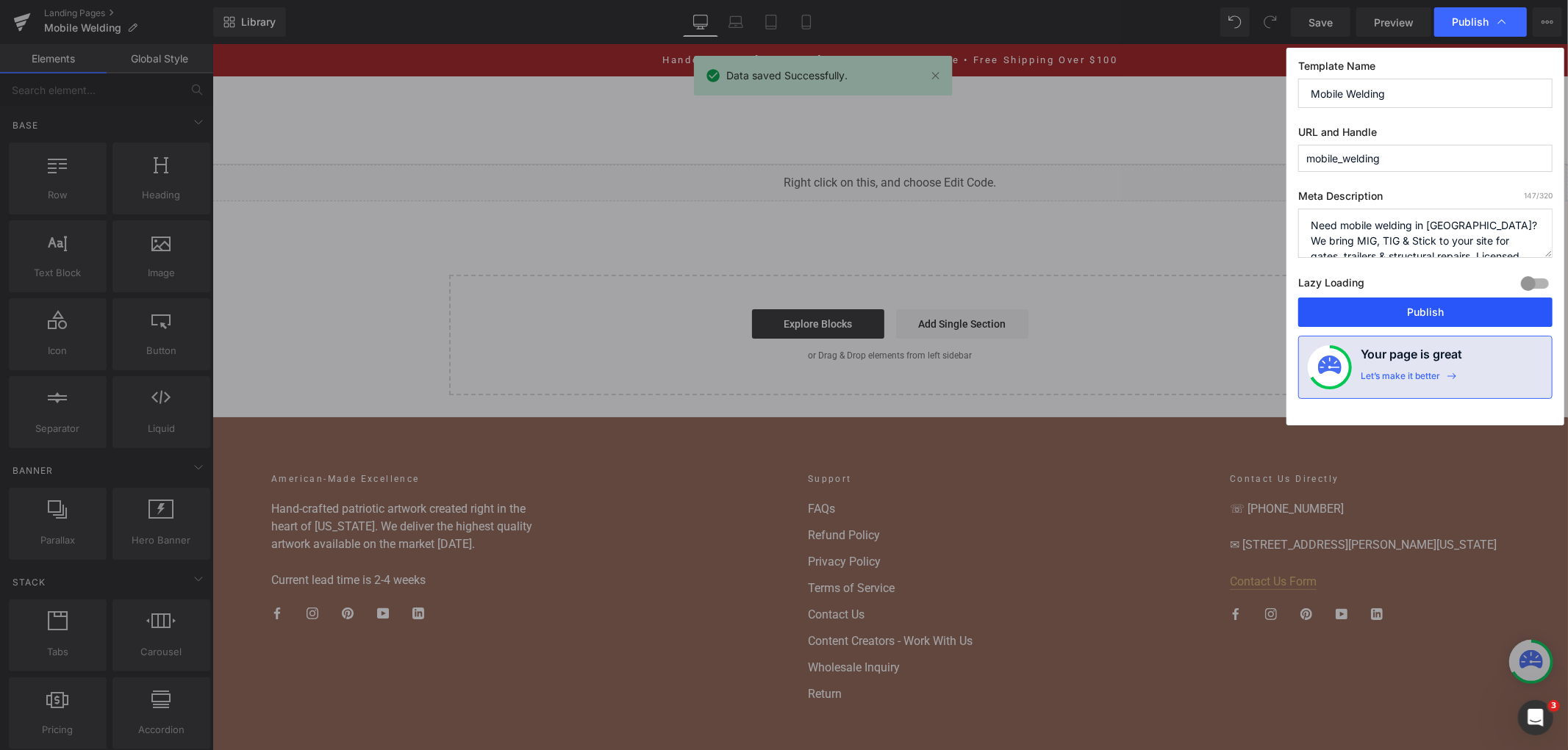
click at [1412, 318] on button "Publish" at bounding box center [1425, 312] width 254 height 30
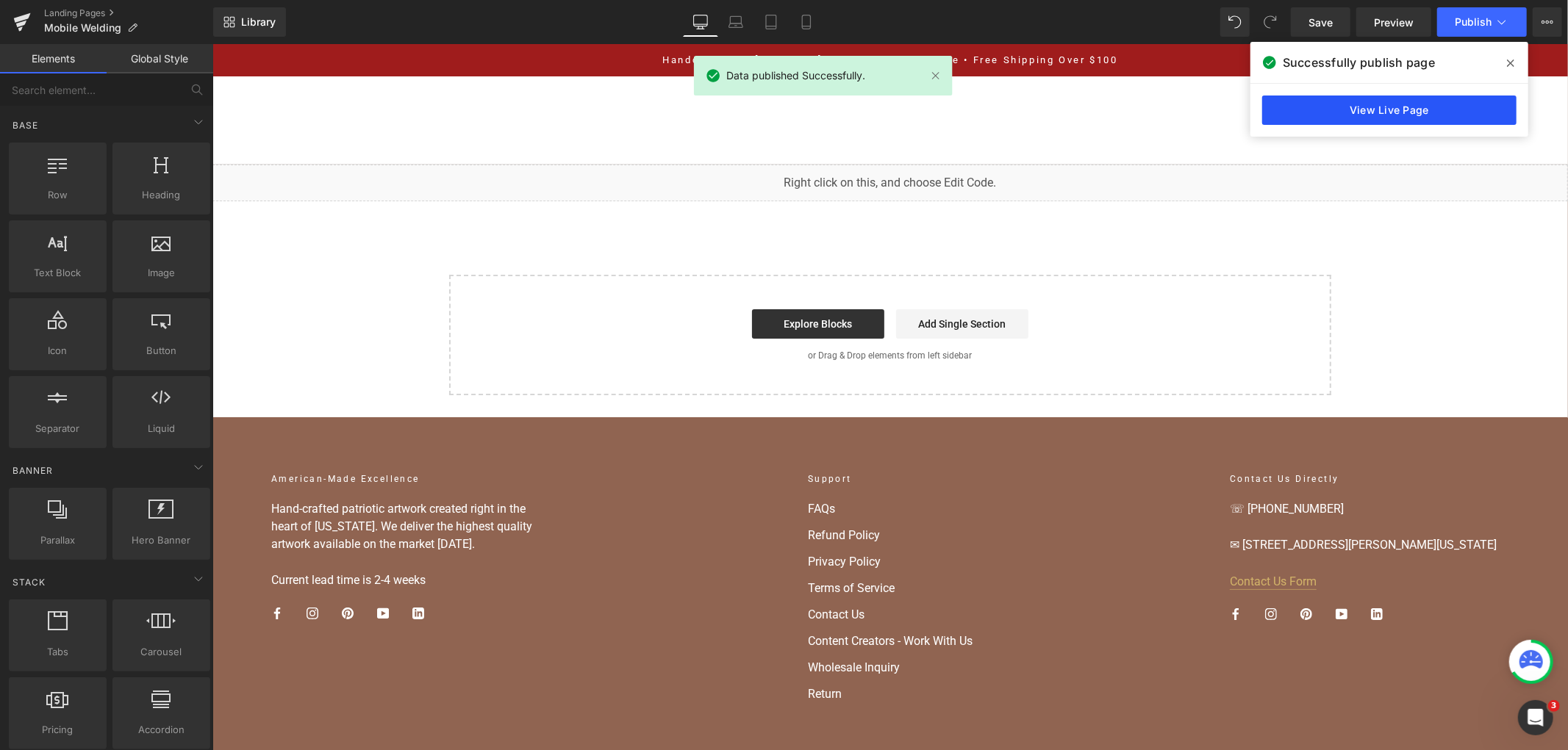
click at [1296, 118] on link "View Live Page" at bounding box center [1389, 110] width 254 height 30
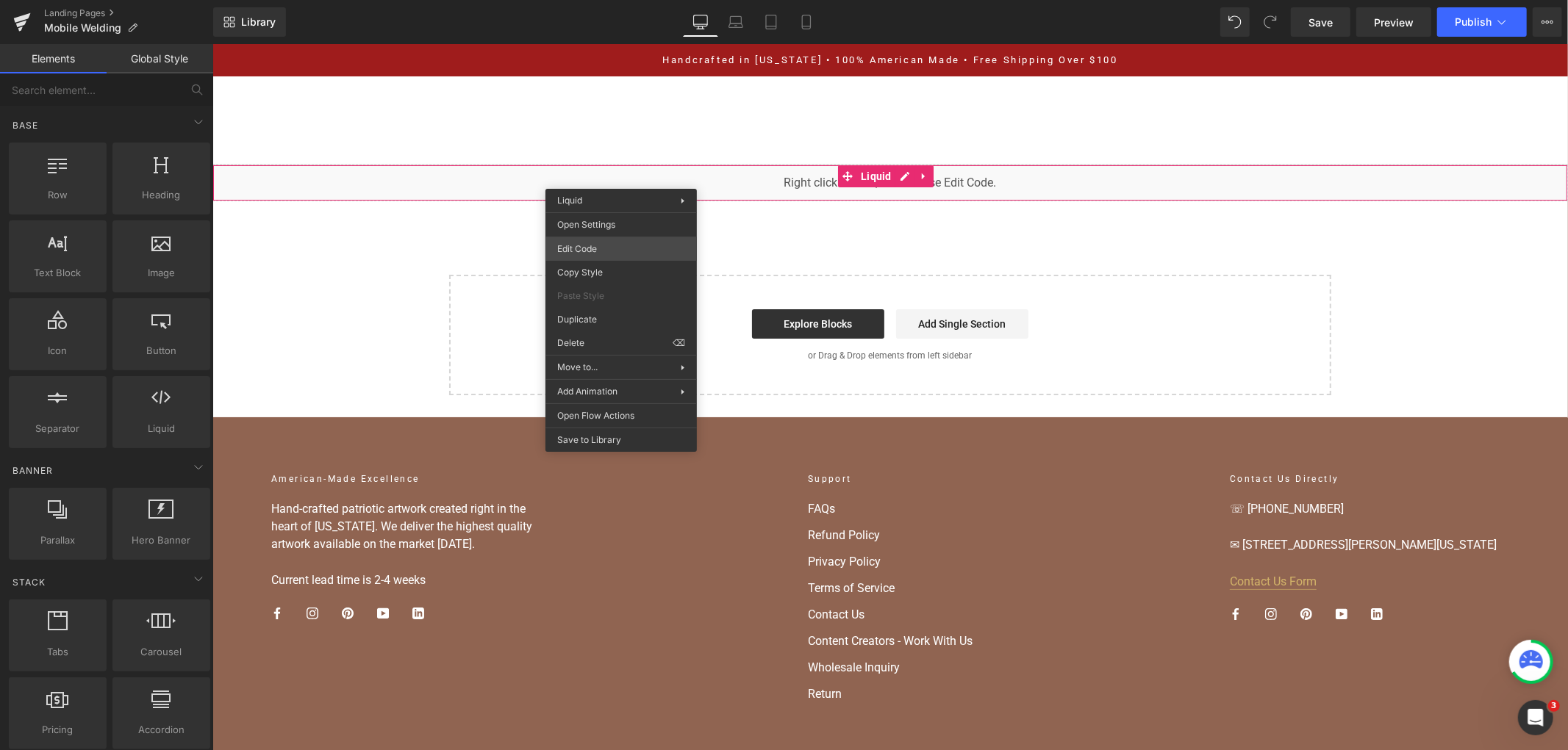
click at [602, 0] on div "You are previewing how the will restyle your page. You can not edit Elements in…" at bounding box center [784, 0] width 1568 height 0
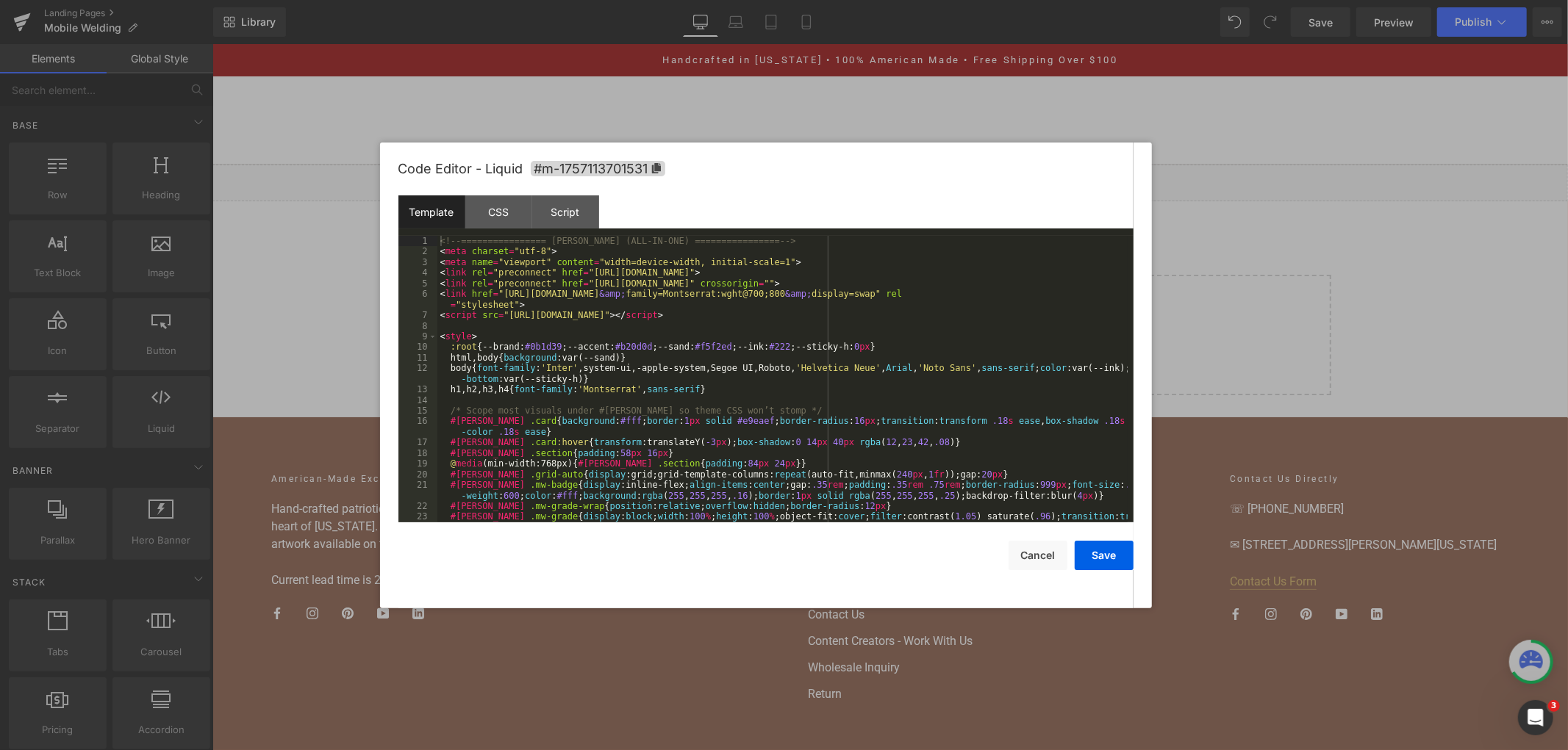
click at [619, 301] on div "<!-- ================ MW LANDER (ALL-IN-ONE) ================ --> < meta charse…" at bounding box center [782, 394] width 690 height 318
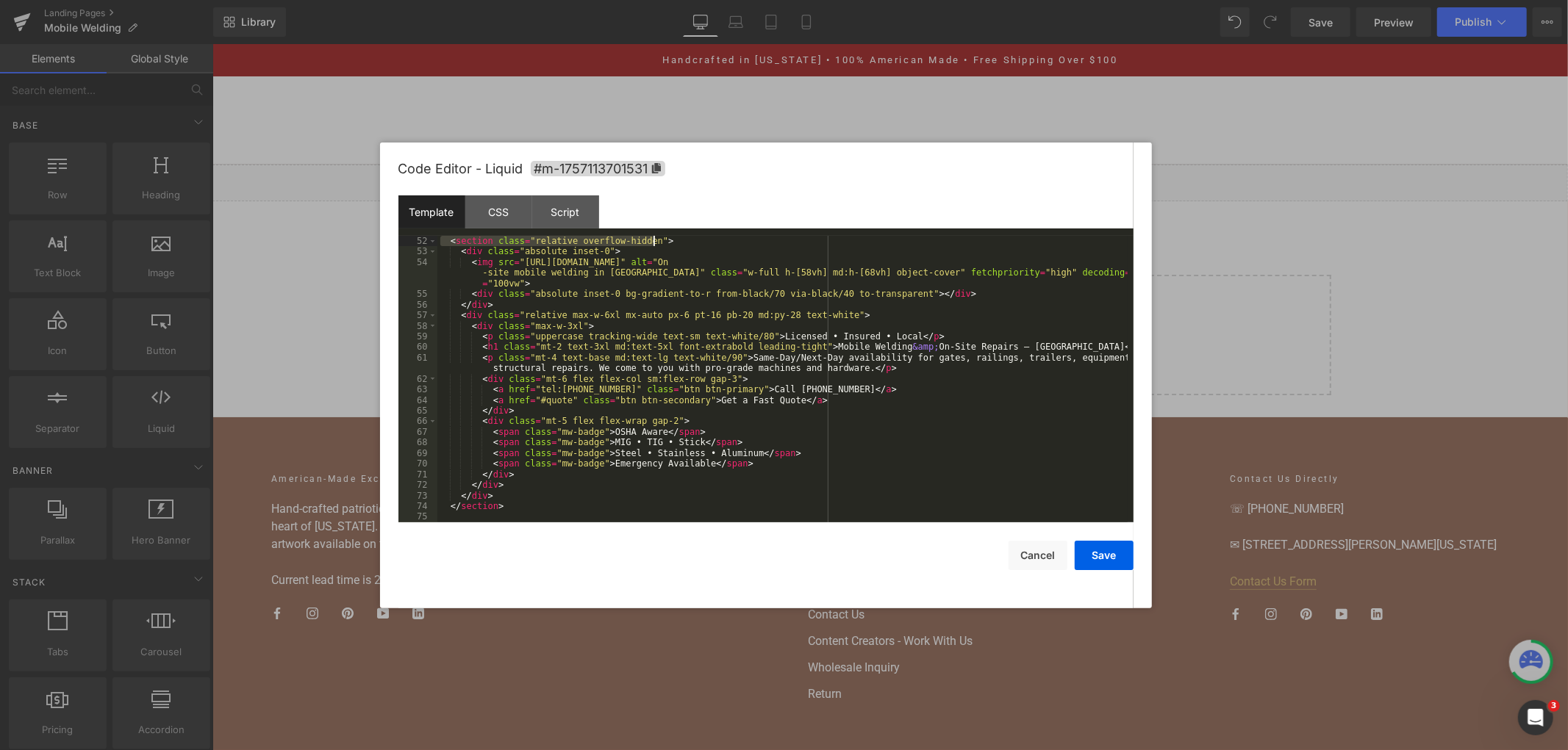
scroll to position [361, 0]
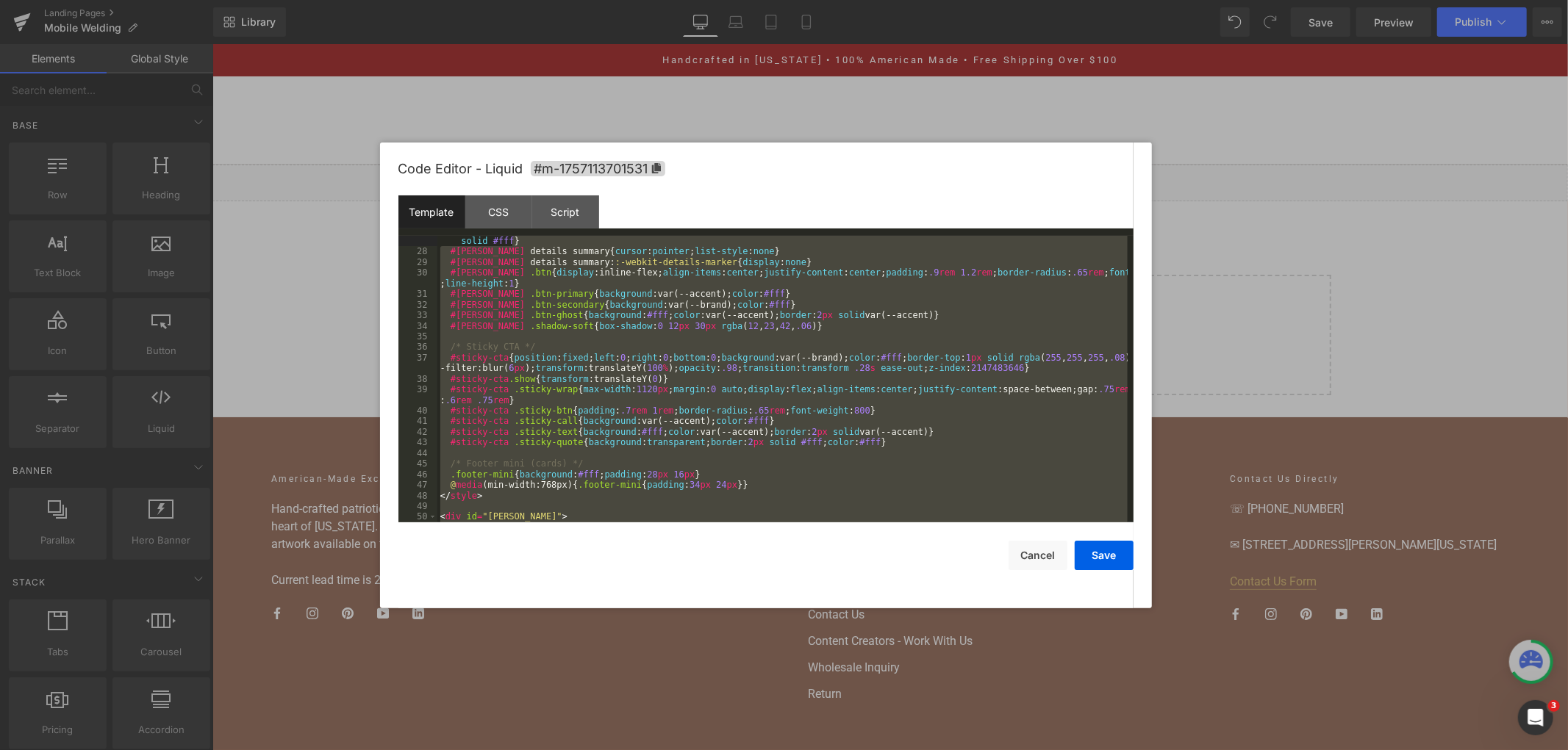
drag, startPoint x: 444, startPoint y: 253, endPoint x: 641, endPoint y: 276, distance: 198.3
click at [654, 248] on div "#mw-lander input [ type = " range " ] .mw-range : :-moz-range-thumb { width : 1…" at bounding box center [782, 384] width 690 height 318
click at [628, 335] on div "#mw-lander input [ type = " range " ] .mw-range : :-moz-range-thumb { width : 1…" at bounding box center [782, 379] width 690 height 286
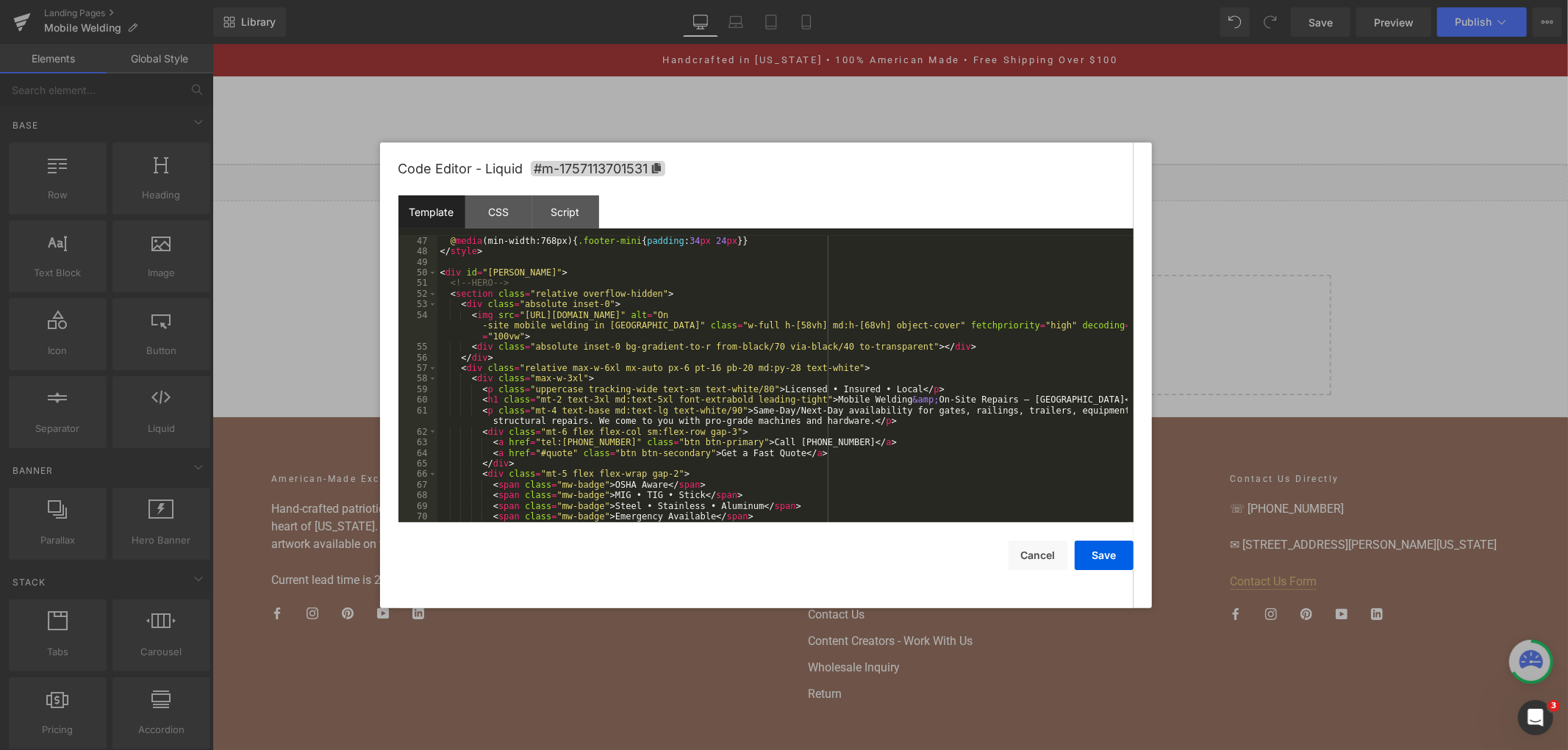
scroll to position [605, 0]
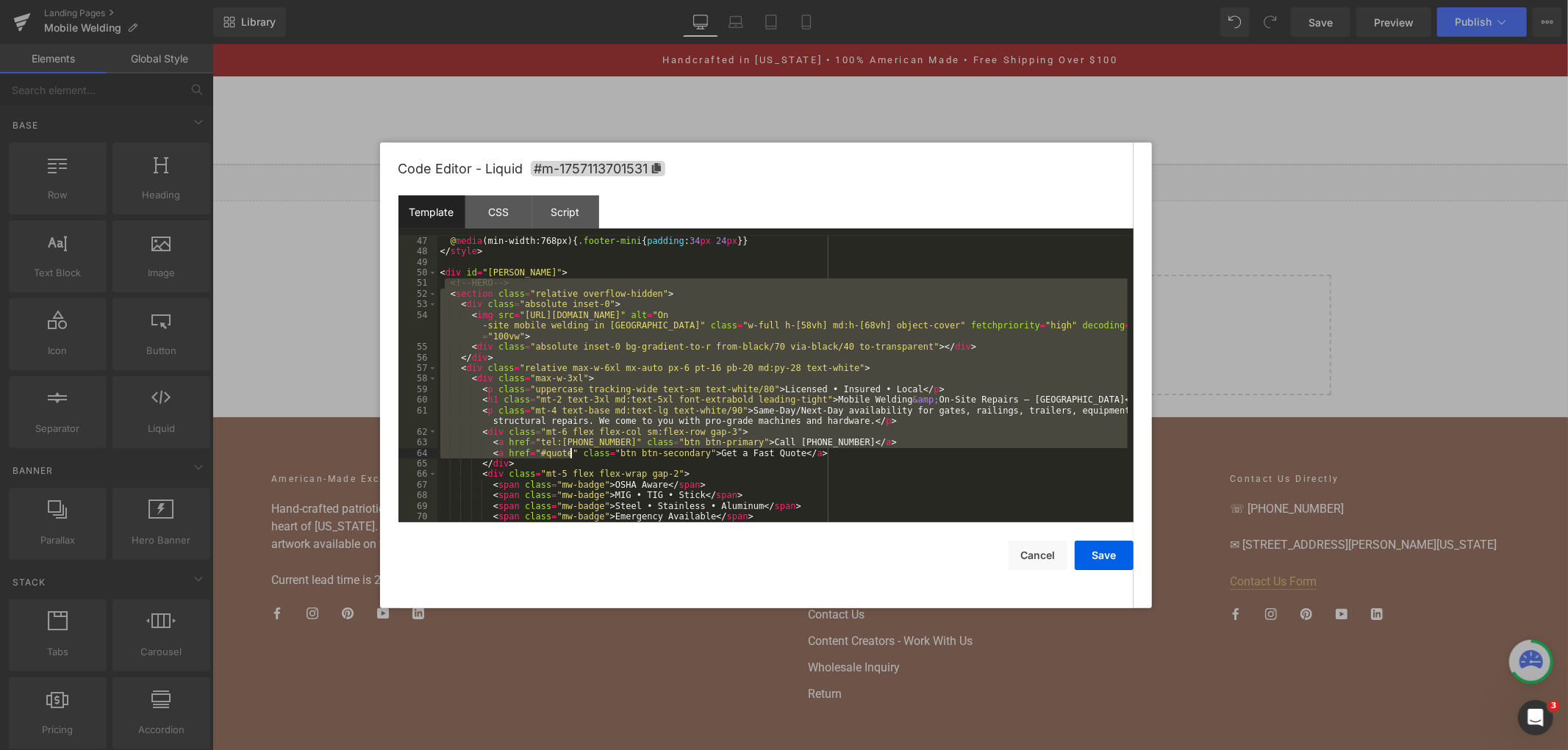
drag, startPoint x: 446, startPoint y: 284, endPoint x: 571, endPoint y: 451, distance: 208.6
click at [571, 451] on div "@ media (min-width:768px) { .footer-mini { padding : 34 px 24 px }} </ style > …" at bounding box center [782, 389] width 690 height 308
click at [583, 390] on div "@ media (min-width:768px) { .footer-mini { padding : 34 px 24 px }} </ style > …" at bounding box center [782, 379] width 690 height 286
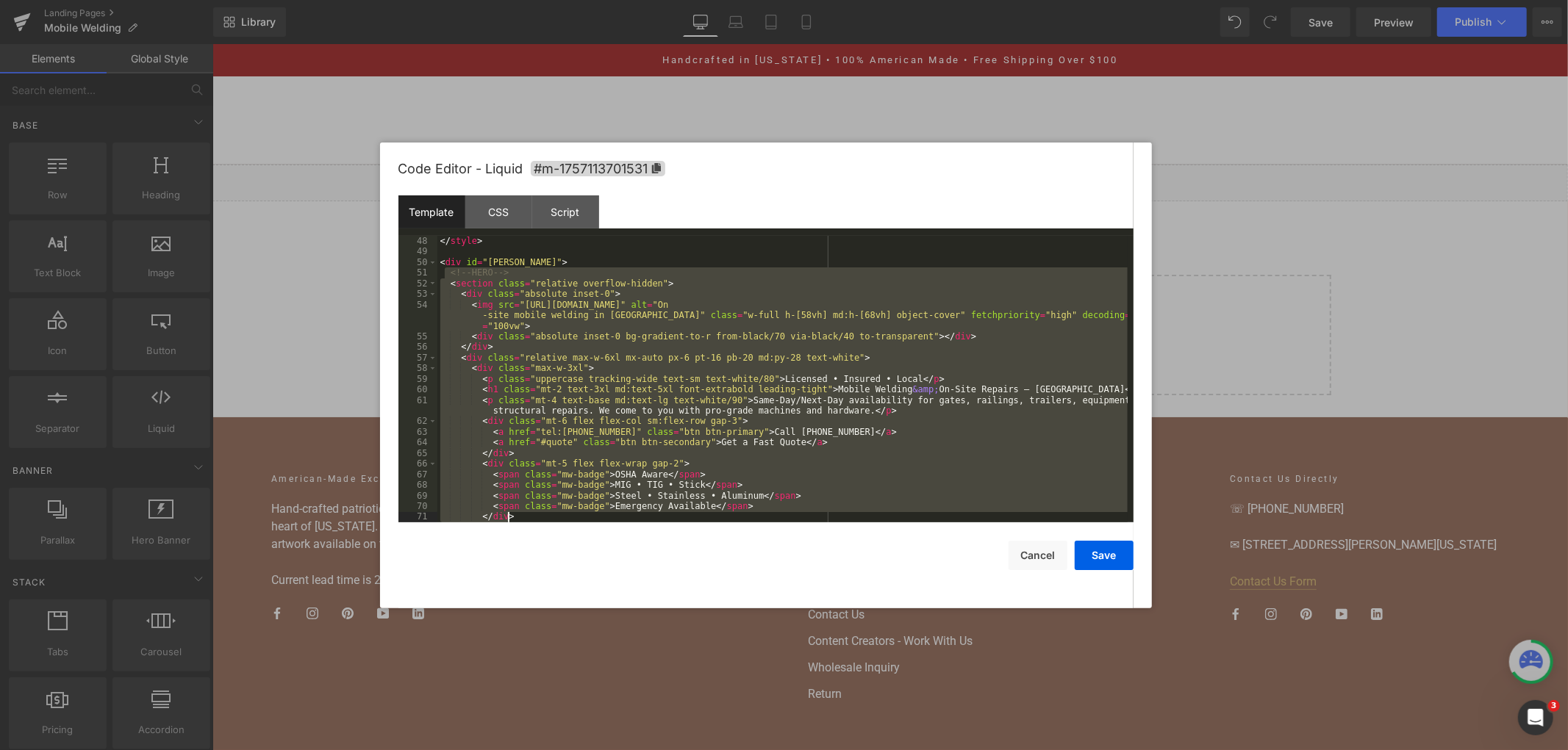
scroll to position [689, 0]
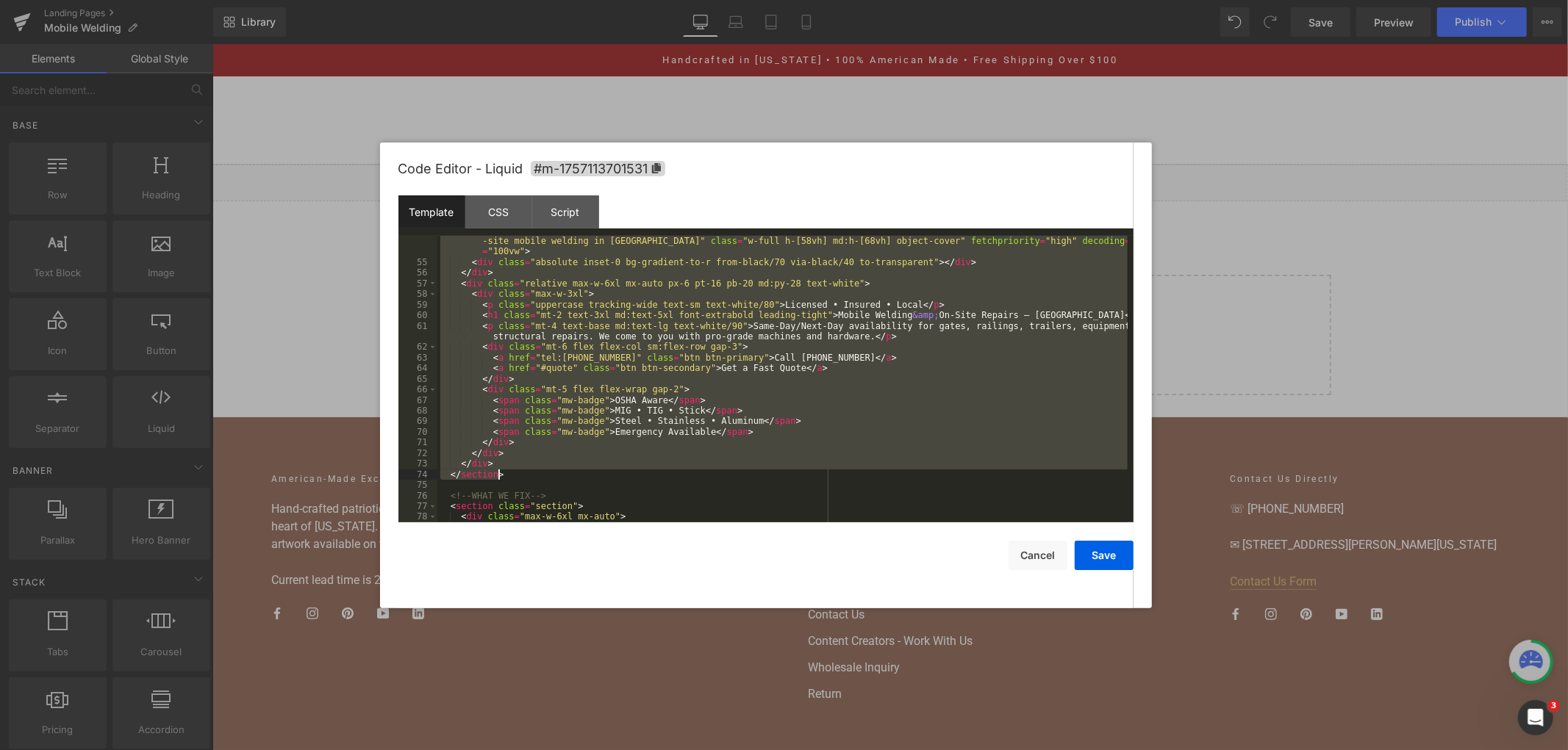
drag, startPoint x: 447, startPoint y: 286, endPoint x: 614, endPoint y: 479, distance: 255.2
click at [614, 479] on div "< img src = "https://cdn.shopify.com/s/files/1/0072/9412/4089/files/Generated_I…" at bounding box center [782, 390] width 690 height 329
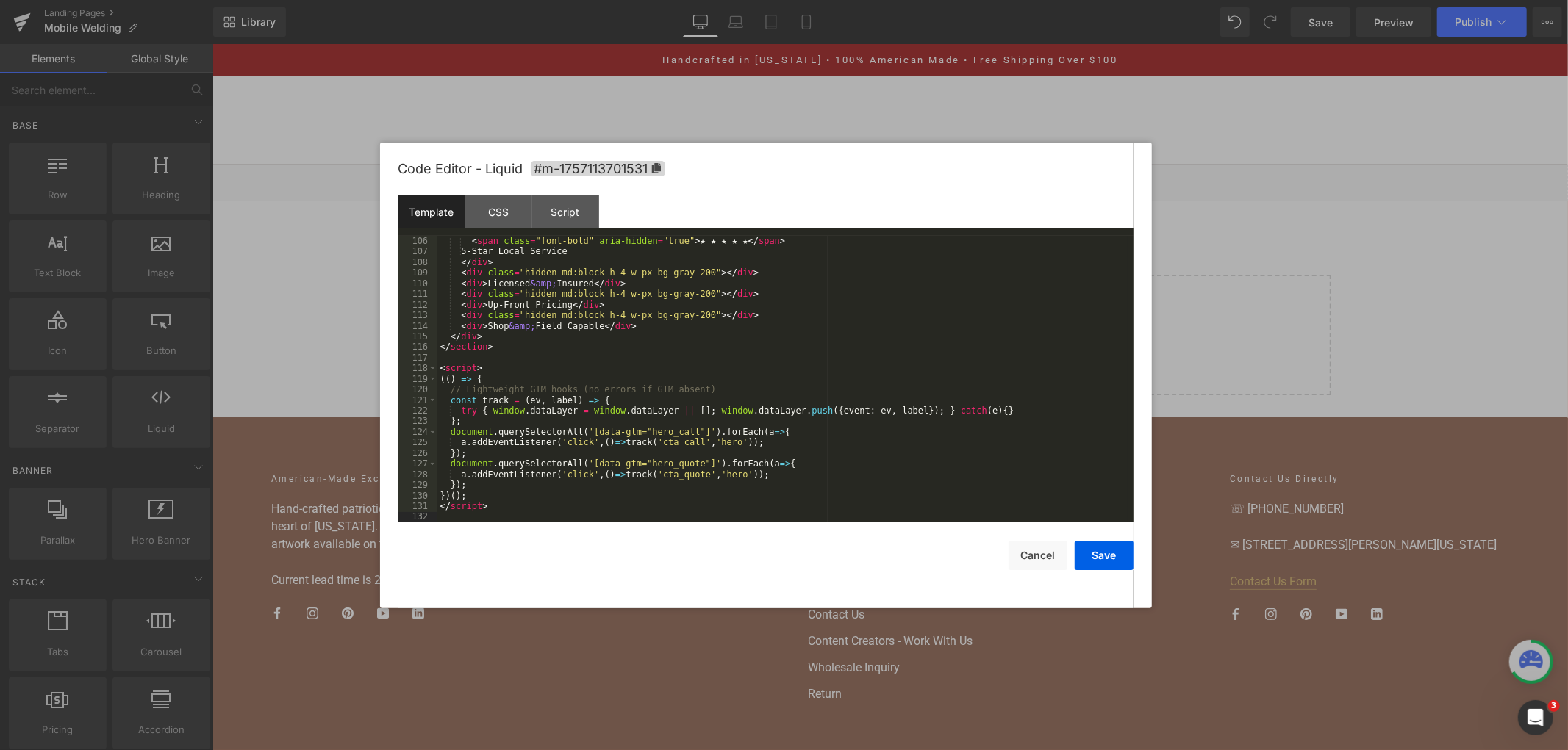
scroll to position [1290, 0]
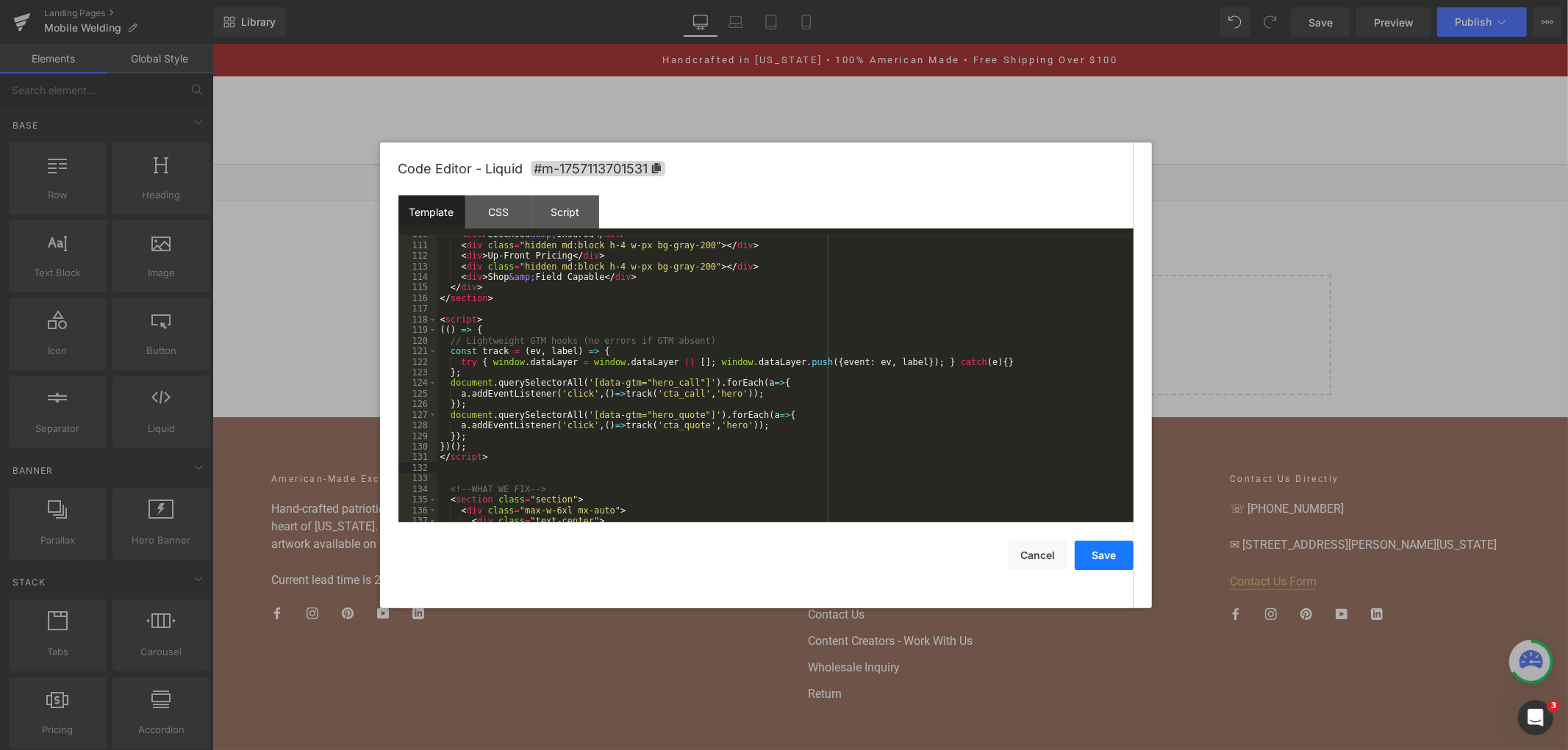
drag, startPoint x: 1098, startPoint y: 562, endPoint x: 913, endPoint y: 458, distance: 212.2
click at [1098, 562] on button "Save" at bounding box center [1104, 555] width 59 height 30
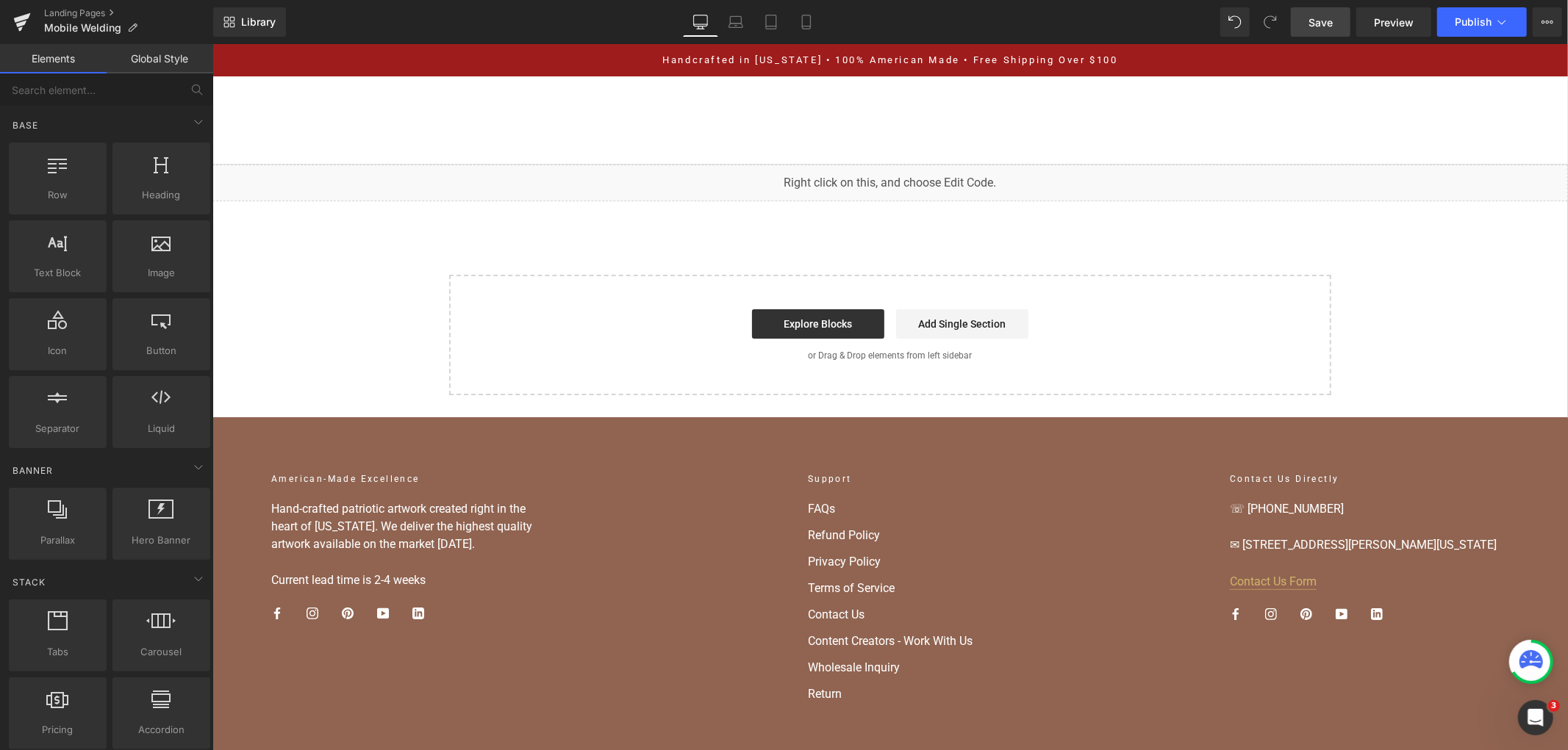
click at [1299, 18] on link "Save" at bounding box center [1320, 22] width 59 height 30
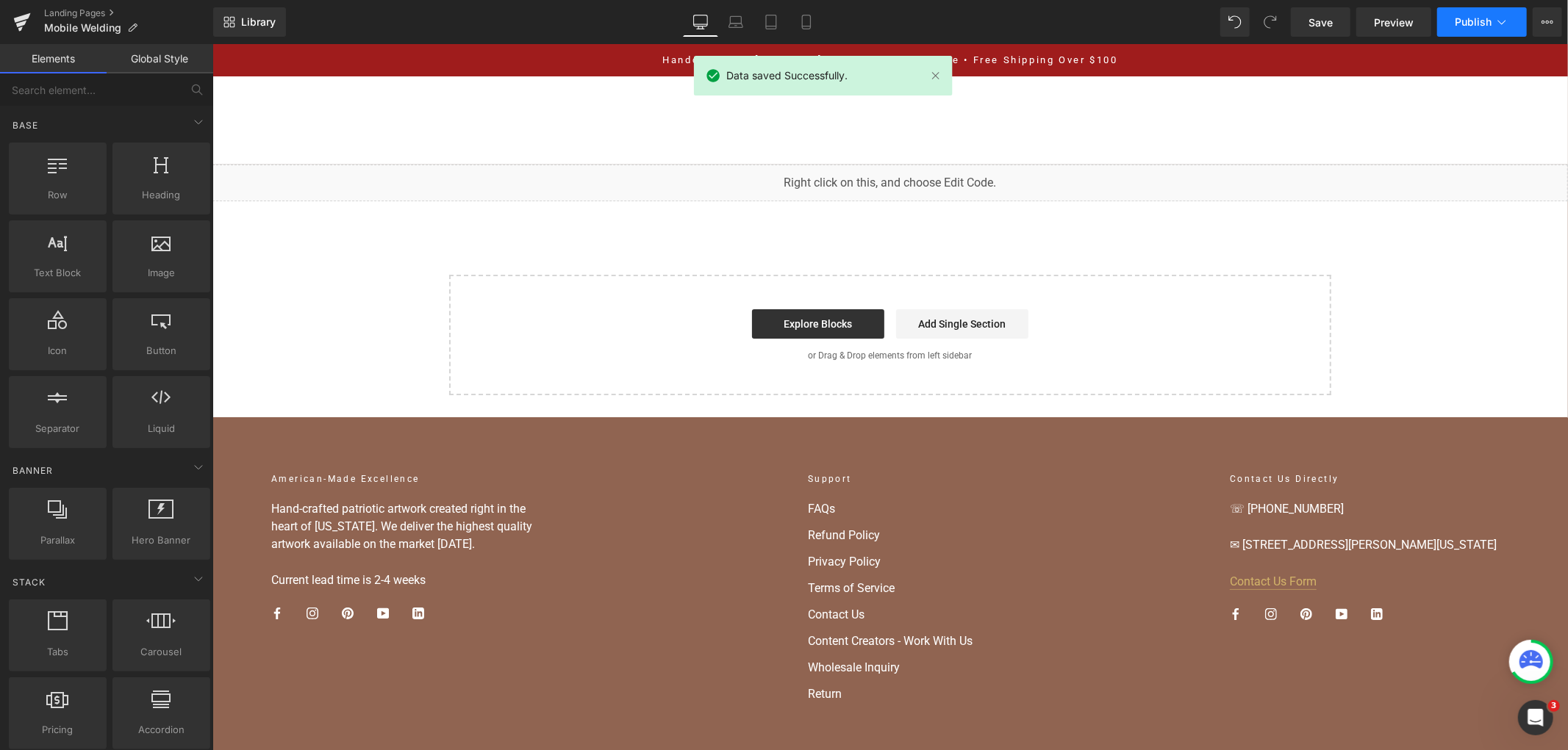
click at [1451, 17] on button "Publish" at bounding box center [1481, 22] width 90 height 30
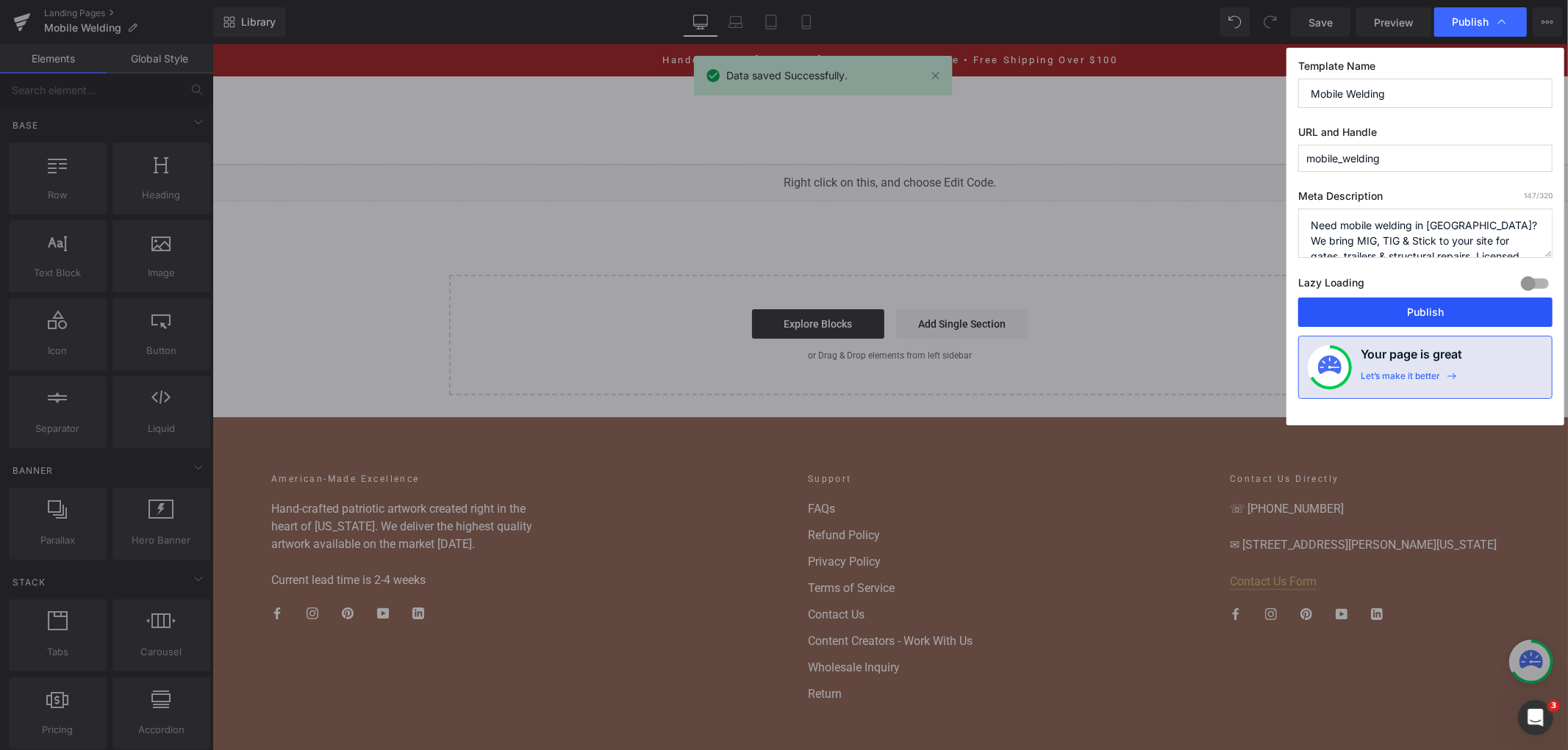
click at [1404, 307] on button "Publish" at bounding box center [1425, 312] width 254 height 30
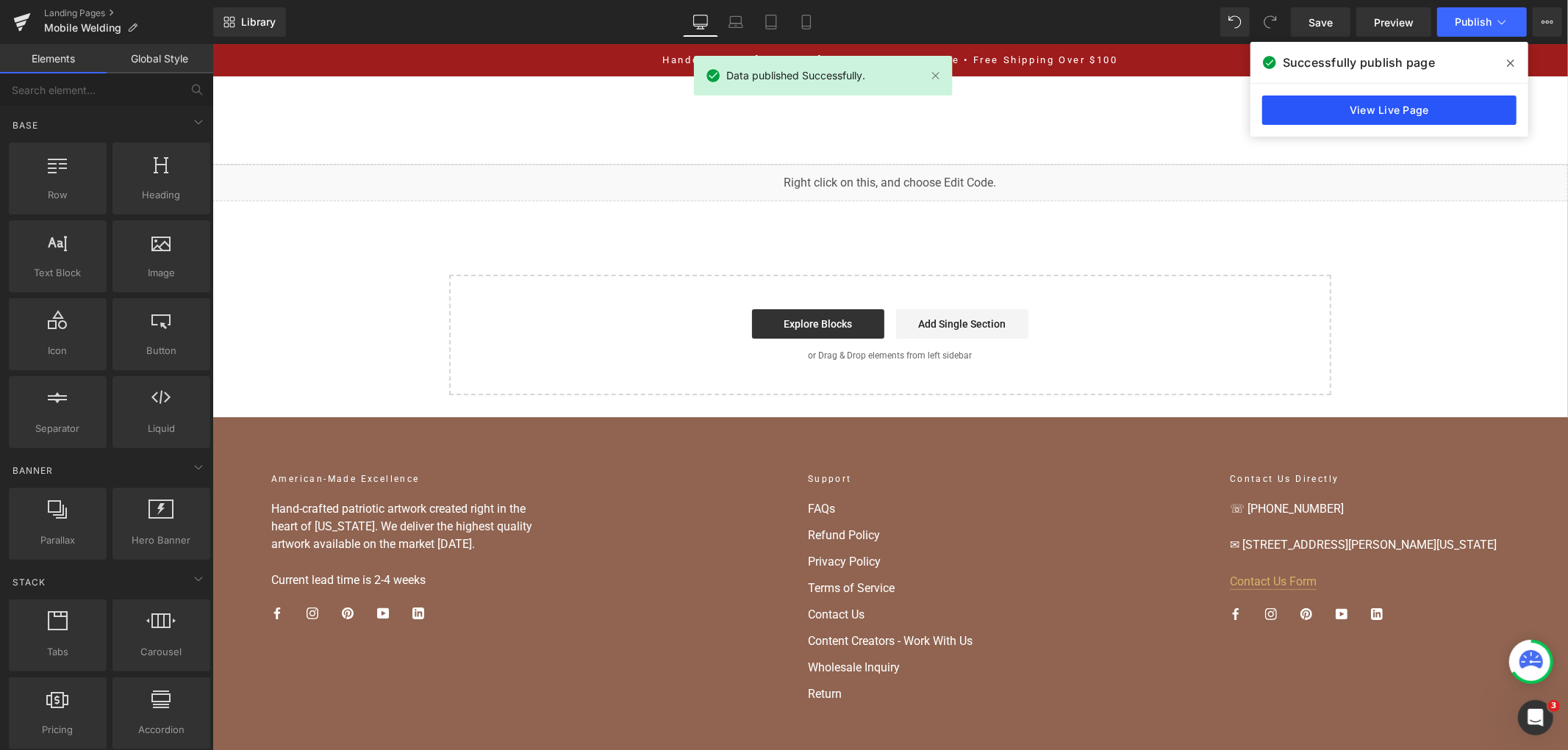
click at [1320, 109] on link "View Live Page" at bounding box center [1389, 110] width 254 height 30
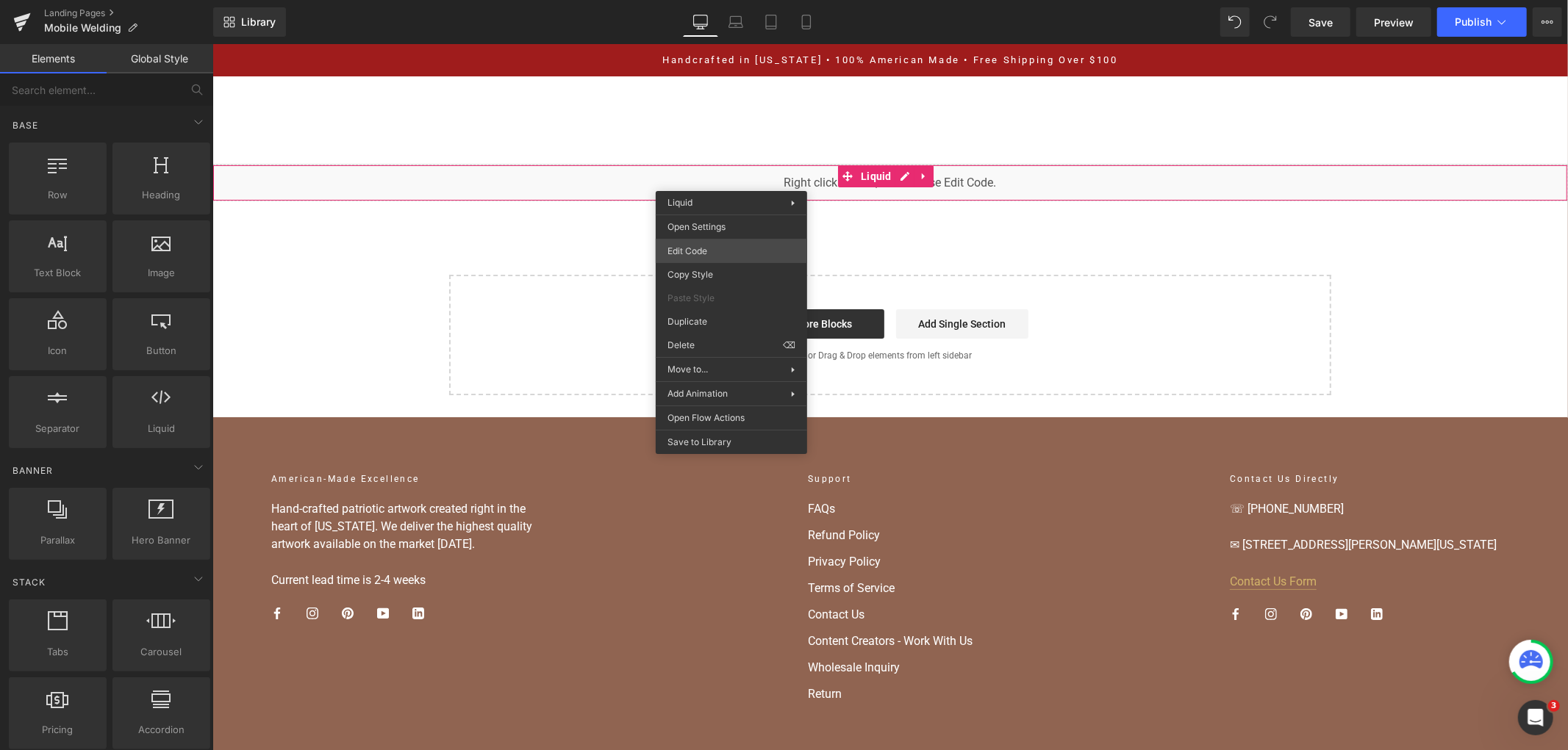
click at [765, 0] on div "You are previewing how the will restyle your page. You can not edit Elements in…" at bounding box center [784, 0] width 1568 height 0
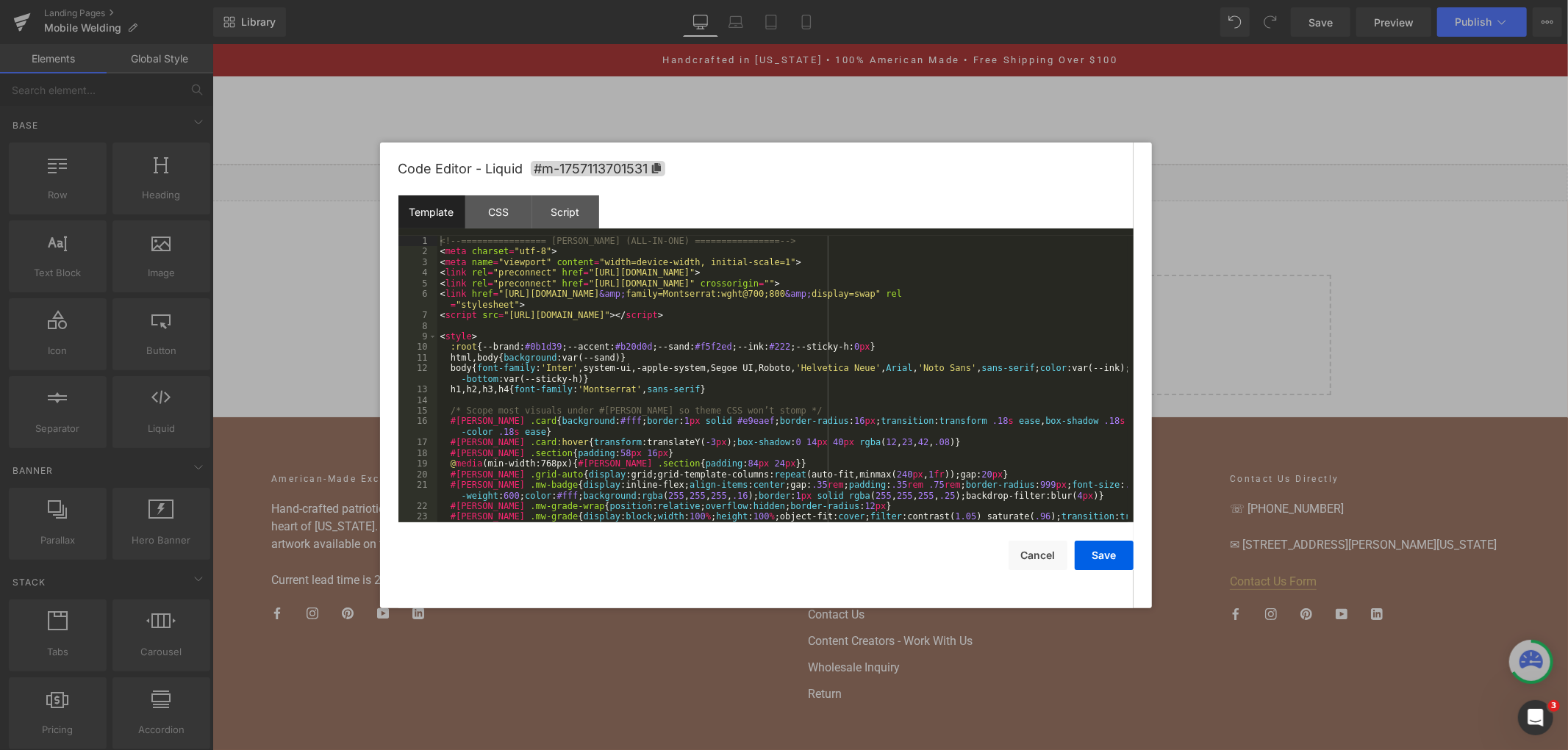
click at [711, 329] on div "<!-- ================ MW LANDER (ALL-IN-ONE) ================ --> < meta charse…" at bounding box center [782, 394] width 690 height 318
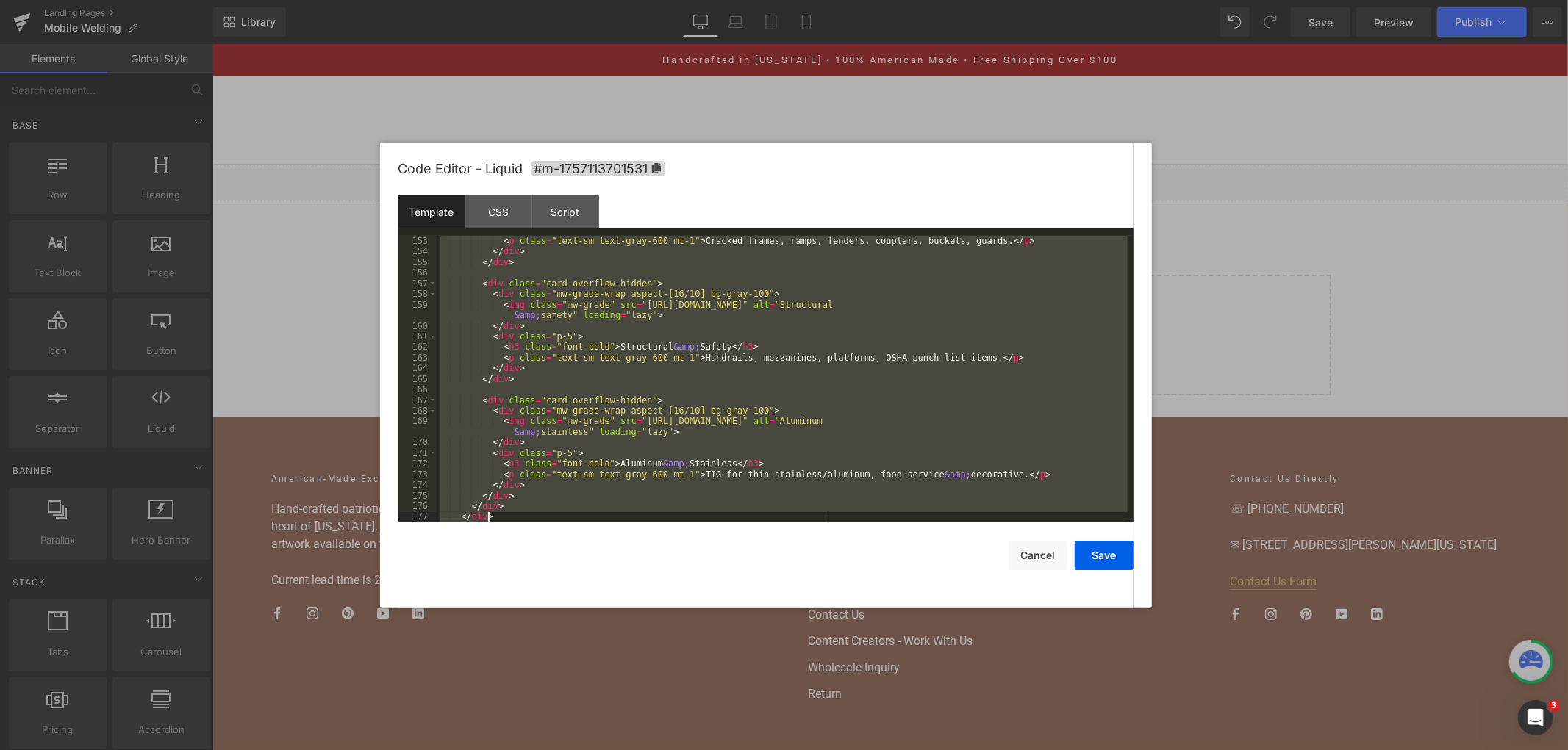
scroll to position [1857, 0]
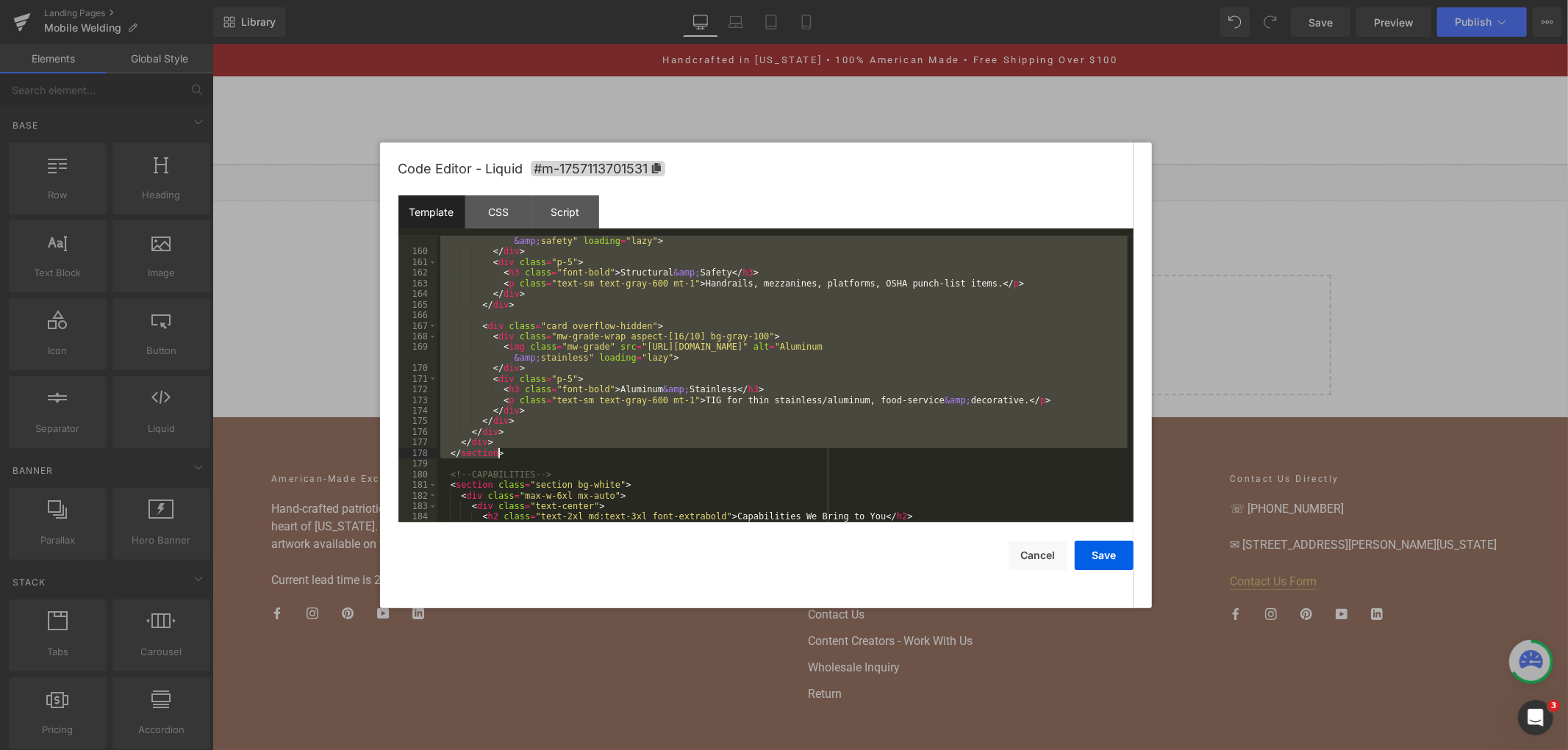
drag, startPoint x: 447, startPoint y: 360, endPoint x: 617, endPoint y: 454, distance: 194.3
click at [617, 454] on div "< img class = "mw-grade" src = "https://cdn.shopify.com/s/files/1/0072/9412/408…" at bounding box center [782, 390] width 690 height 329
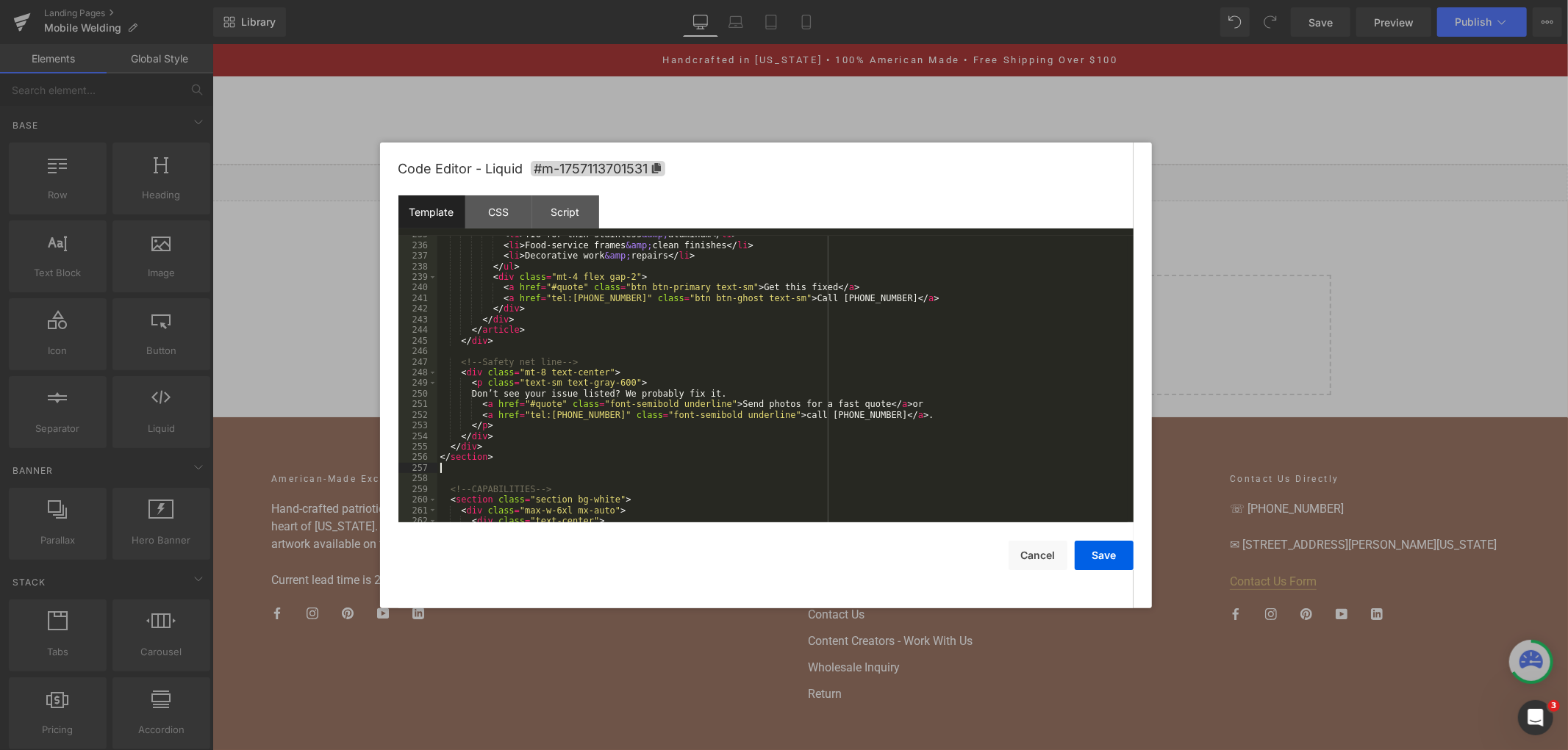
scroll to position [2670, 0]
click at [1098, 548] on button "Save" at bounding box center [1104, 555] width 59 height 30
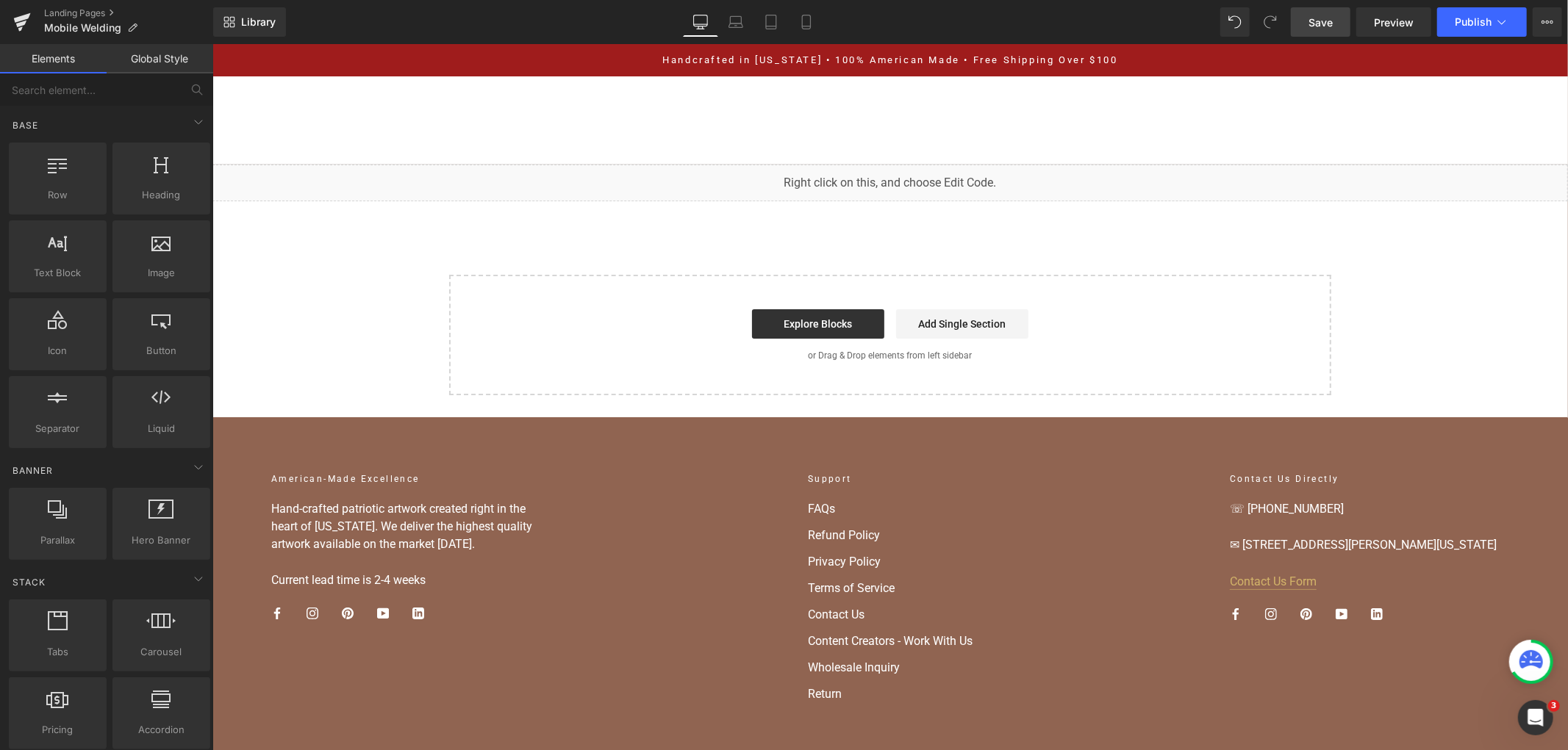
click at [1329, 17] on span "Save" at bounding box center [1320, 22] width 24 height 16
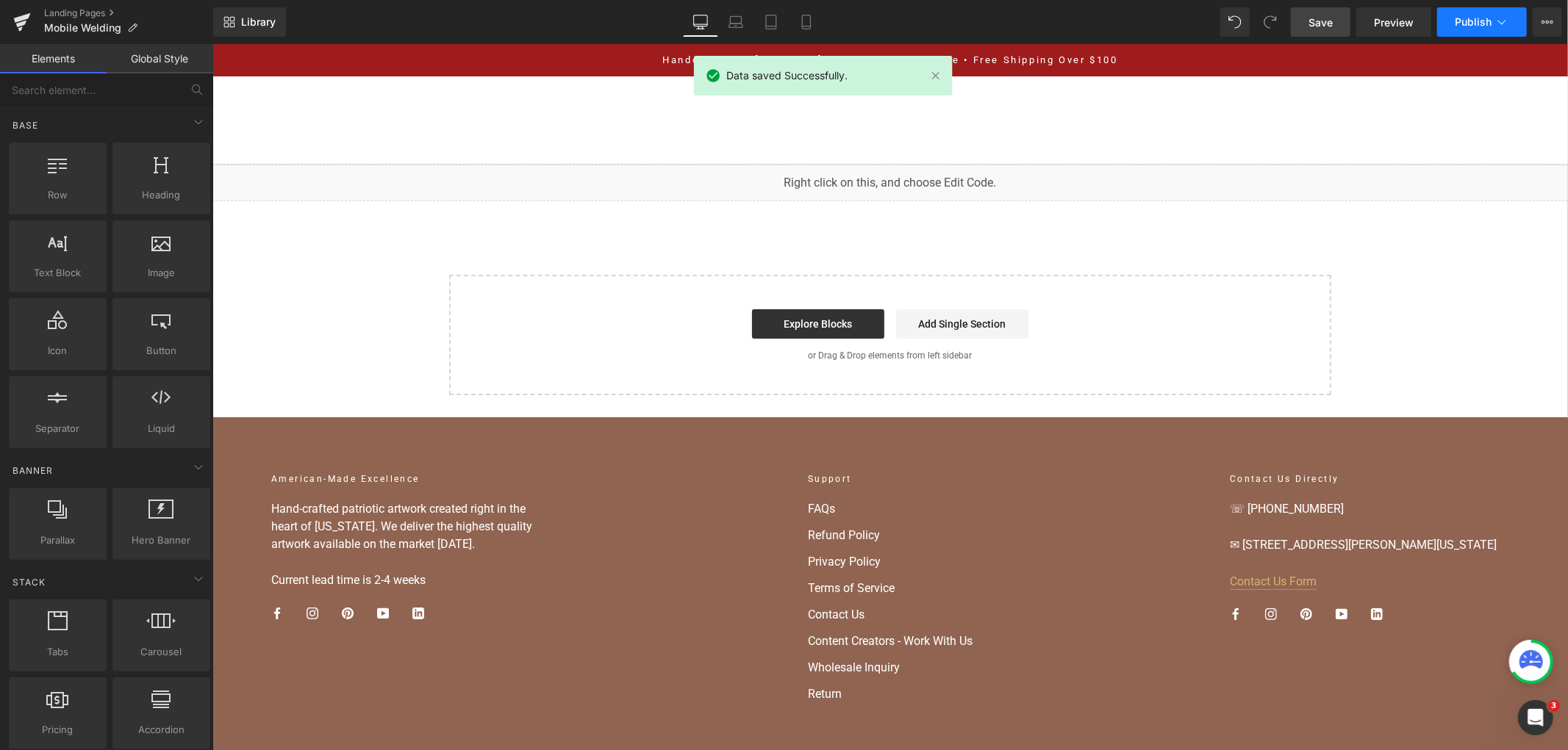
click at [1450, 17] on button "Publish" at bounding box center [1481, 22] width 90 height 30
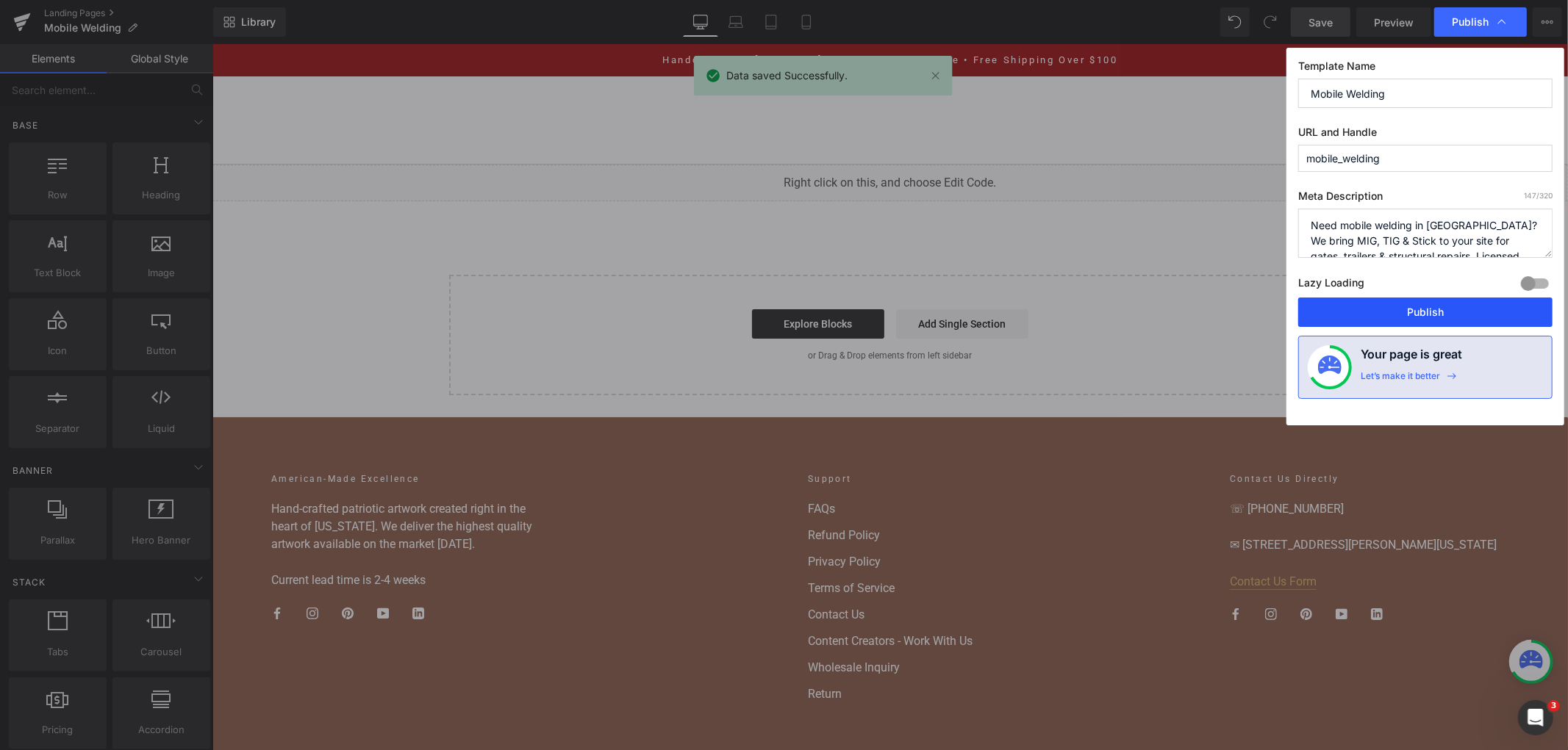
drag, startPoint x: 1382, startPoint y: 310, endPoint x: 909, endPoint y: 143, distance: 501.6
click at [1382, 310] on button "Publish" at bounding box center [1425, 312] width 254 height 30
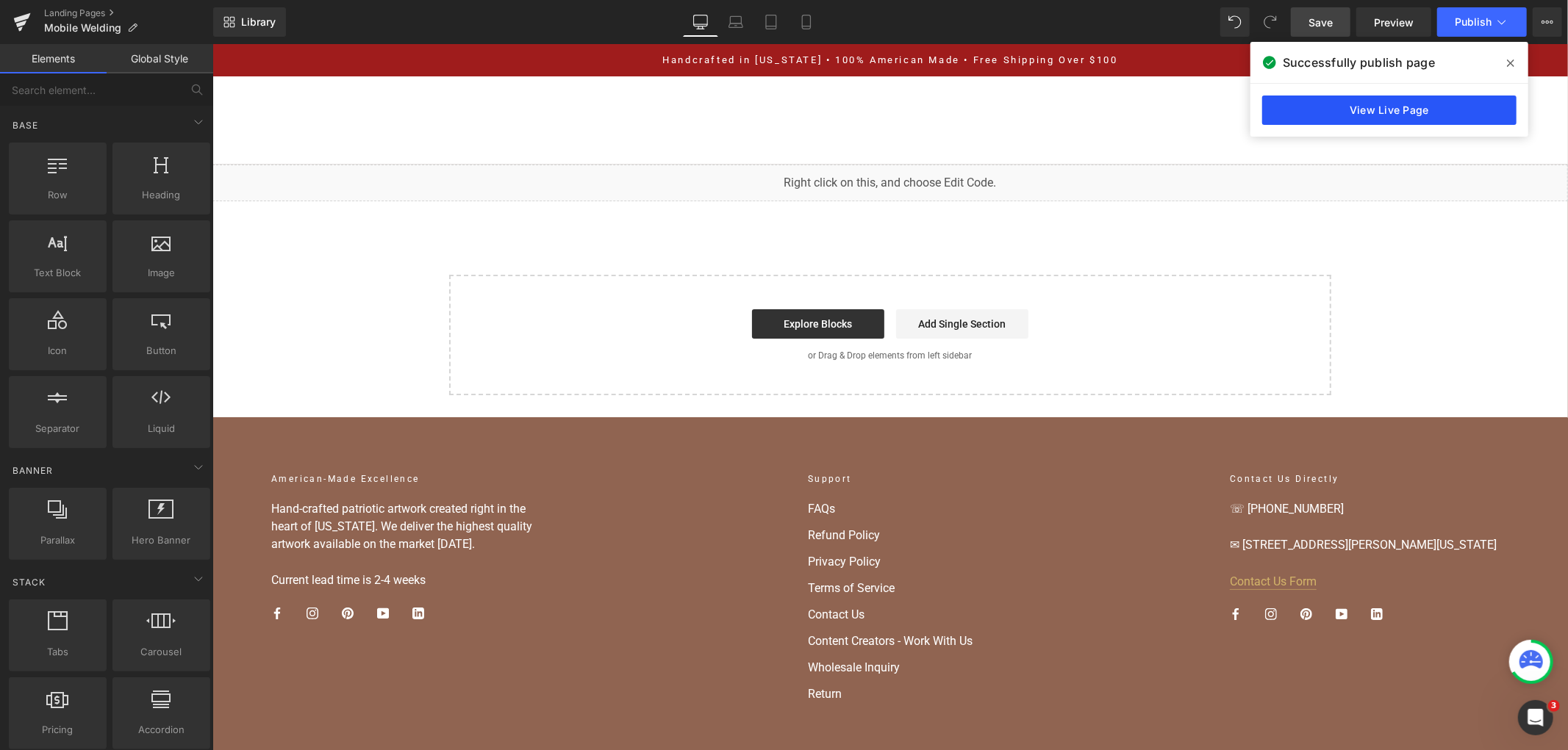
click at [1412, 115] on link "View Live Page" at bounding box center [1389, 110] width 254 height 30
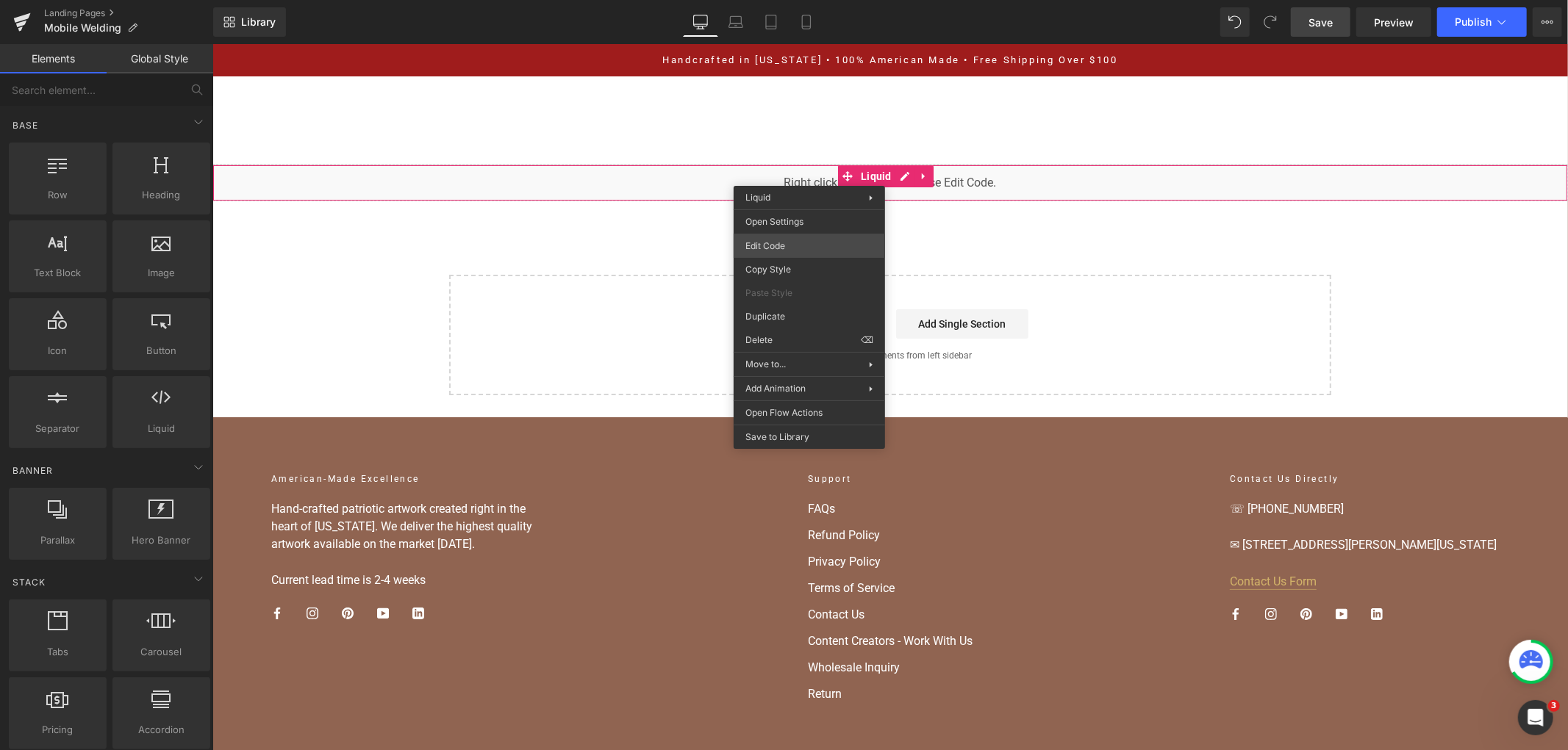
click at [802, 0] on div "You are previewing how the will restyle your page. You can not edit Elements in…" at bounding box center [784, 0] width 1568 height 0
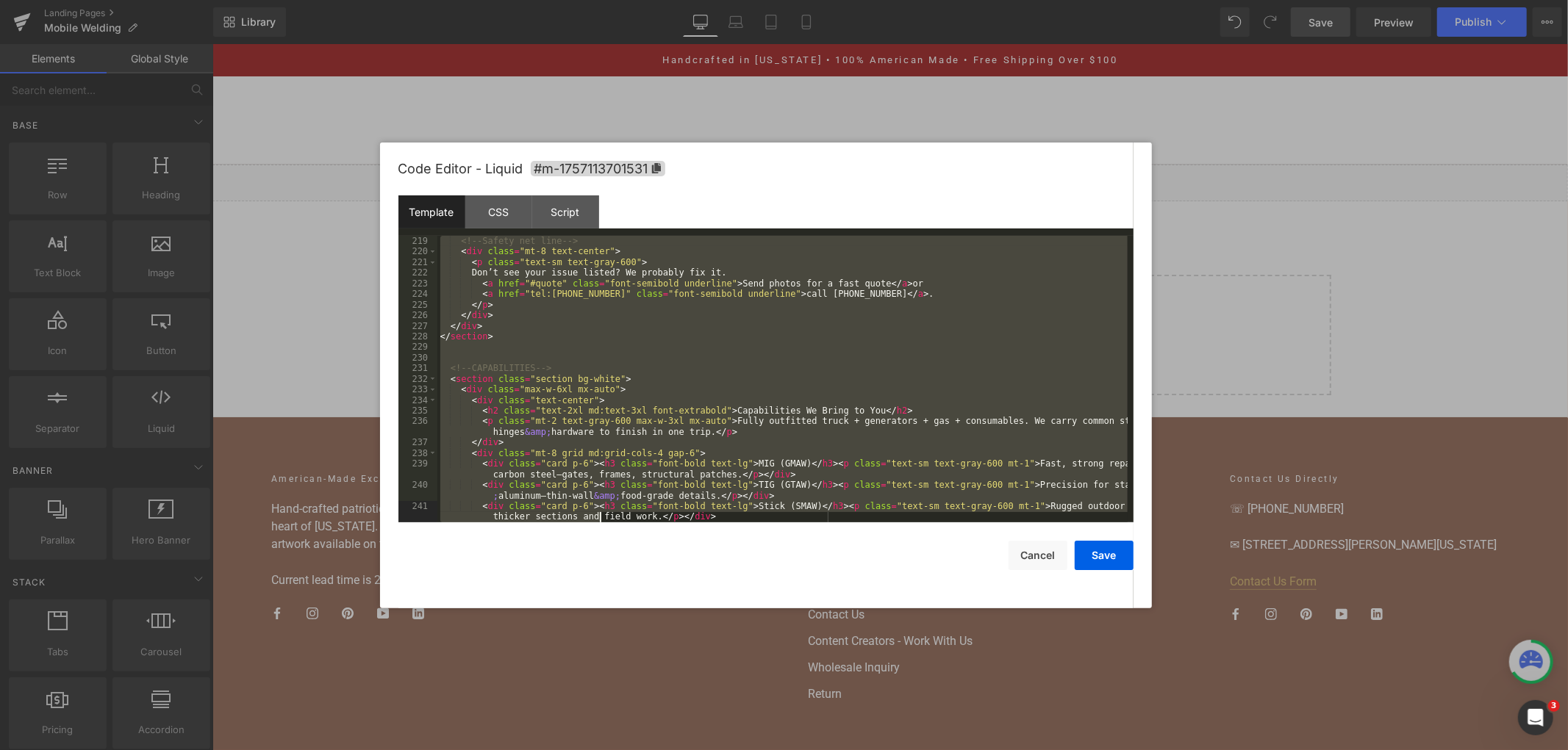
scroll to position [2558, 0]
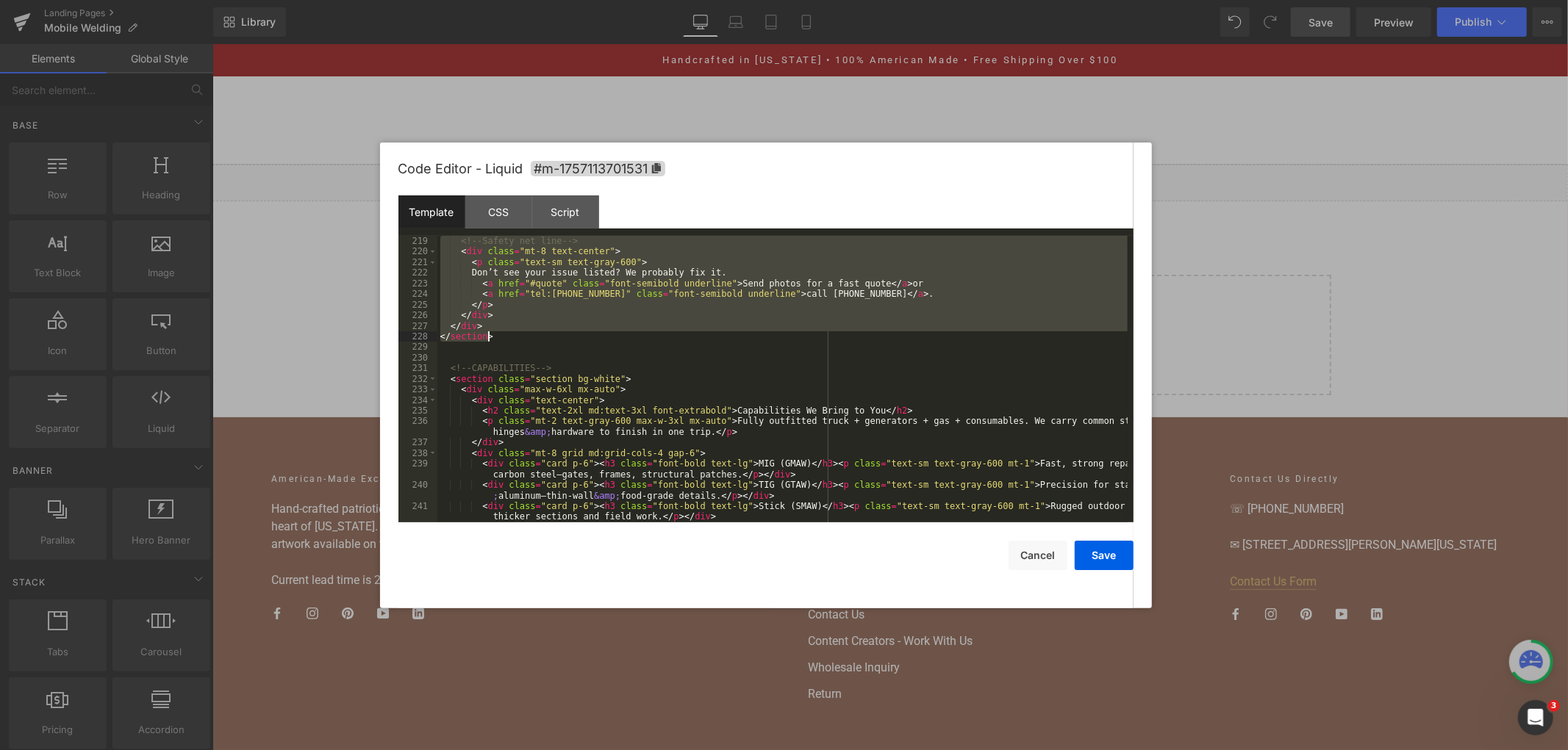
drag, startPoint x: 443, startPoint y: 357, endPoint x: 565, endPoint y: 339, distance: 123.3
click at [565, 339] on div "<!-- Safety net line --> < div class = "mt-8 text-center" > < p class = "text-s…" at bounding box center [782, 394] width 690 height 318
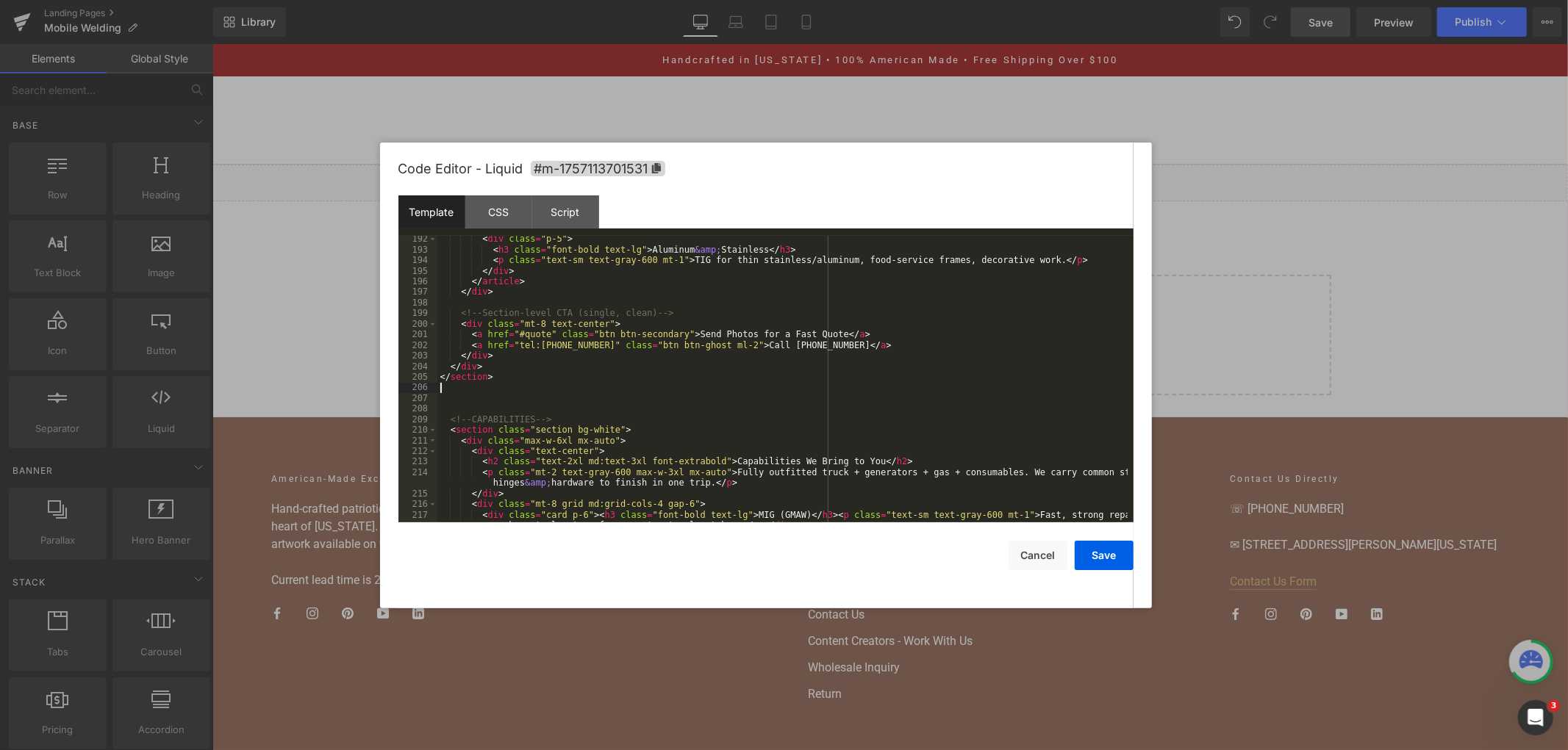
scroll to position [2198, 0]
click at [1098, 552] on button "Save" at bounding box center [1104, 555] width 59 height 30
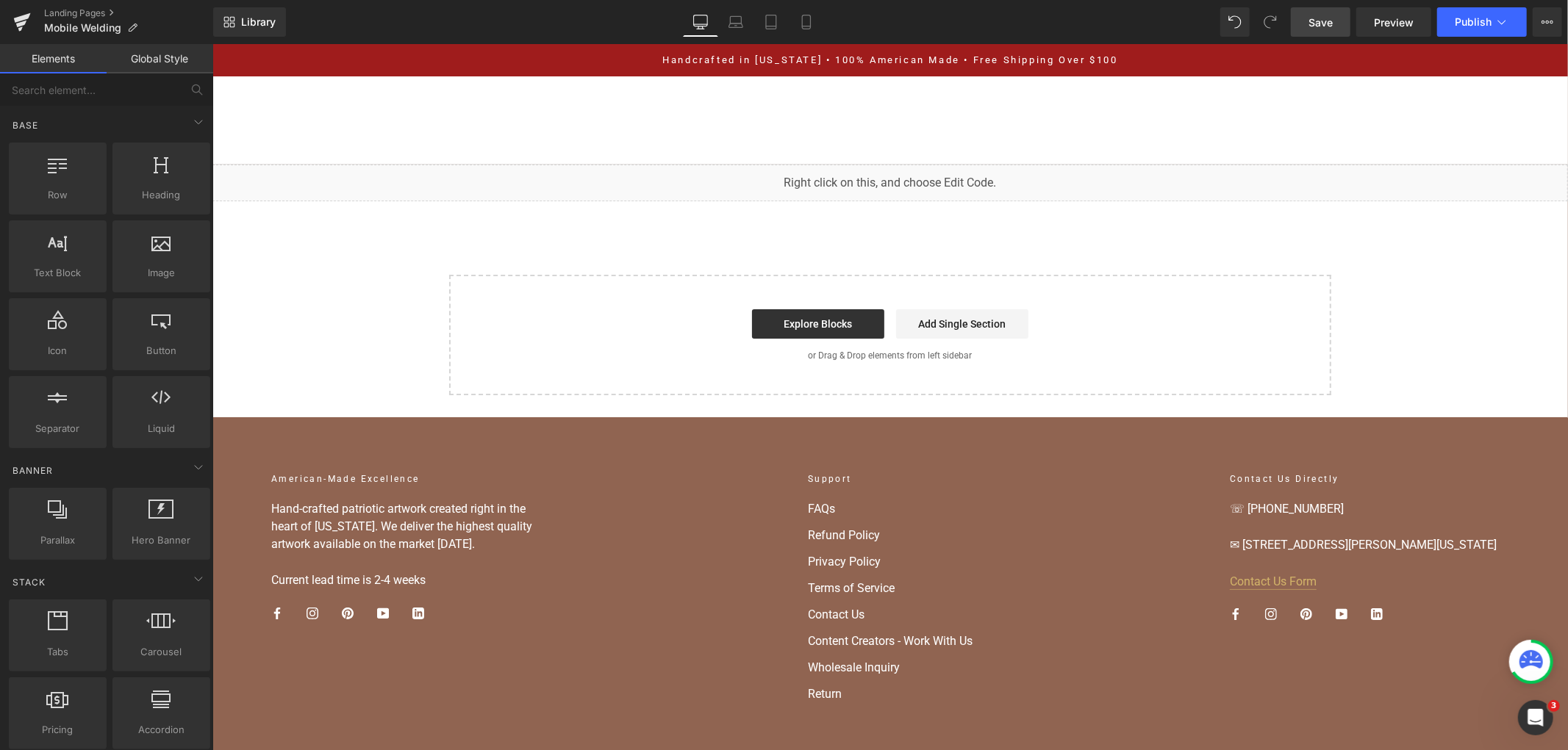
click at [1323, 25] on span "Save" at bounding box center [1320, 22] width 24 height 16
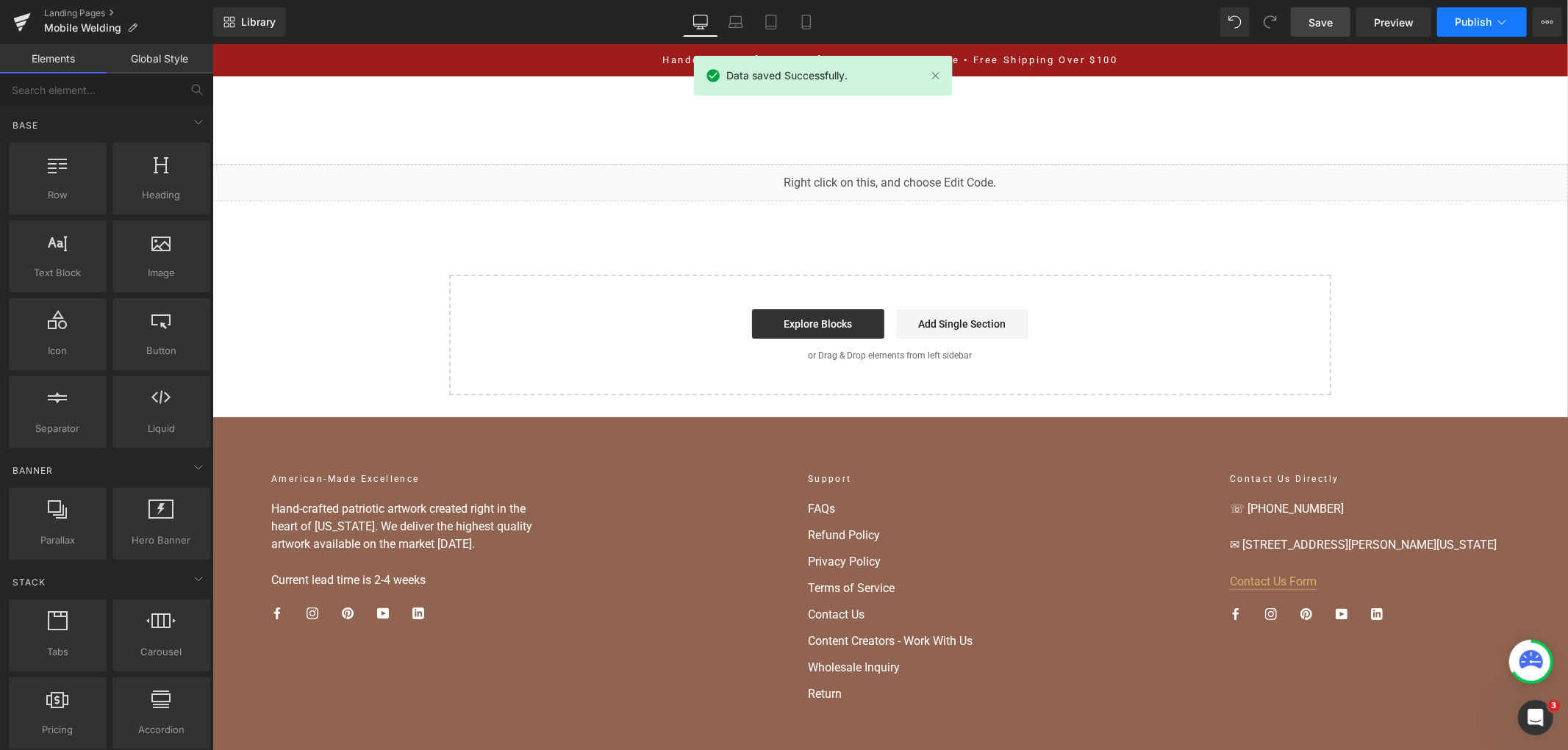
click at [1497, 23] on icon at bounding box center [1501, 22] width 15 height 15
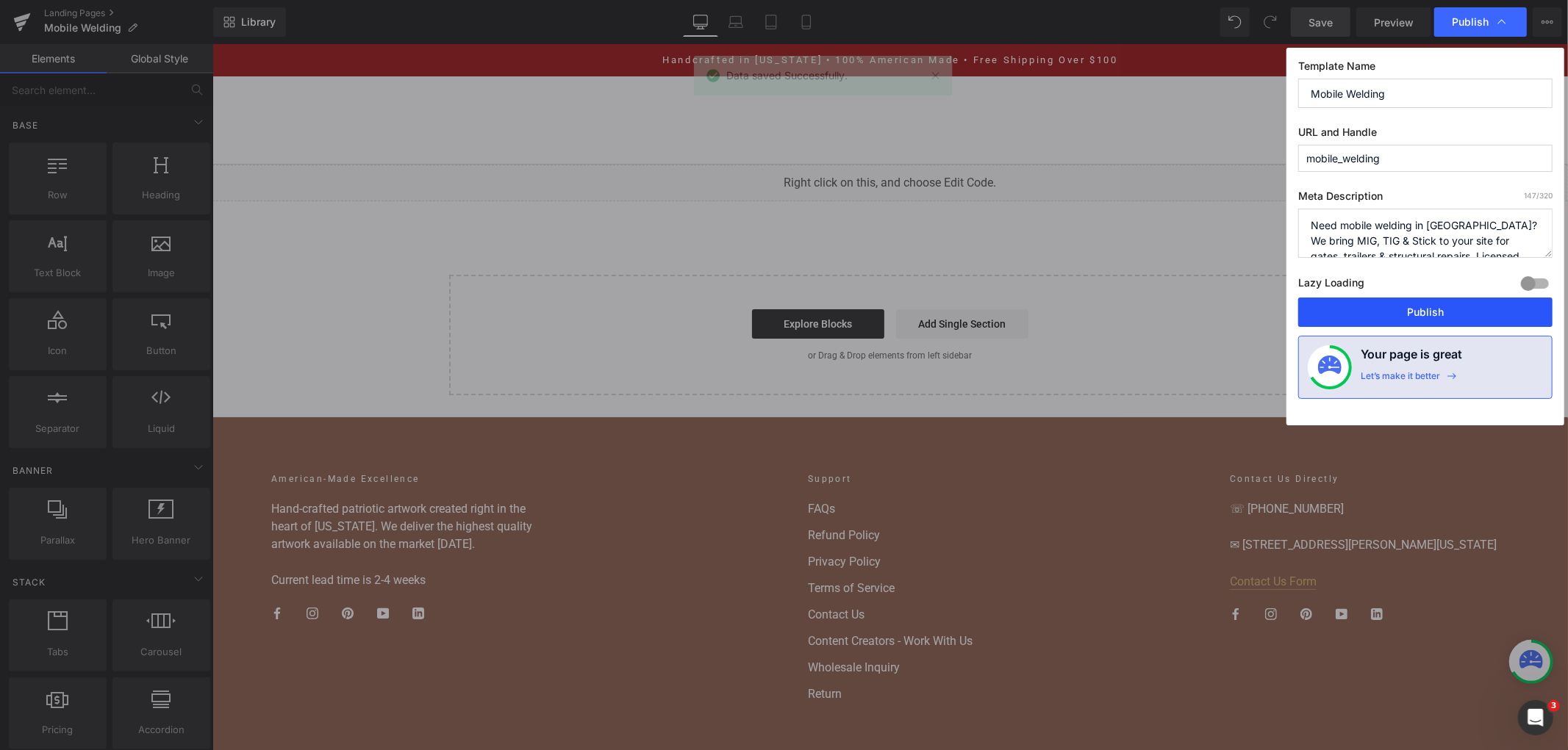
drag, startPoint x: 1366, startPoint y: 321, endPoint x: 923, endPoint y: 83, distance: 502.9
click at [1366, 321] on button "Publish" at bounding box center [1425, 312] width 254 height 30
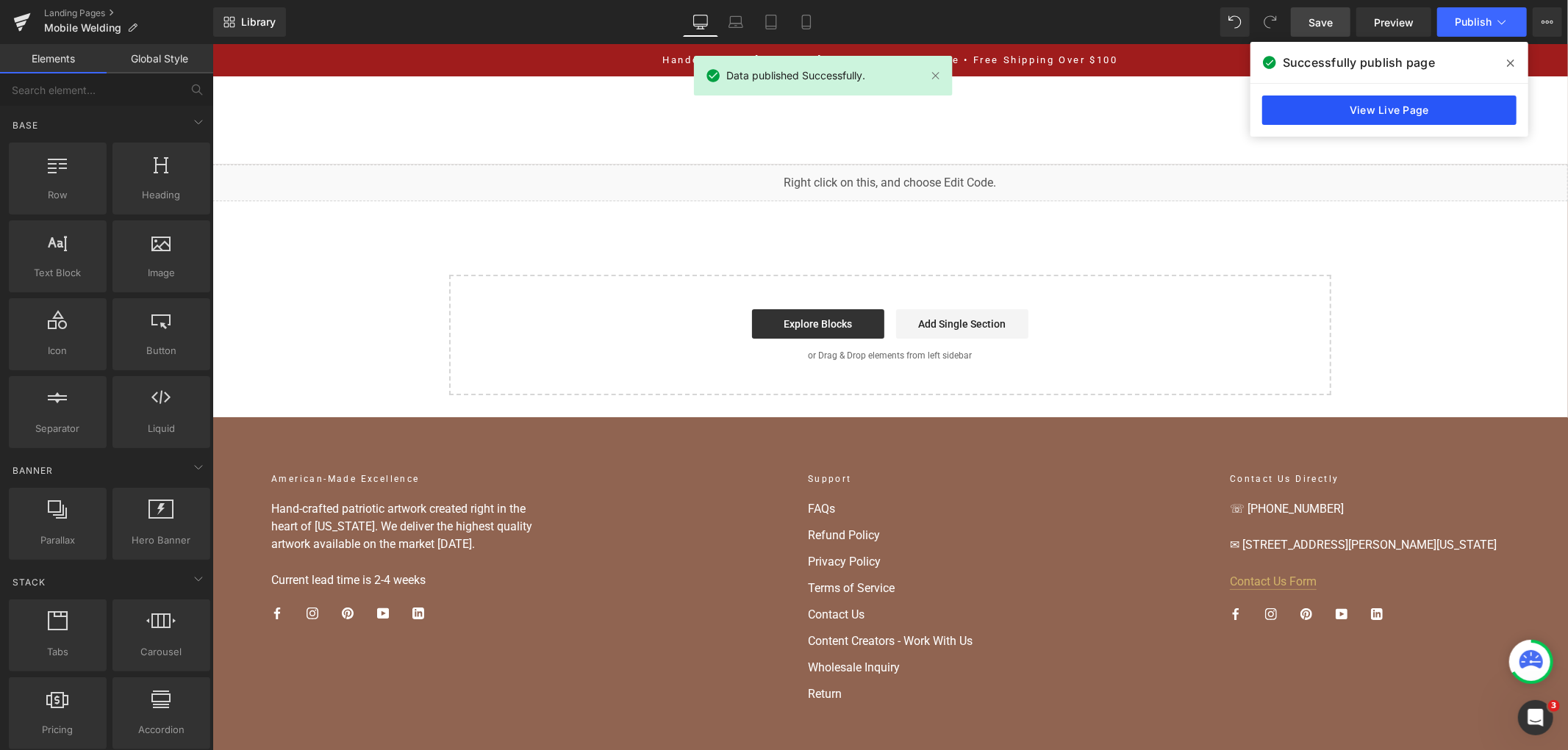
click at [1339, 106] on link "View Live Page" at bounding box center [1389, 110] width 254 height 30
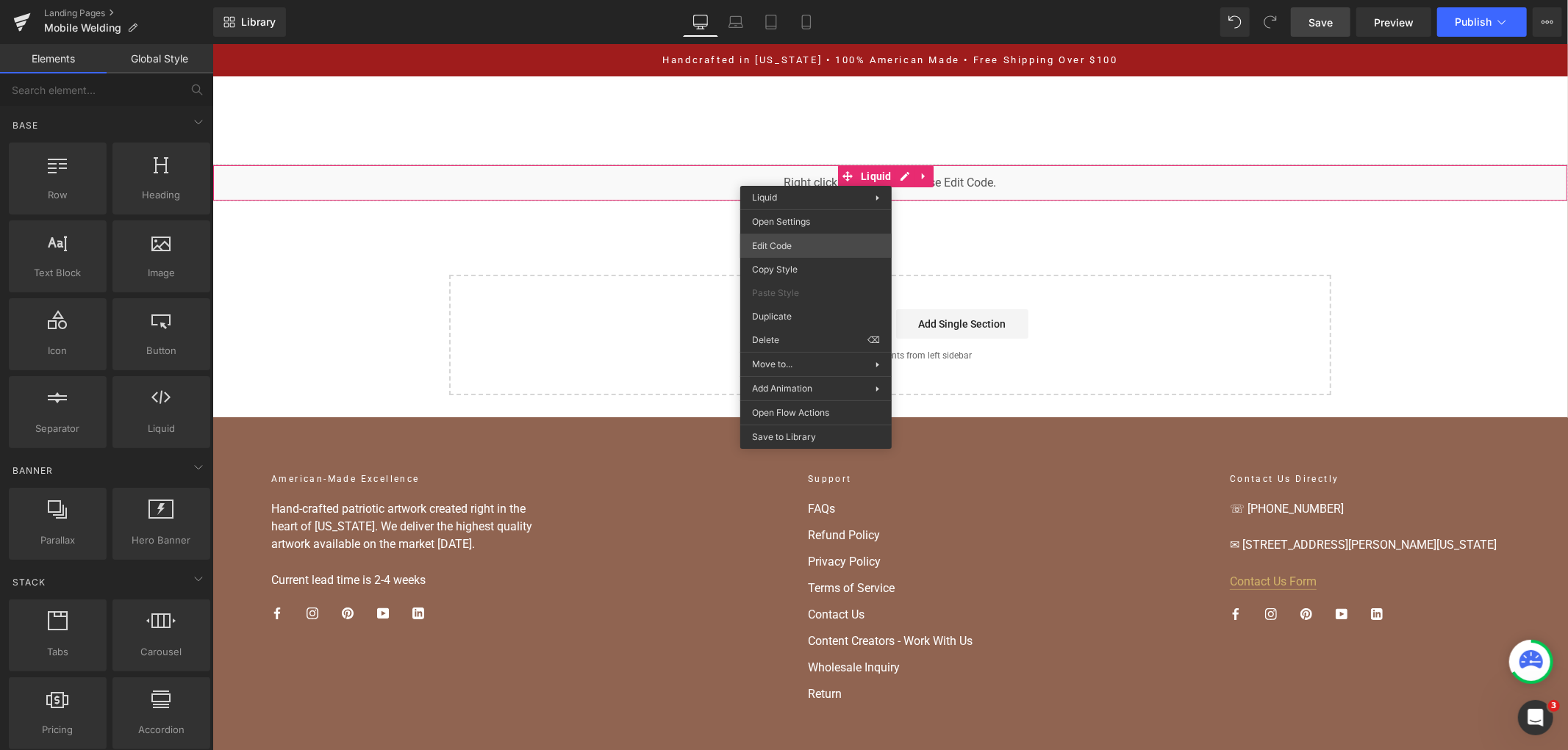
click at [812, 0] on div "You are previewing how the will restyle your page. You can not edit Elements in…" at bounding box center [784, 0] width 1568 height 0
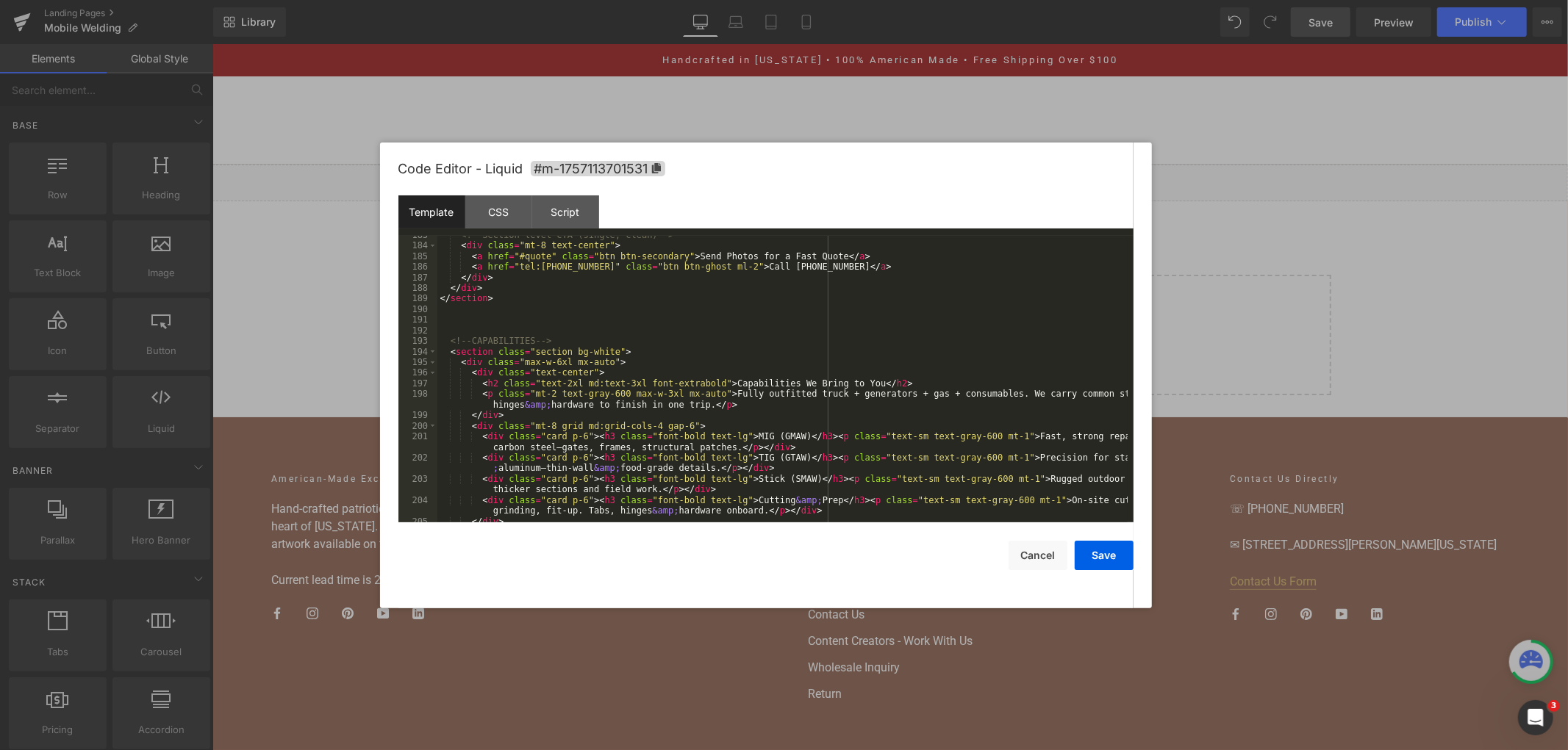
scroll to position [2149, 0]
click at [552, 375] on div "<!-- Section-level CTA (single, clean) --> < div class = "mt-8 text-center" > <…" at bounding box center [782, 383] width 690 height 308
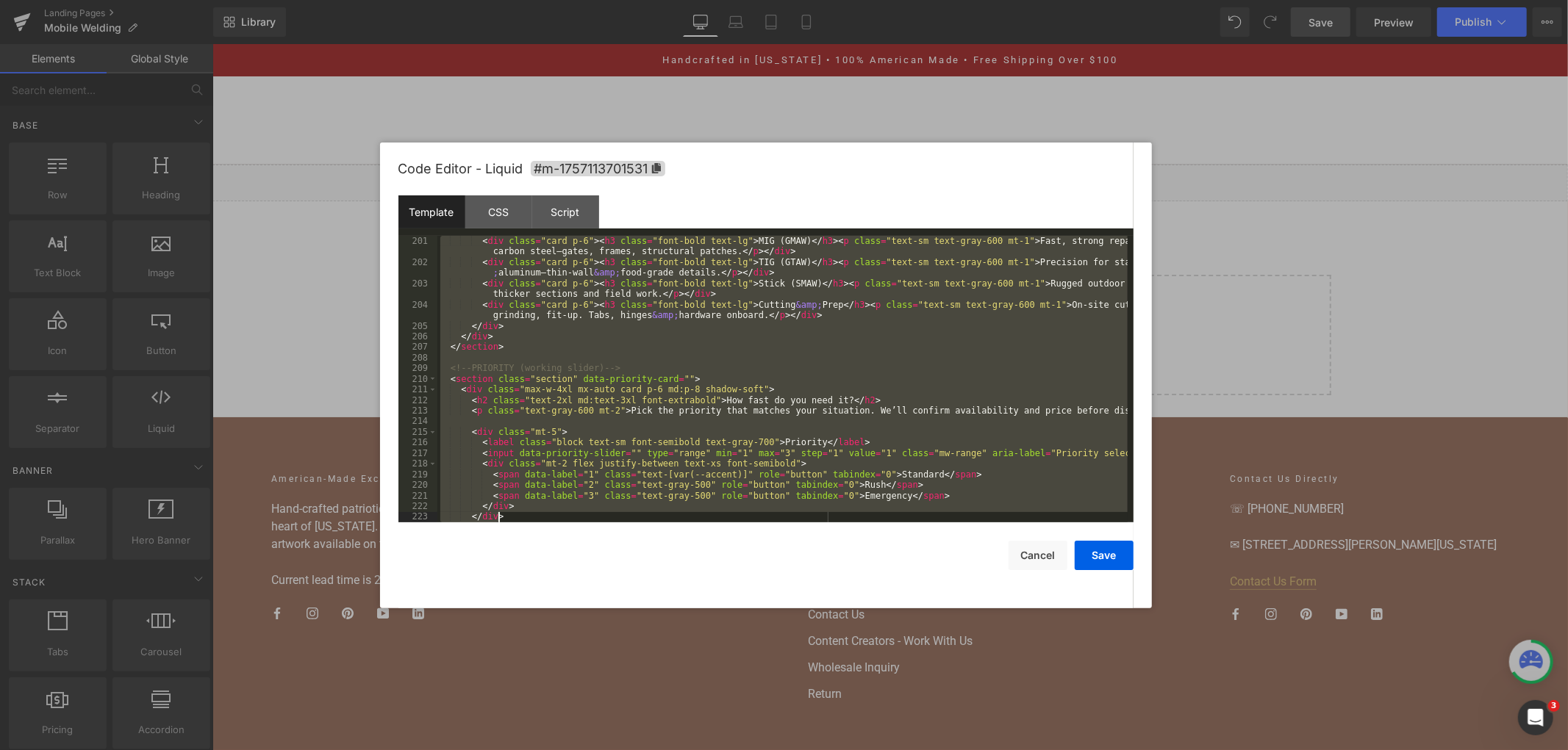
scroll to position [2345, 0]
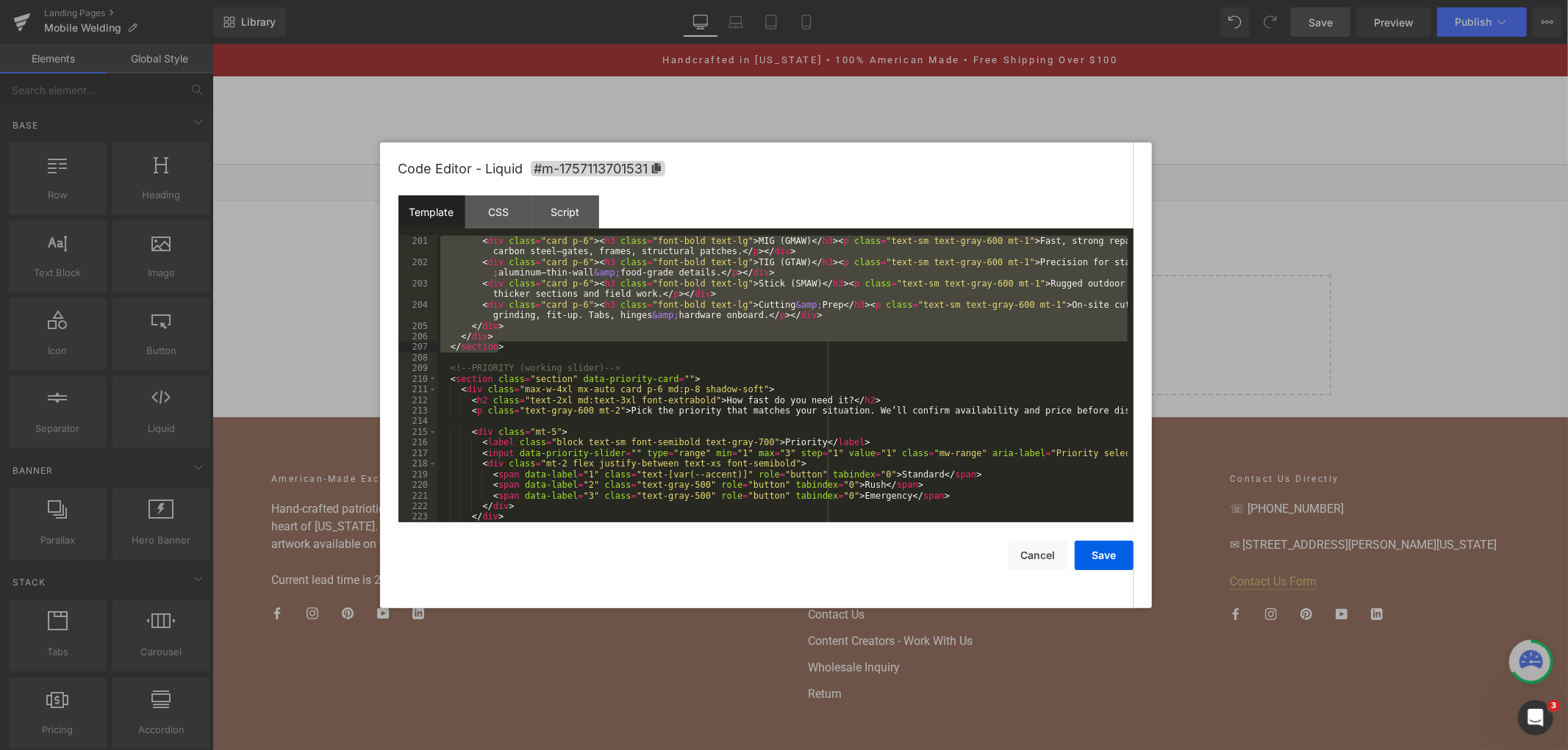
drag, startPoint x: 446, startPoint y: 343, endPoint x: 568, endPoint y: 351, distance: 122.3
click at [568, 351] on div "< div class = "card p-6" > < h3 class = "font-bold text-lg" > MIG (GMAW) </ h3 …" at bounding box center [782, 394] width 690 height 318
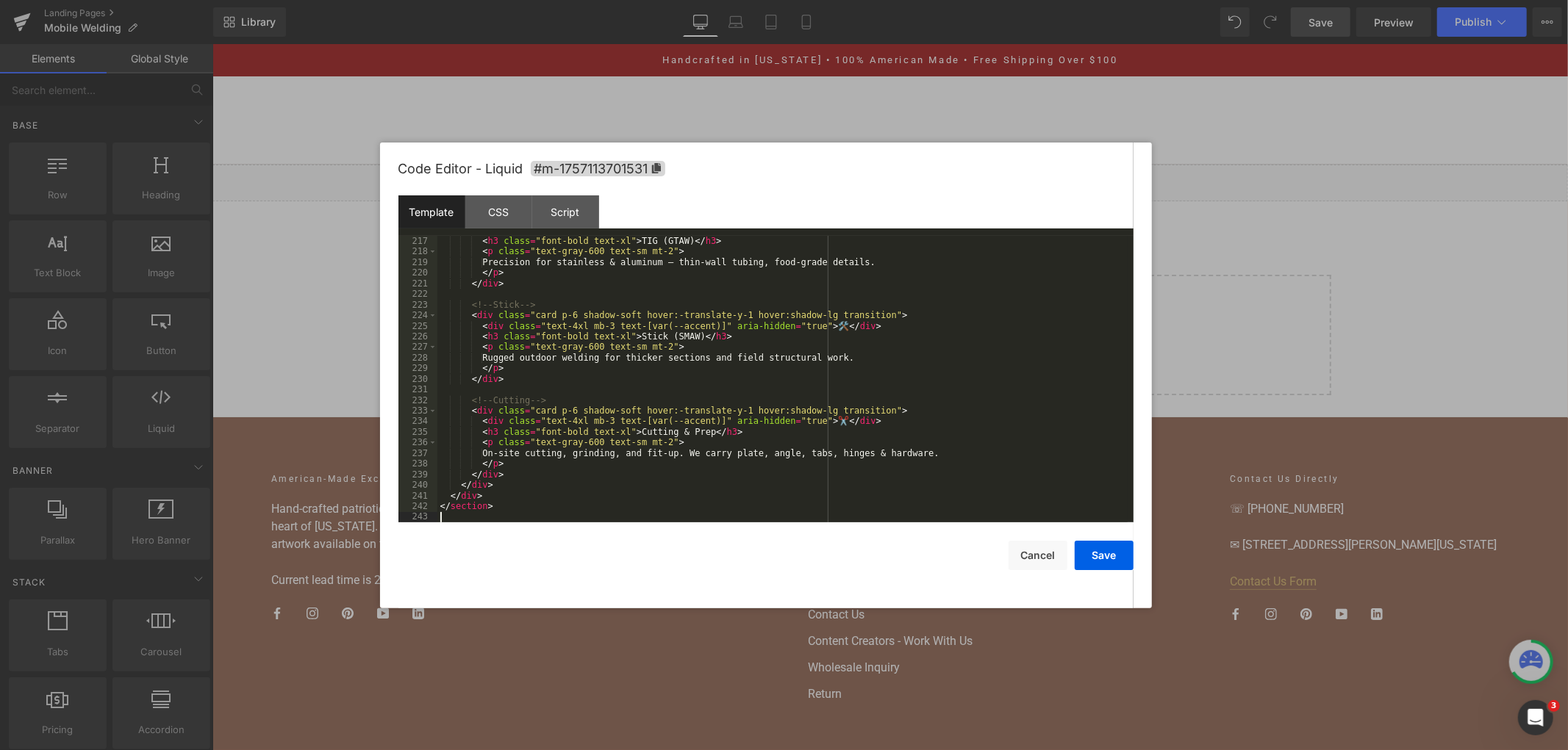
scroll to position [2504, 0]
click at [1084, 555] on button "Save" at bounding box center [1104, 555] width 59 height 30
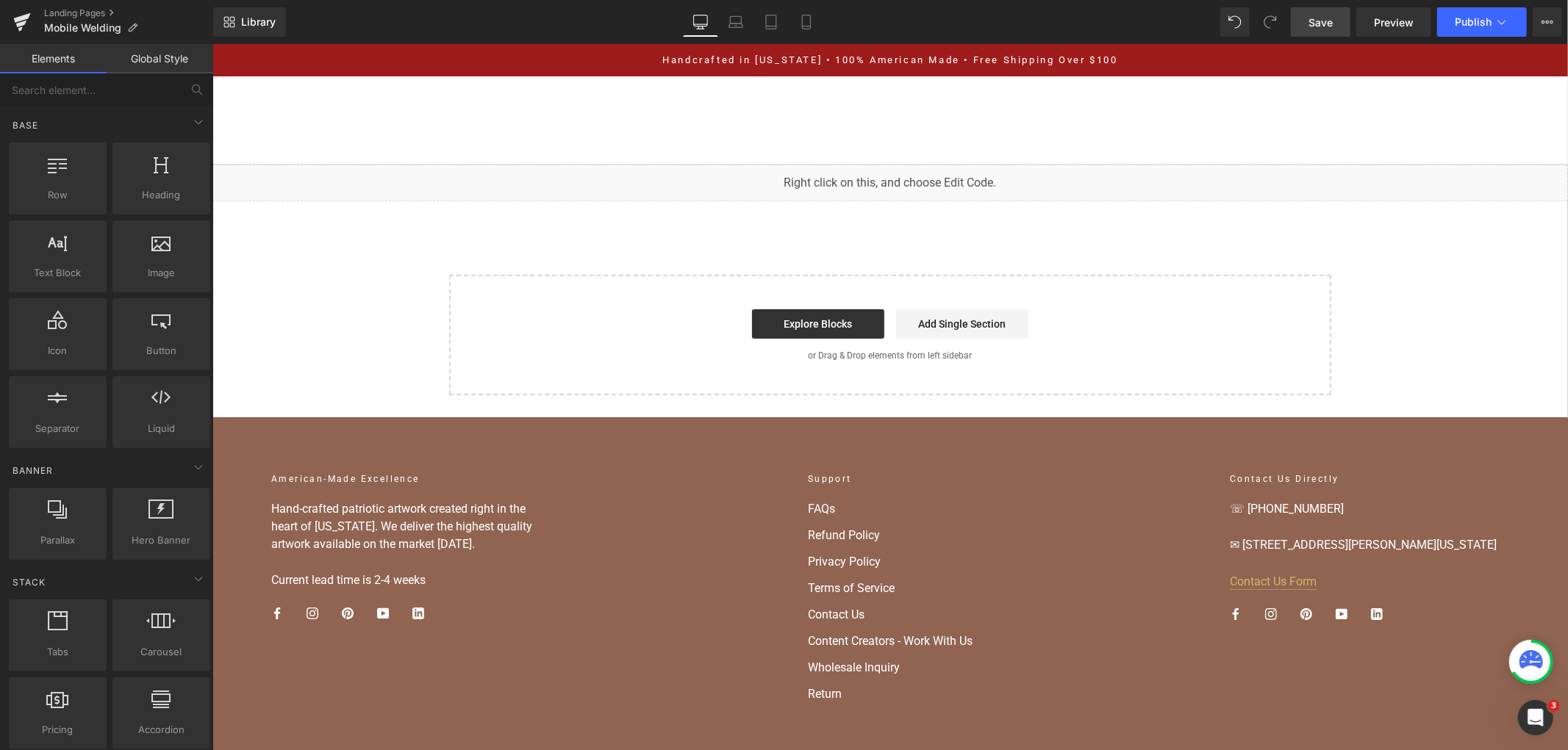
click at [1313, 19] on span "Save" at bounding box center [1320, 22] width 24 height 16
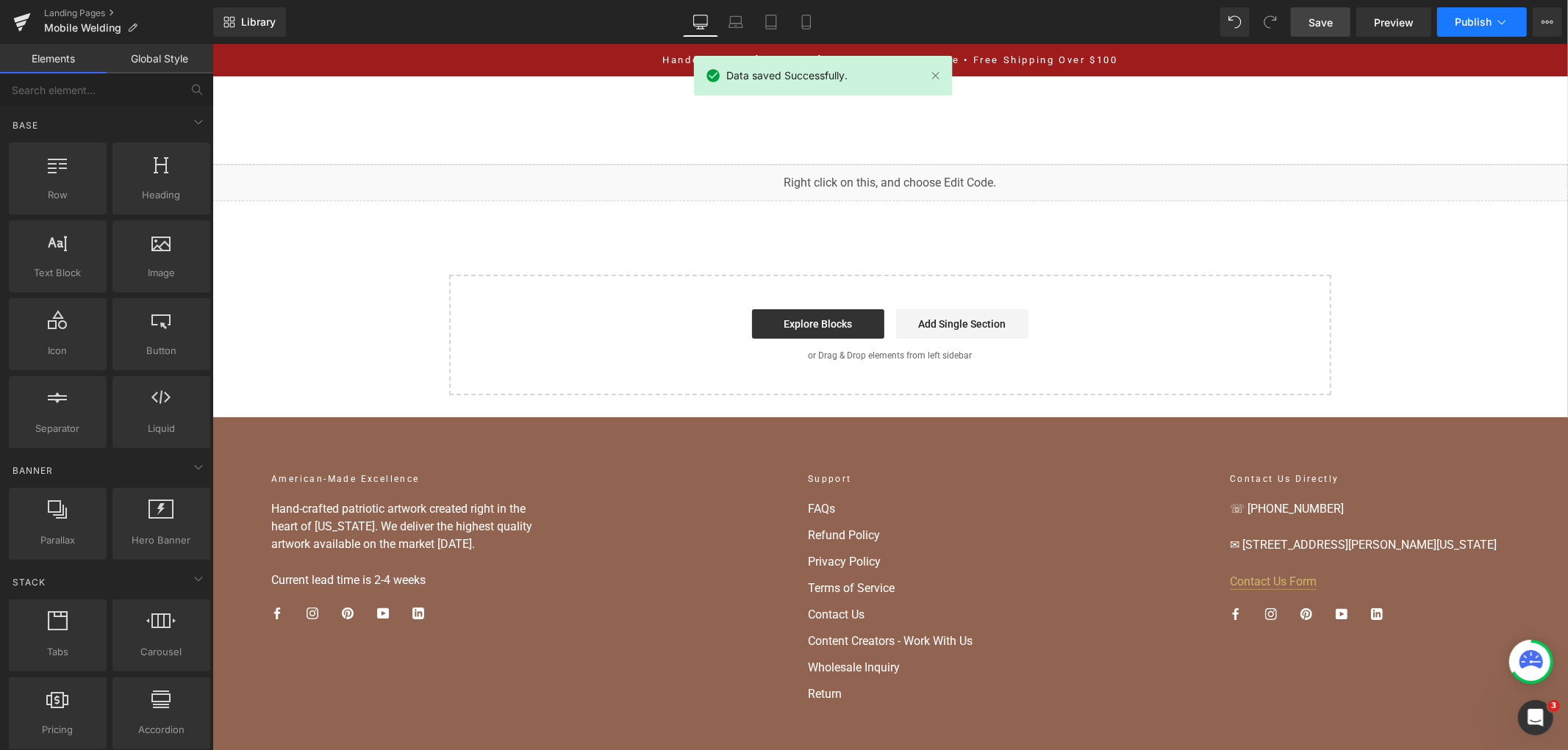
click at [1468, 25] on span "Publish" at bounding box center [1473, 21] width 37 height 12
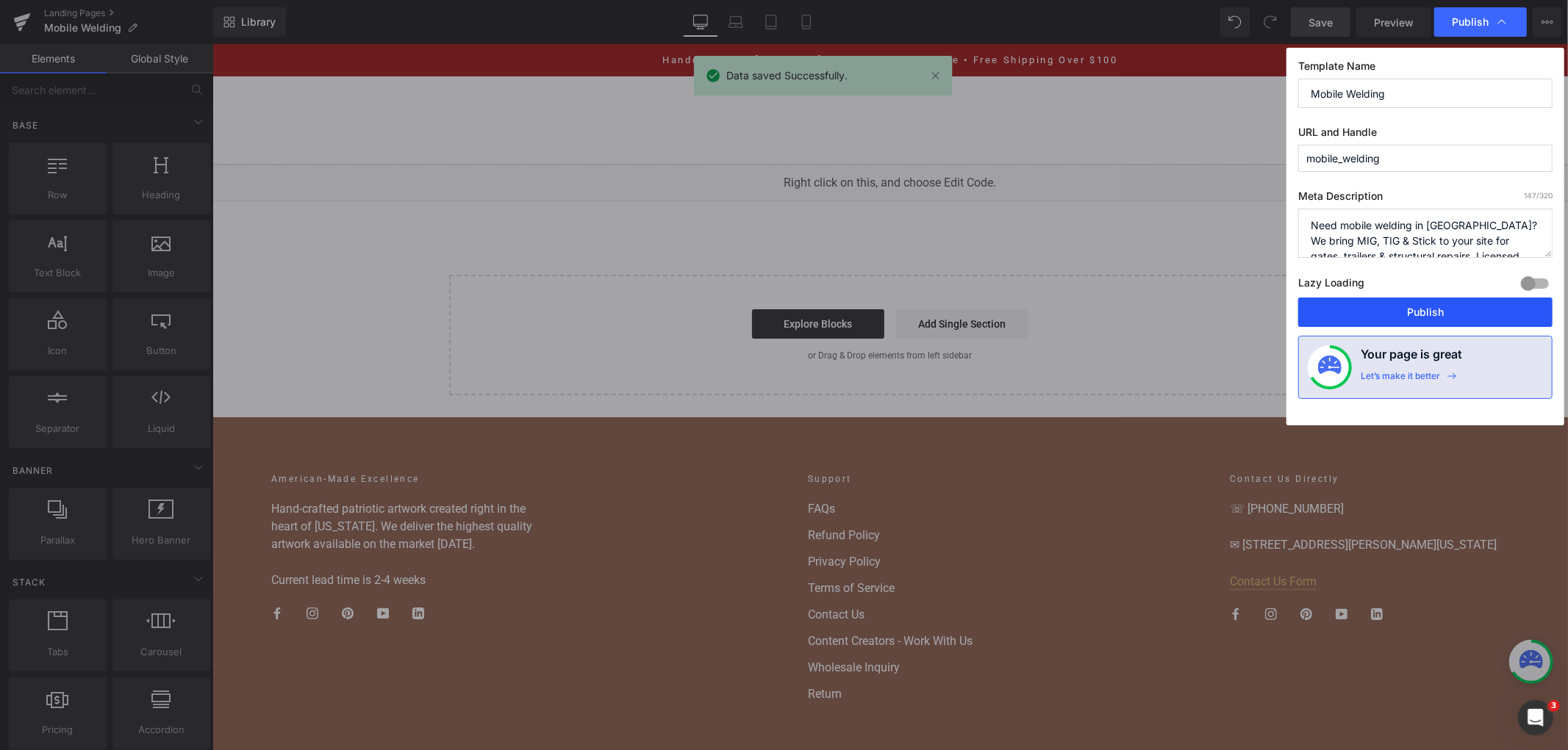
click at [1421, 307] on button "Publish" at bounding box center [1425, 312] width 254 height 30
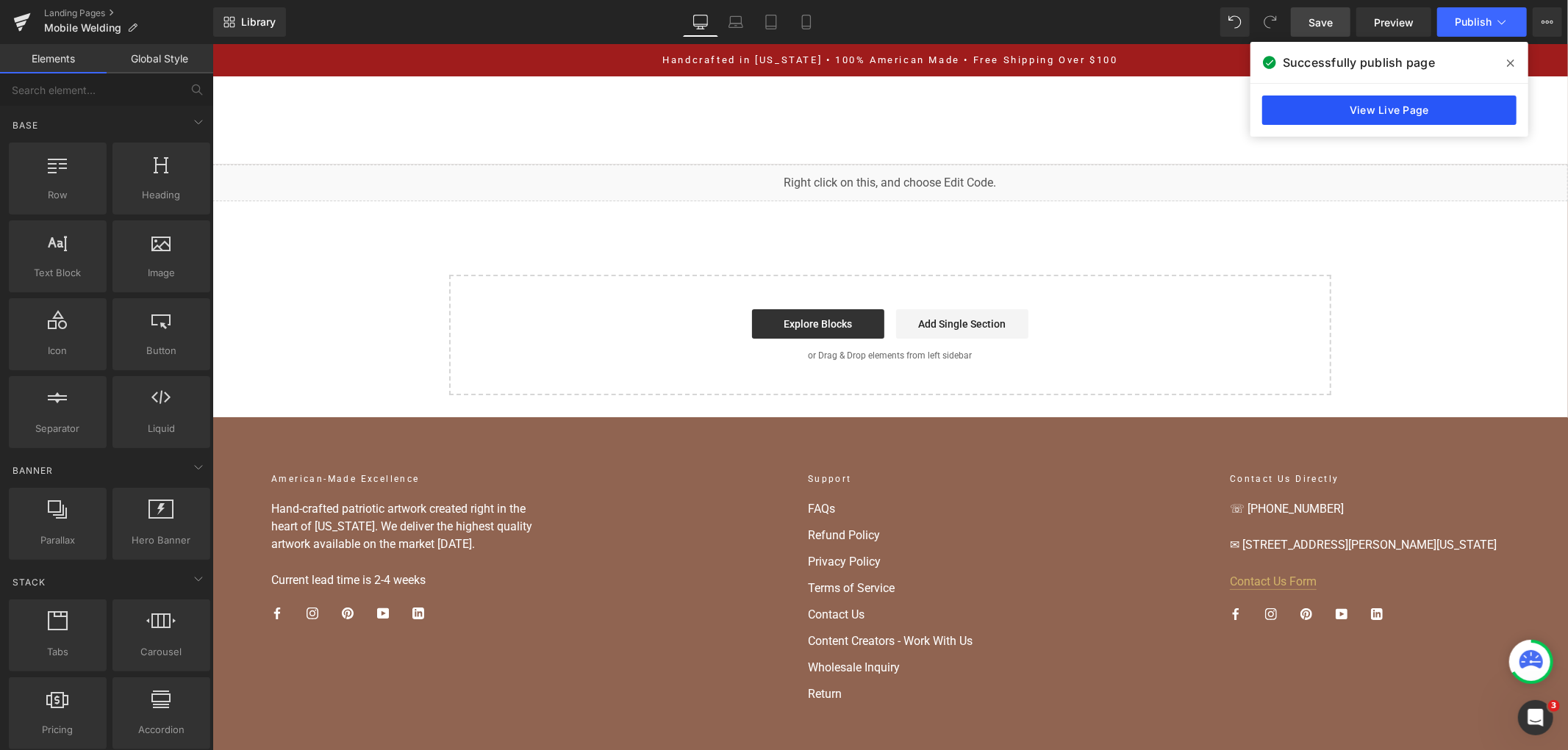
click at [1273, 106] on link "View Live Page" at bounding box center [1389, 110] width 254 height 30
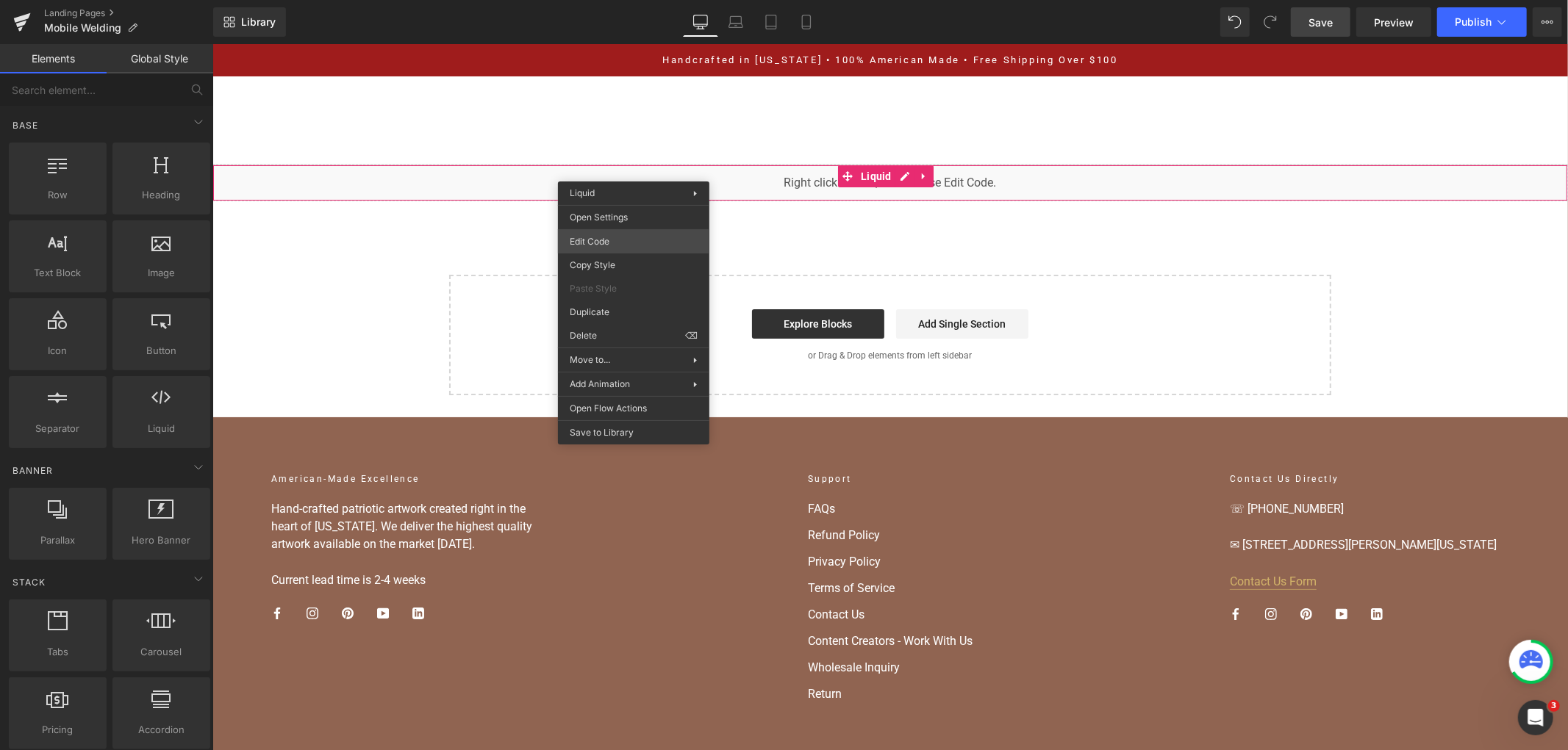
click at [652, 0] on div "You are previewing how the will restyle your page. You can not edit Elements in…" at bounding box center [784, 0] width 1568 height 0
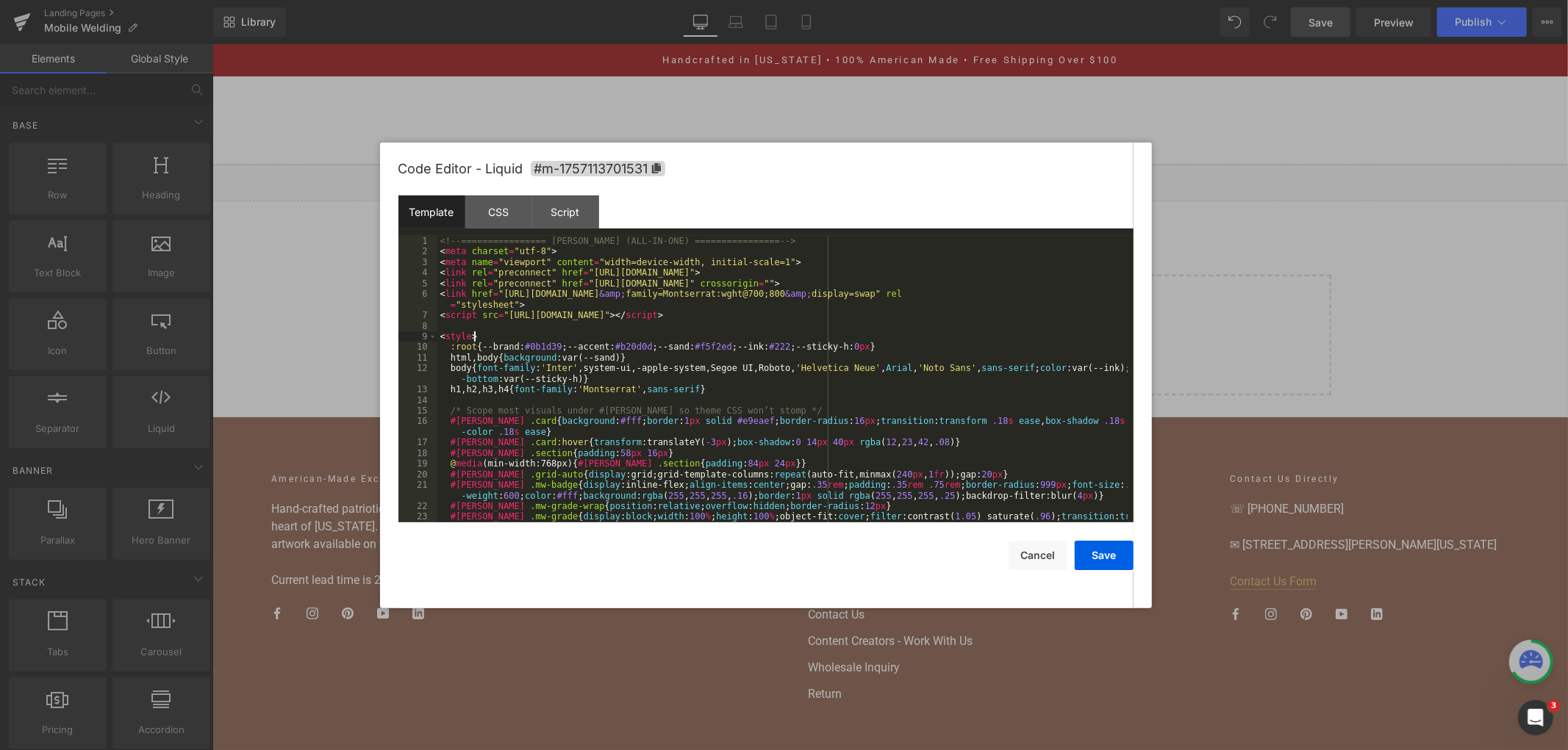
click at [643, 341] on div "<!-- ================ MW LANDER (ALL-IN-ONE) ================ --> < meta charse…" at bounding box center [782, 394] width 690 height 318
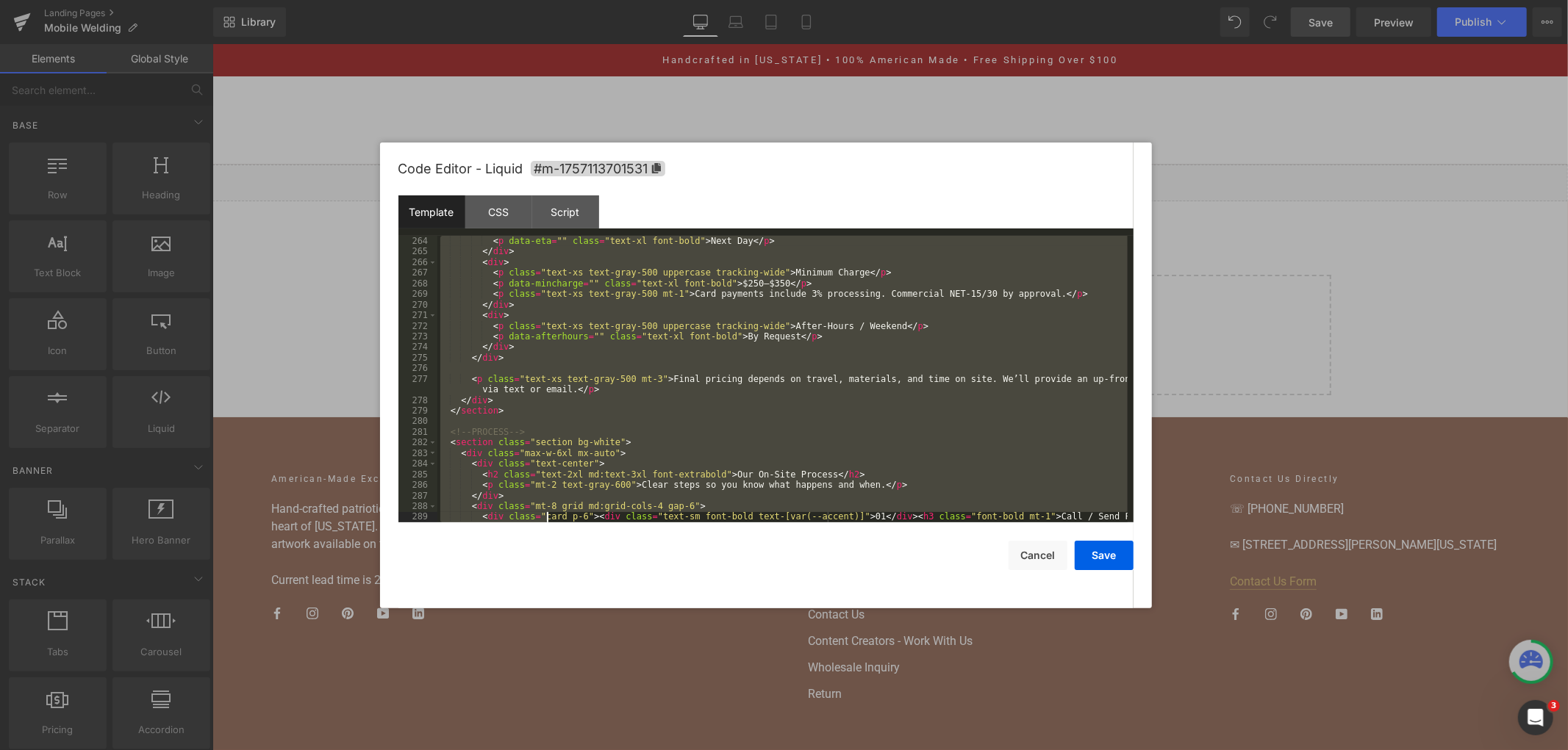
scroll to position [3035, 0]
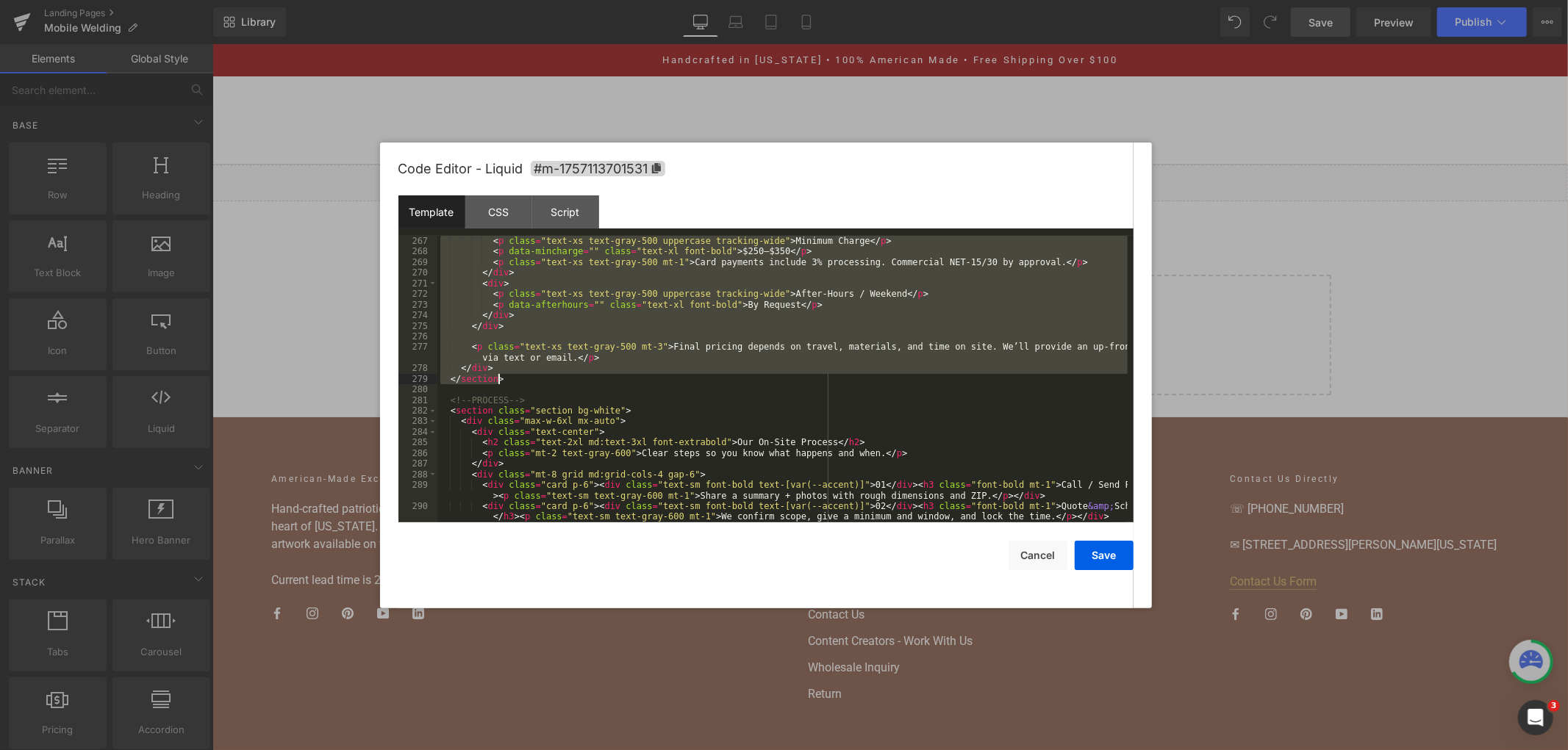
drag, startPoint x: 447, startPoint y: 403, endPoint x: 541, endPoint y: 383, distance: 96.1
click at [541, 383] on div "< p class = "text-xs text-gray-500 uppercase tracking-wide" > Minimum Charge </…" at bounding box center [782, 394] width 690 height 318
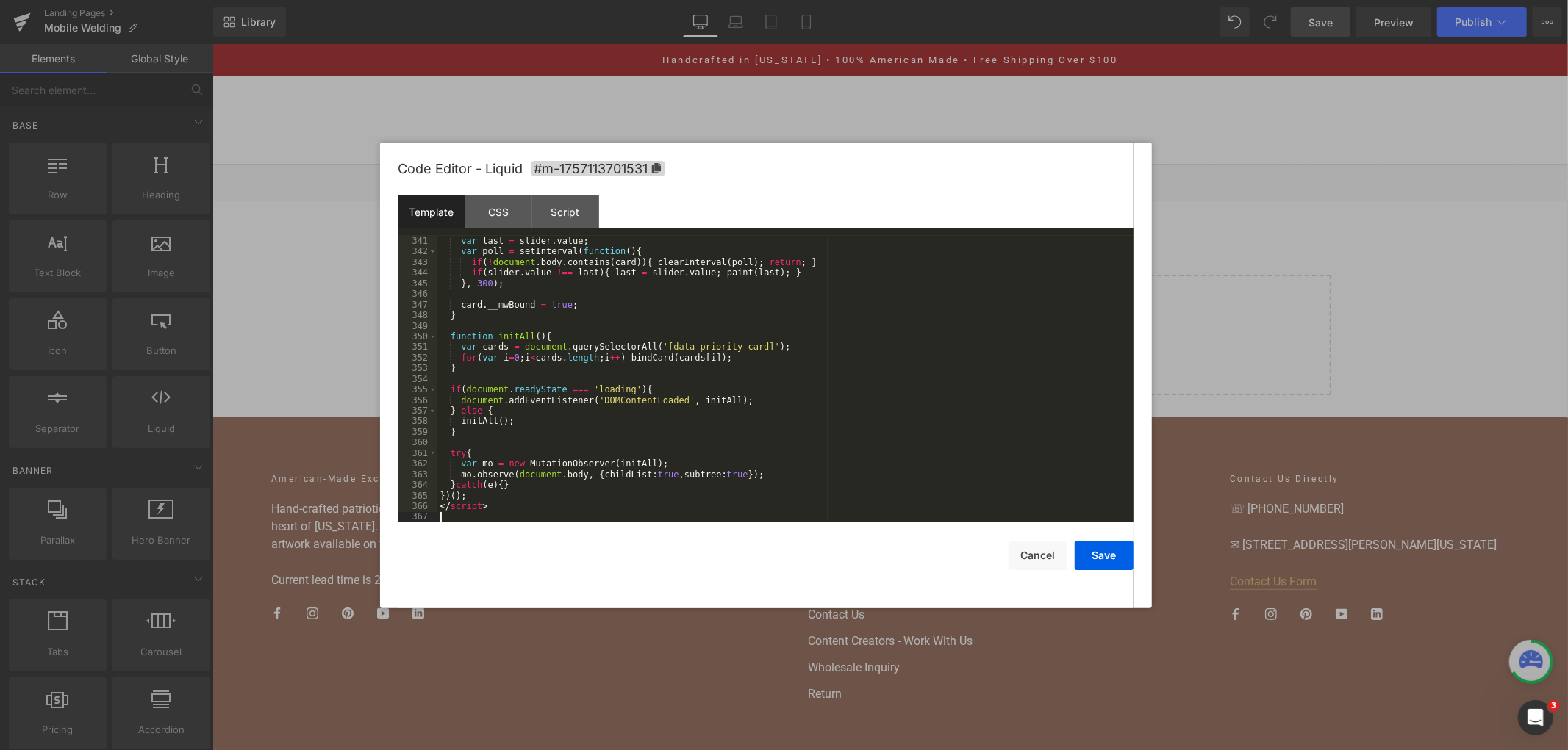
scroll to position [3918, 0]
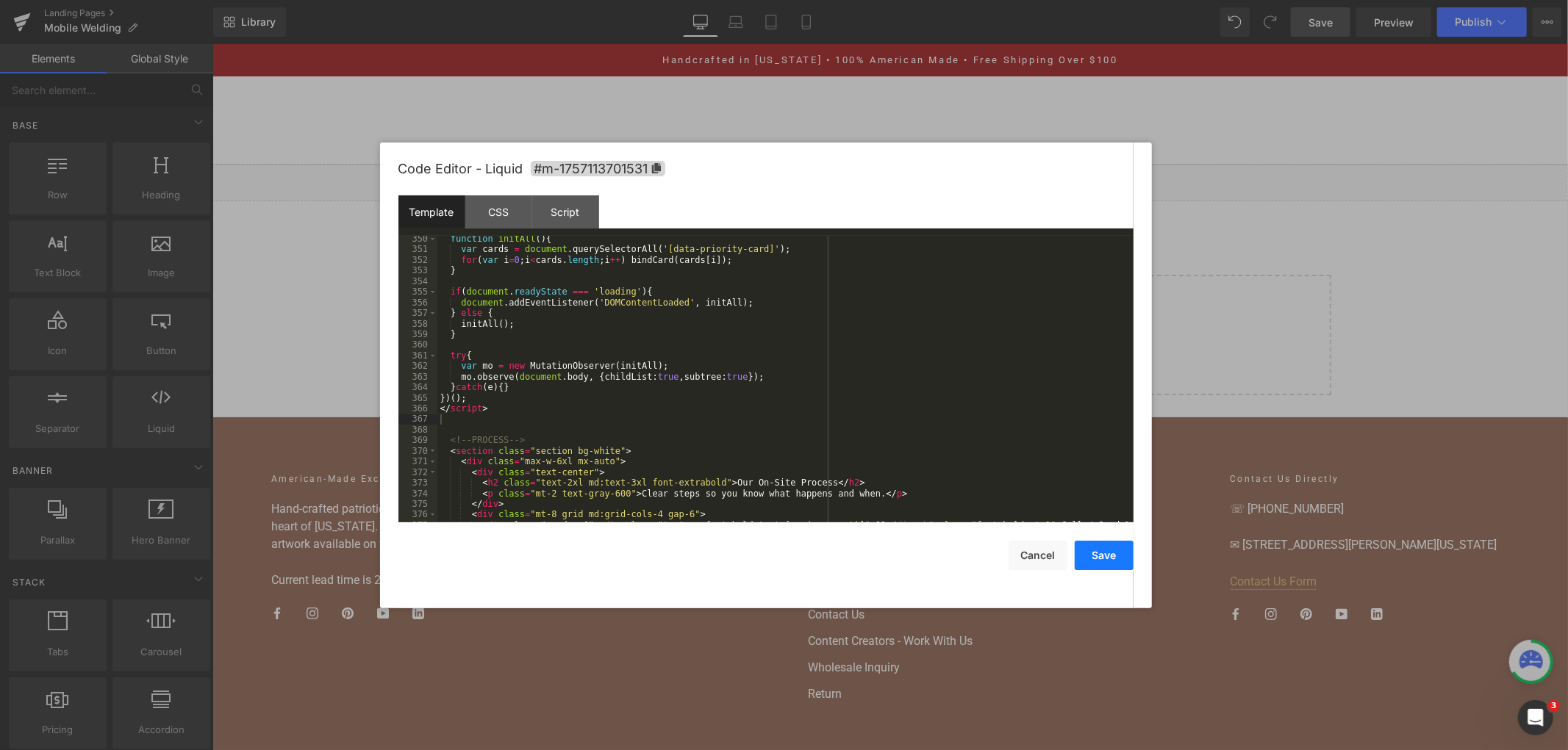
drag, startPoint x: 1115, startPoint y: 562, endPoint x: 1089, endPoint y: 38, distance: 524.6
click at [1115, 562] on button "Save" at bounding box center [1104, 555] width 59 height 30
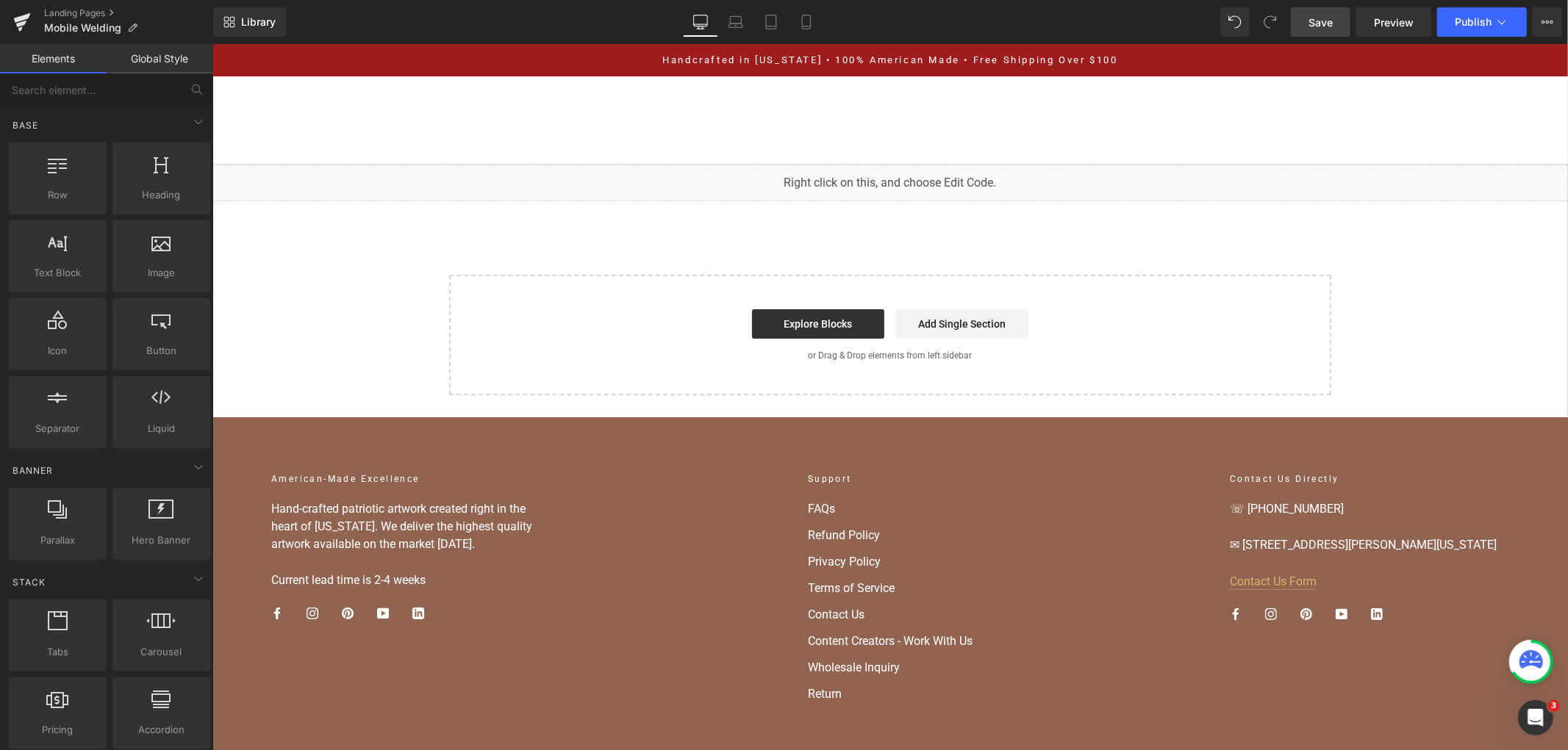
click at [1318, 23] on span "Save" at bounding box center [1320, 22] width 24 height 16
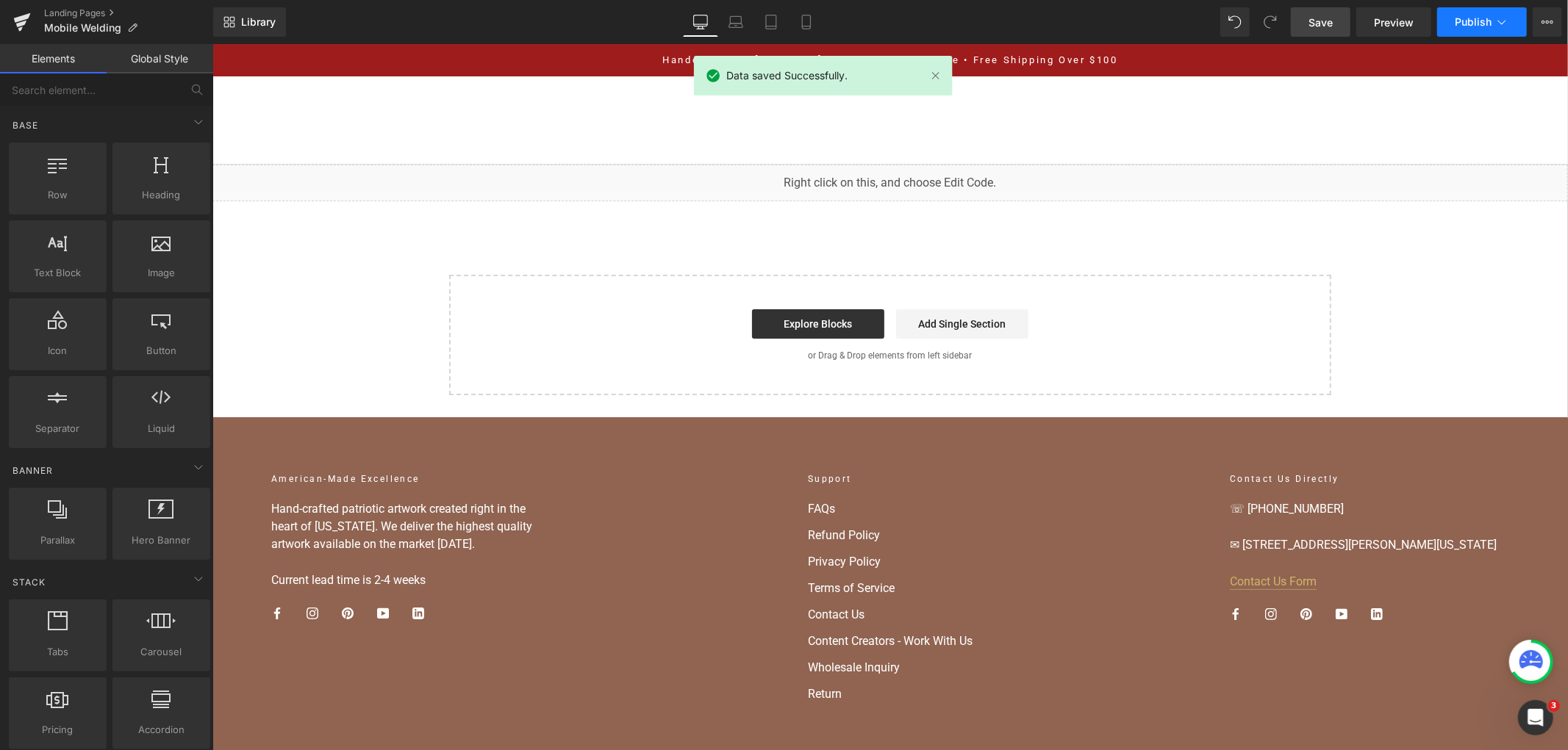
click at [1476, 18] on span "Publish" at bounding box center [1473, 21] width 37 height 12
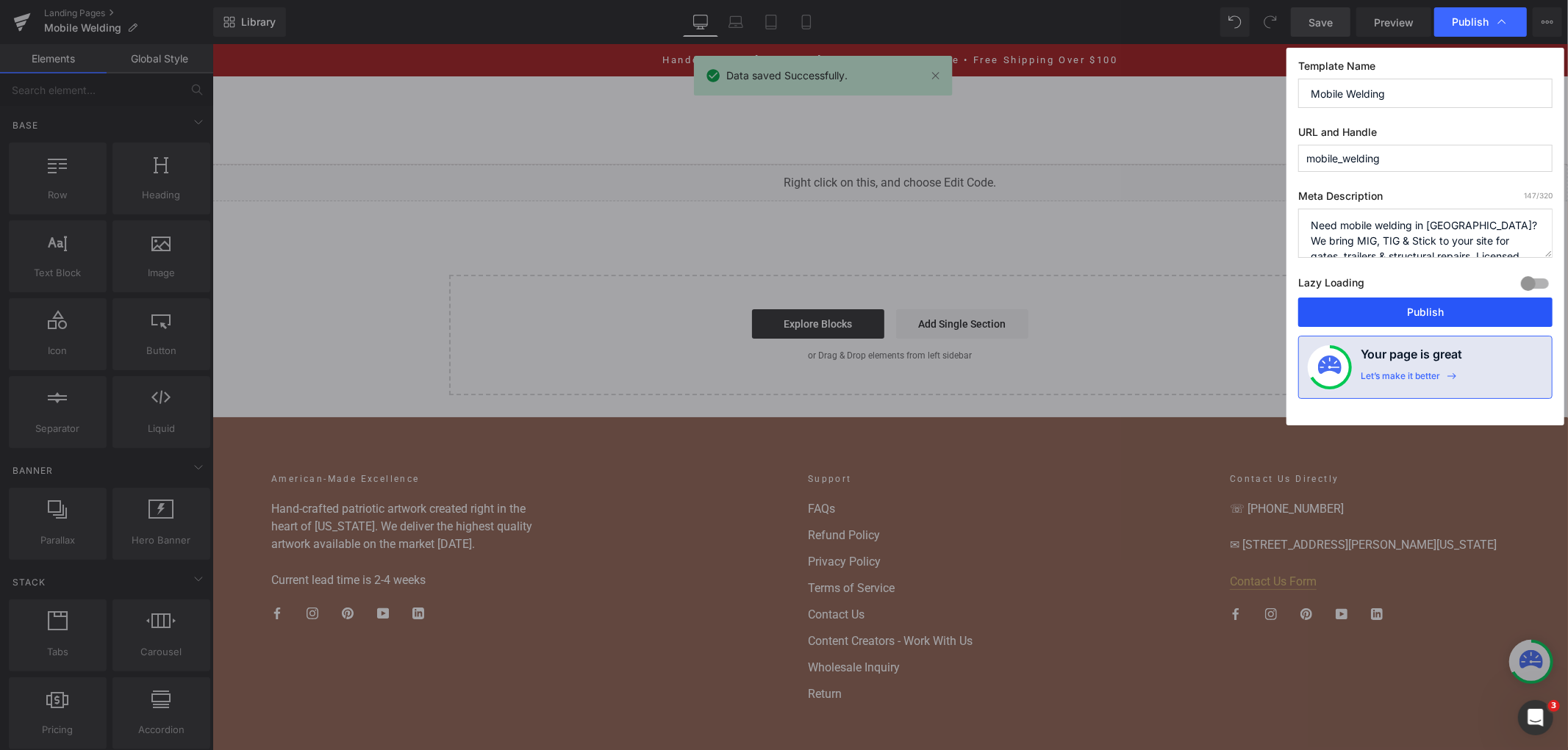
click at [1421, 300] on button "Publish" at bounding box center [1425, 312] width 254 height 30
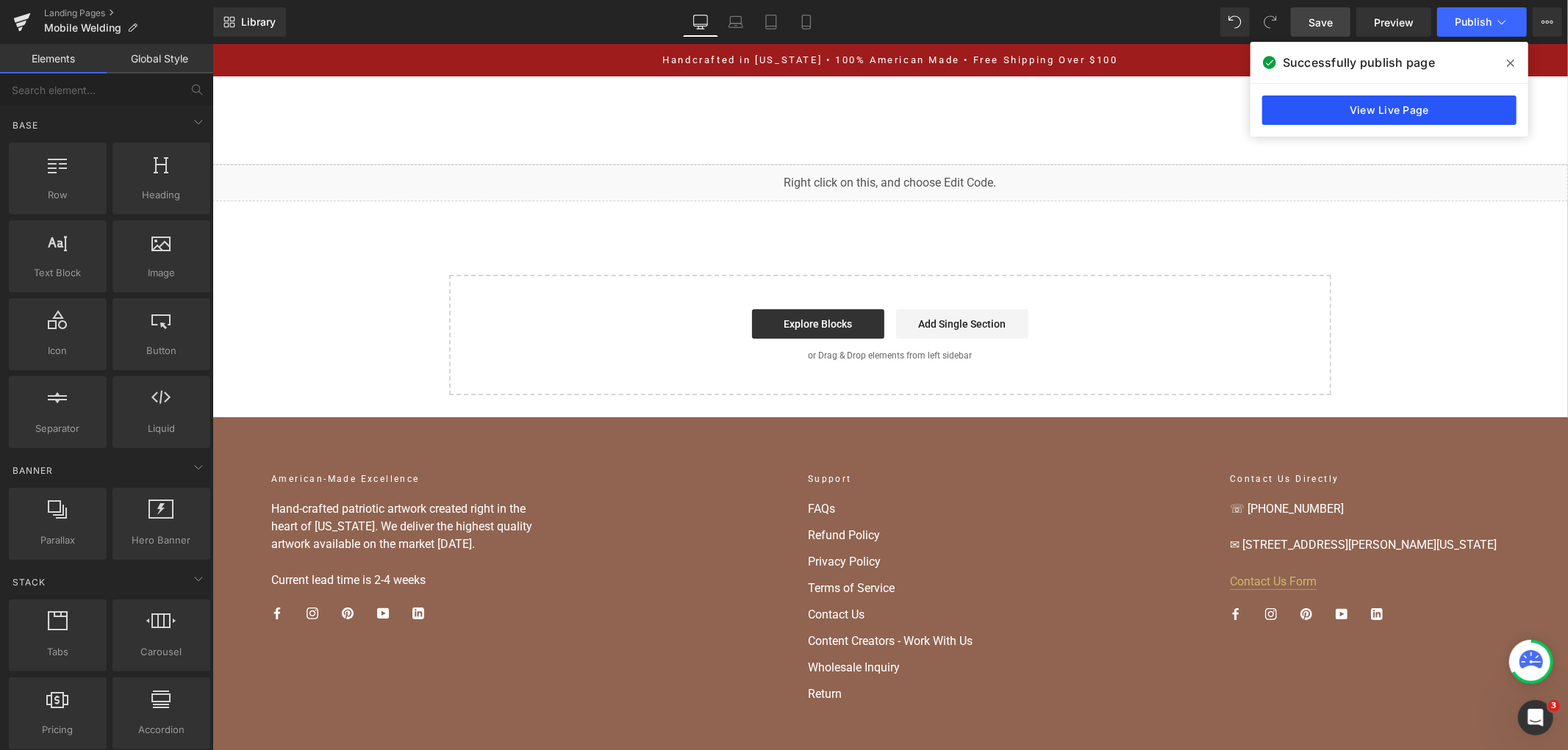
click at [1442, 113] on link "View Live Page" at bounding box center [1389, 110] width 254 height 30
